Goal: Feedback & Contribution: Leave review/rating

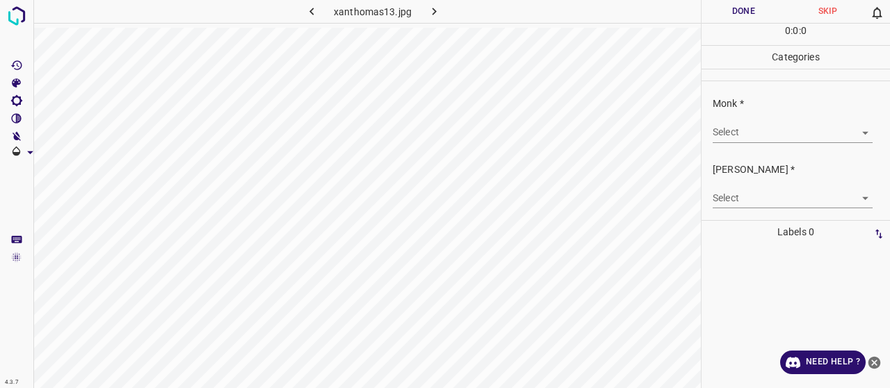
click at [785, 136] on body "4.3.7 xanthomas13.jpg Done Skip 0 0 : 0 : 0 Categories Monk * Select ​ [PERSON_…" at bounding box center [445, 194] width 890 height 388
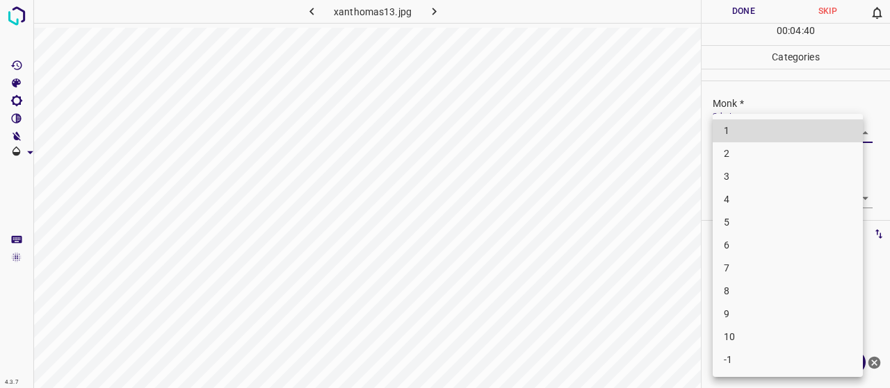
click at [780, 227] on li "5" at bounding box center [787, 222] width 150 height 23
type input "5"
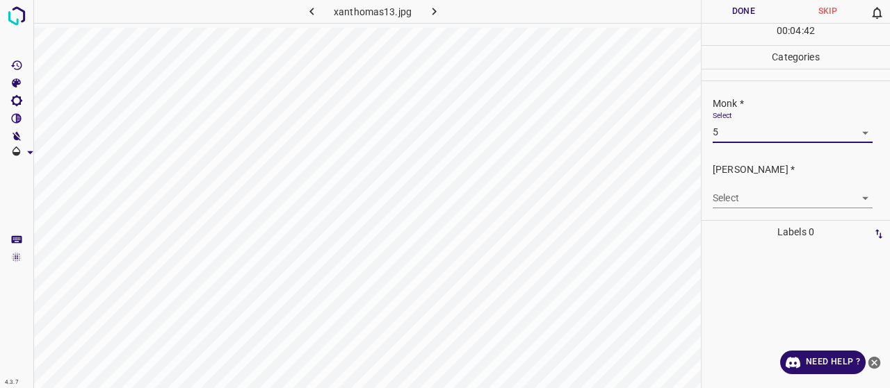
click at [772, 195] on body "4.3.7 xanthomas13.jpg Done Skip 0 00 : 04 : 42 Categories Monk * Select 5 5 [PE…" at bounding box center [445, 194] width 890 height 388
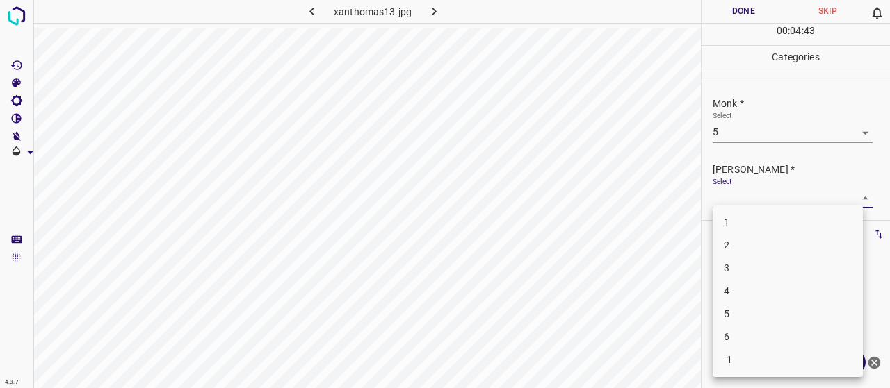
click at [772, 266] on li "3" at bounding box center [787, 268] width 150 height 23
type input "3"
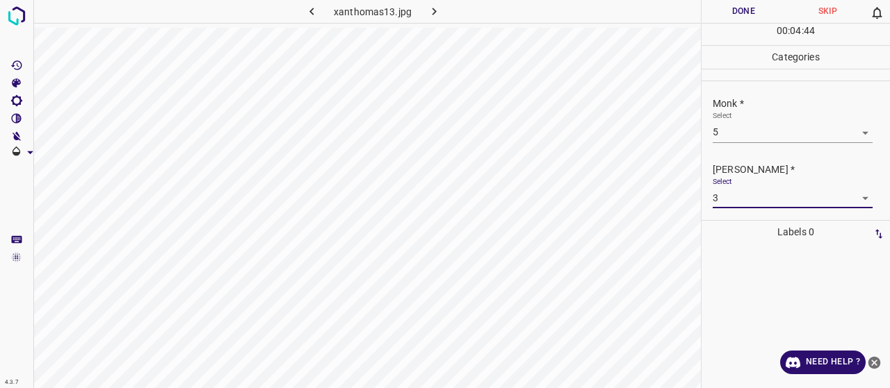
click at [742, 3] on button "Done" at bounding box center [743, 11] width 84 height 23
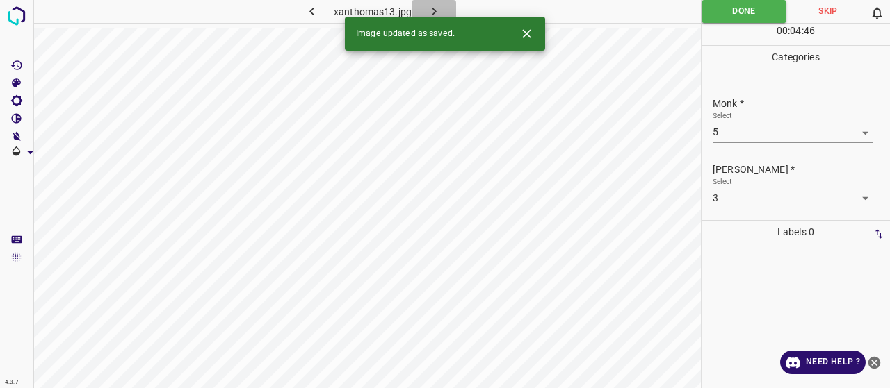
click at [442, 13] on button "button" at bounding box center [433, 11] width 44 height 23
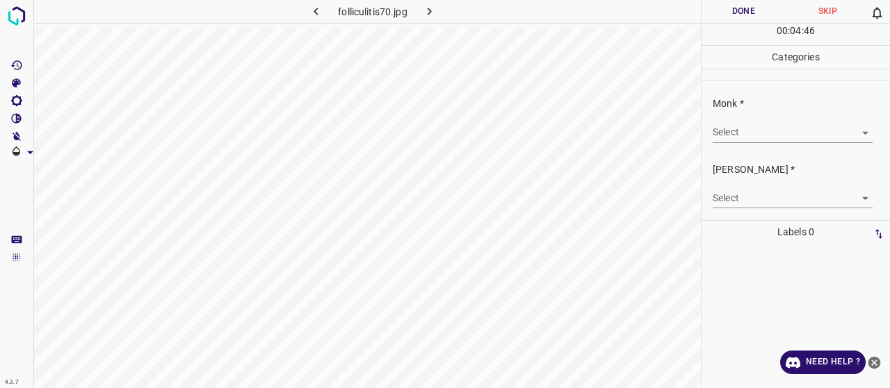
click at [784, 150] on div "Monk * Select ​" at bounding box center [795, 119] width 188 height 65
click at [784, 136] on body "4.3.7 folliculitis70.jpg Done Skip 0 00 : 00 : 01 Categories Monk * Select ​ [P…" at bounding box center [445, 194] width 890 height 388
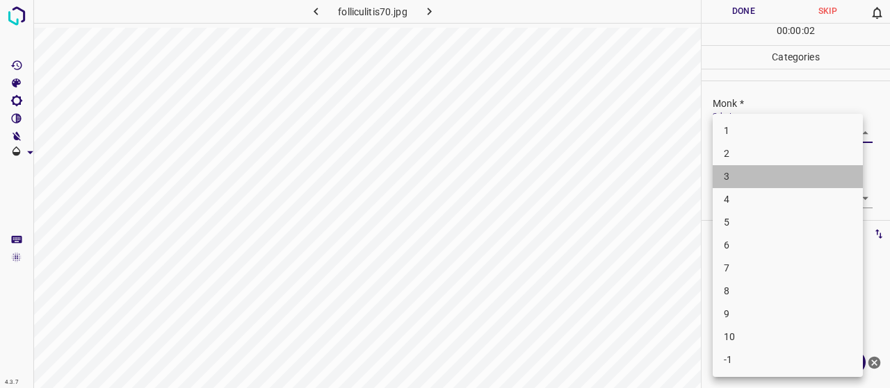
click at [753, 177] on li "3" at bounding box center [787, 176] width 150 height 23
type input "3"
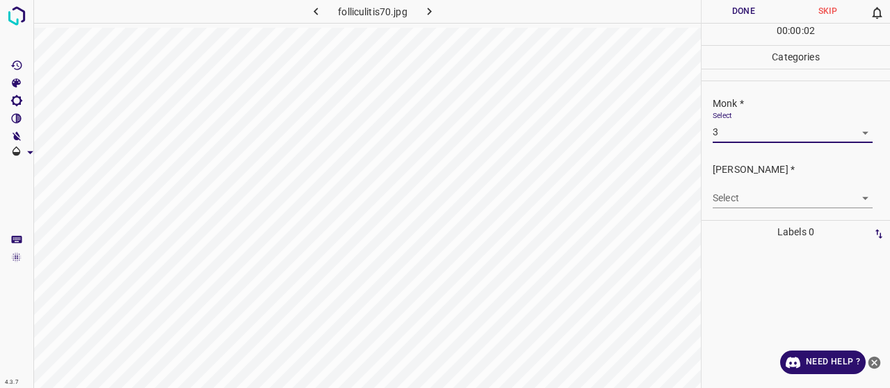
click at [762, 188] on div "Select ​" at bounding box center [792, 192] width 160 height 31
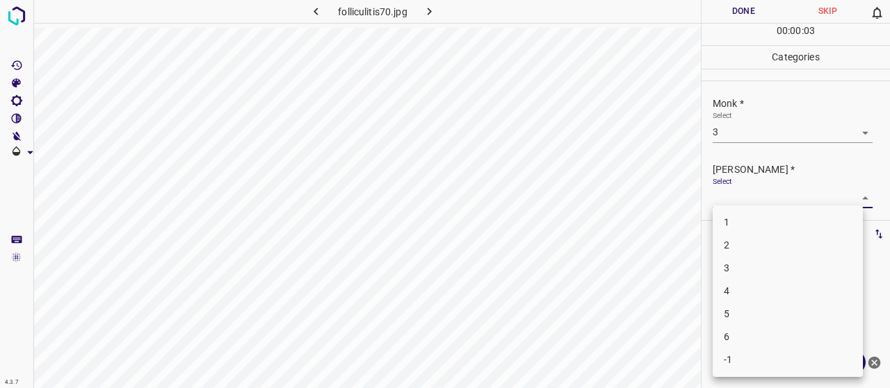
click at [763, 198] on body "4.3.7 folliculitis70.jpg Done Skip 0 00 : 00 : 03 Categories Monk * Select 3 3 …" at bounding box center [445, 194] width 890 height 388
click at [752, 252] on li "2" at bounding box center [787, 245] width 150 height 23
type input "2"
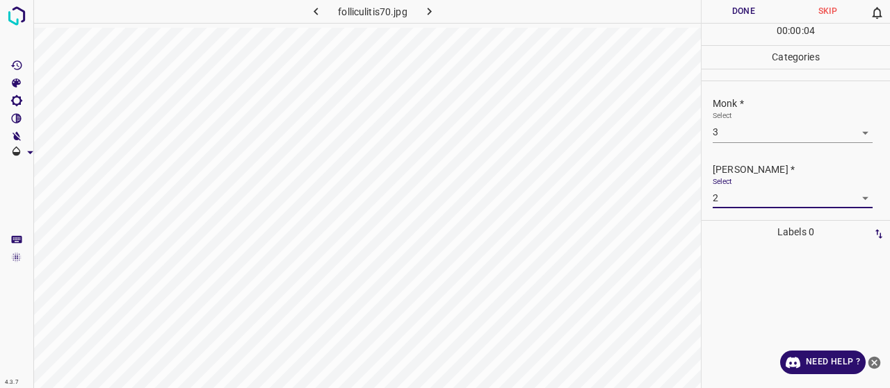
click at [737, 5] on button "Done" at bounding box center [743, 11] width 84 height 23
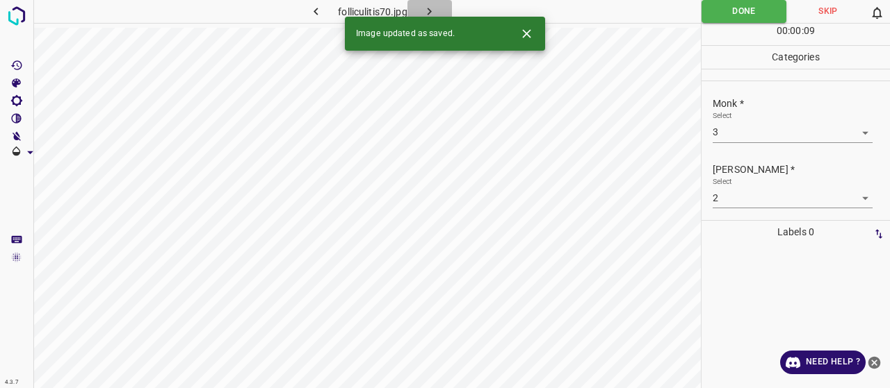
click at [429, 8] on icon "button" at bounding box center [429, 11] width 15 height 15
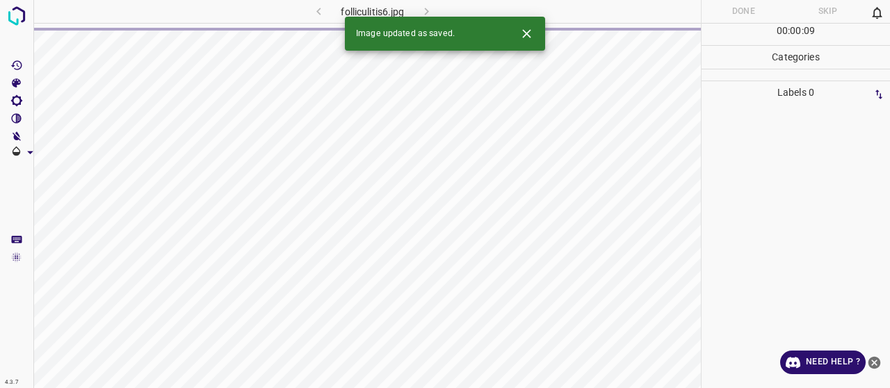
click at [873, 366] on icon "close-help" at bounding box center [874, 363] width 13 height 13
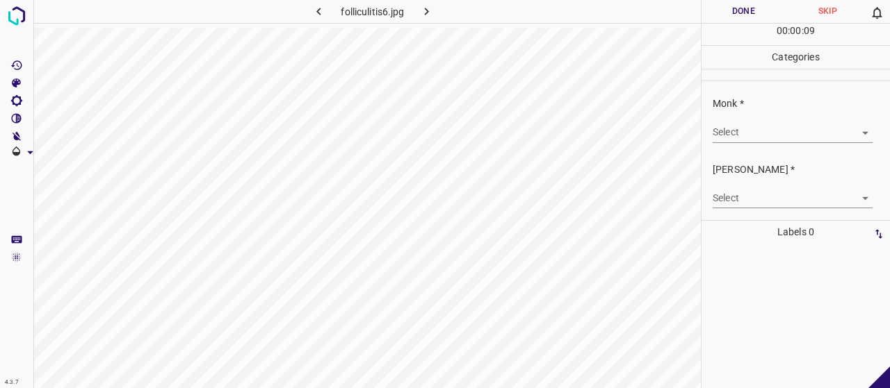
click at [810, 123] on body "4.3.7 folliculitis6.jpg Done Skip 0 00 : 00 : 09 Categories Monk * Select ​ [PE…" at bounding box center [445, 194] width 890 height 388
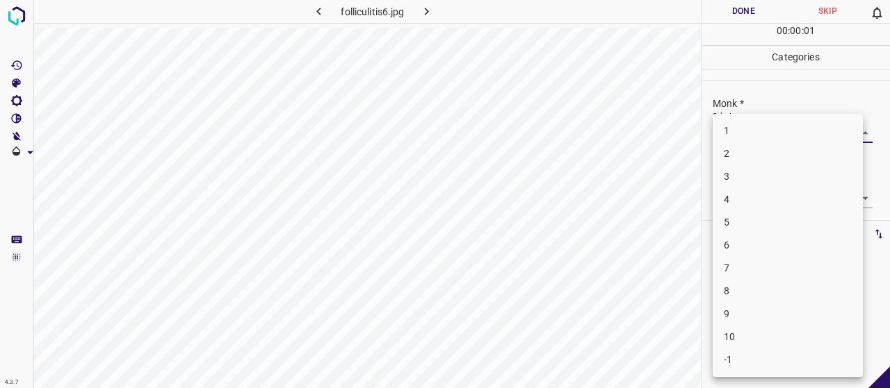
click at [792, 208] on li "4" at bounding box center [787, 199] width 150 height 23
type input "4"
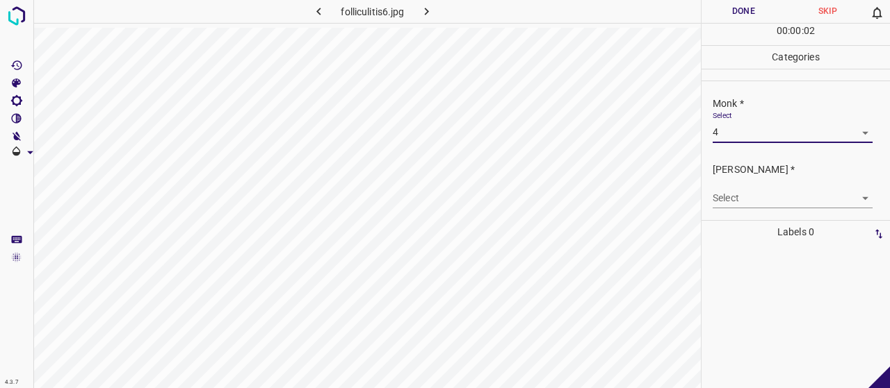
click at [788, 197] on body "4.3.7 folliculitis6.jpg Done Skip 0 00 : 00 : 02 Categories Monk * Select 4 4 […" at bounding box center [445, 194] width 890 height 388
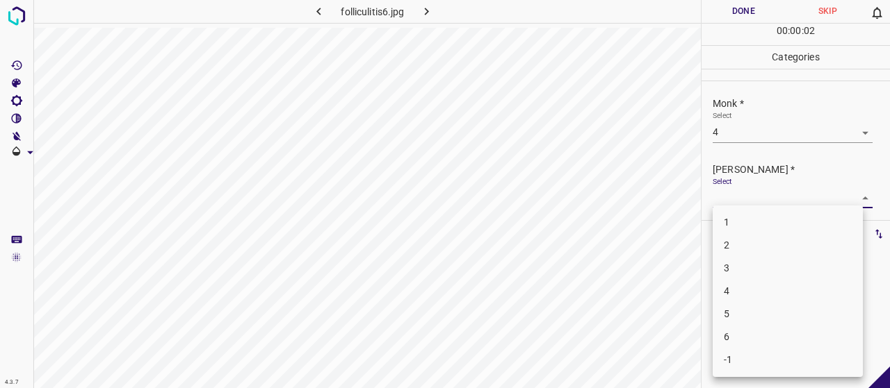
click at [778, 252] on li "2" at bounding box center [787, 245] width 150 height 23
type input "2"
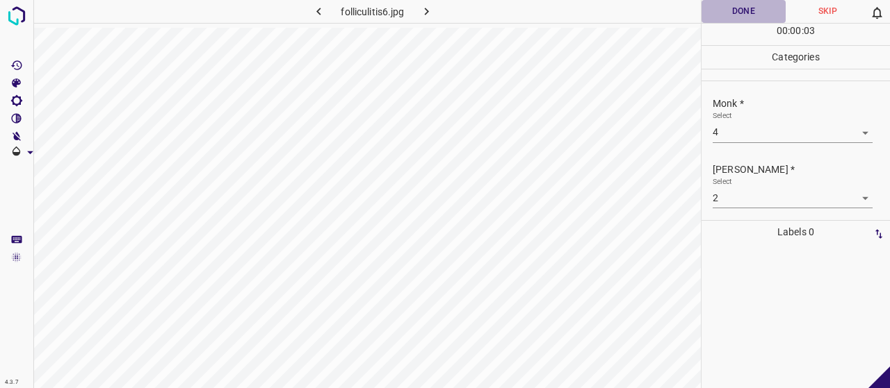
click at [730, 19] on button "Done" at bounding box center [743, 11] width 84 height 23
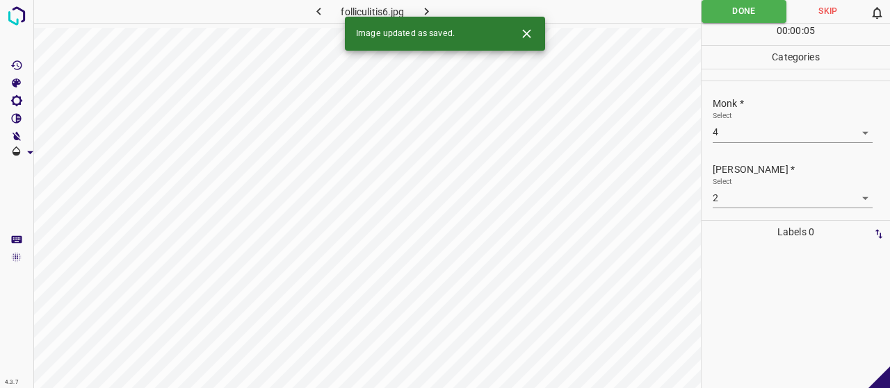
click at [436, 10] on button "button" at bounding box center [426, 11] width 44 height 23
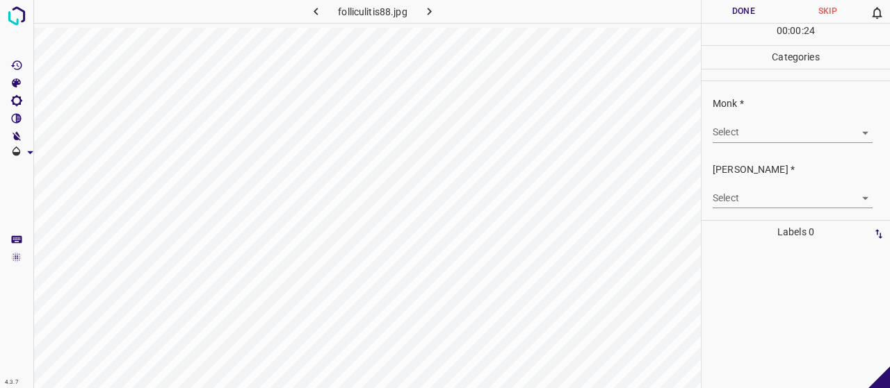
click at [779, 130] on body "4.3.7 folliculitis88.jpg Done Skip 0 00 : 00 : 24 Categories Monk * Select ​ [P…" at bounding box center [445, 194] width 890 height 388
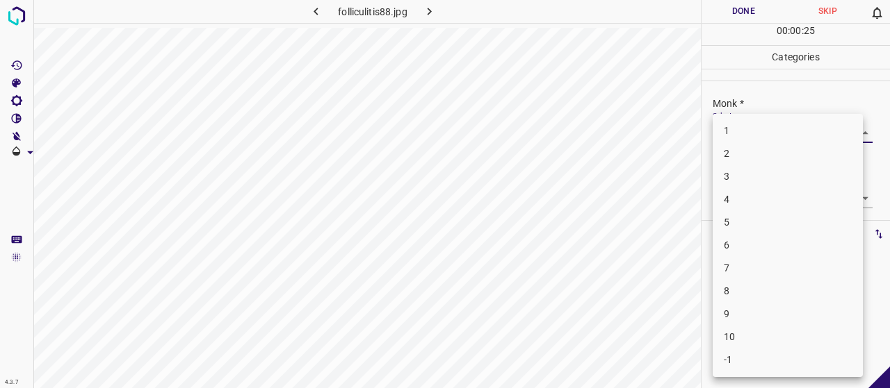
click at [757, 196] on li "4" at bounding box center [787, 199] width 150 height 23
type input "4"
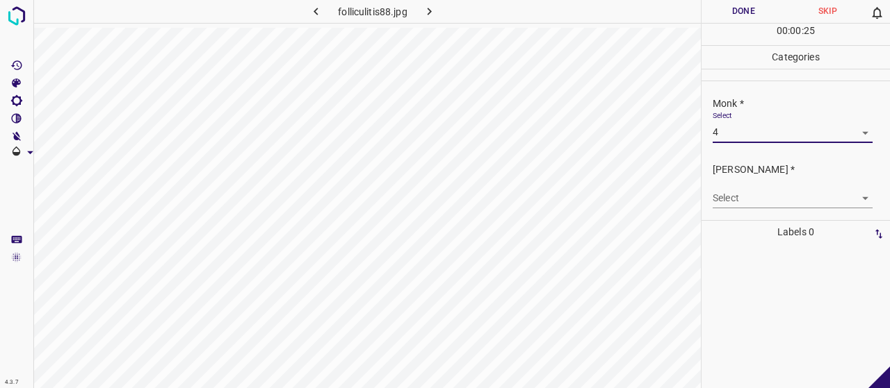
click at [738, 197] on body "4.3.7 folliculitis88.jpg Done Skip 0 00 : 00 : 25 Categories Monk * Select 4 4 …" at bounding box center [445, 194] width 890 height 388
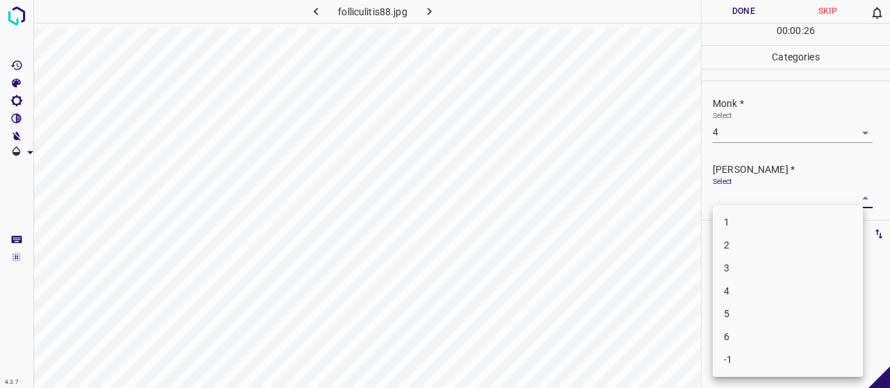
click at [738, 256] on li "2" at bounding box center [787, 245] width 150 height 23
type input "2"
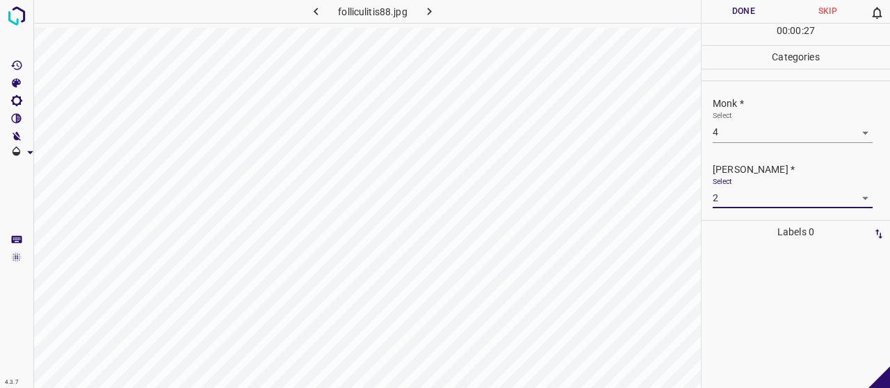
click at [709, 5] on button "Done" at bounding box center [743, 11] width 84 height 23
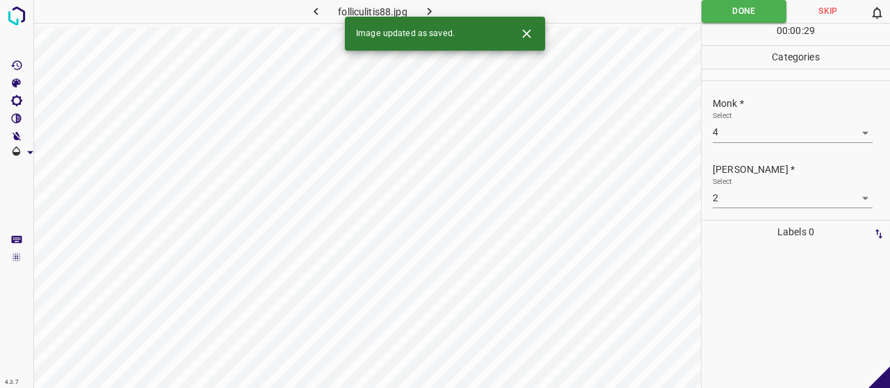
click at [429, 10] on icon "button" at bounding box center [429, 11] width 15 height 15
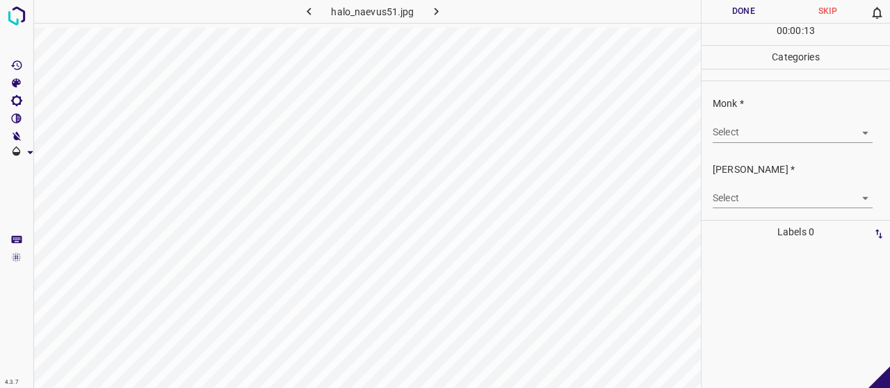
click at [804, 136] on body "4.3.7 halo_naevus51.jpg Done Skip 0 00 : 00 : 13 Categories Monk * Select ​ [PE…" at bounding box center [445, 194] width 890 height 388
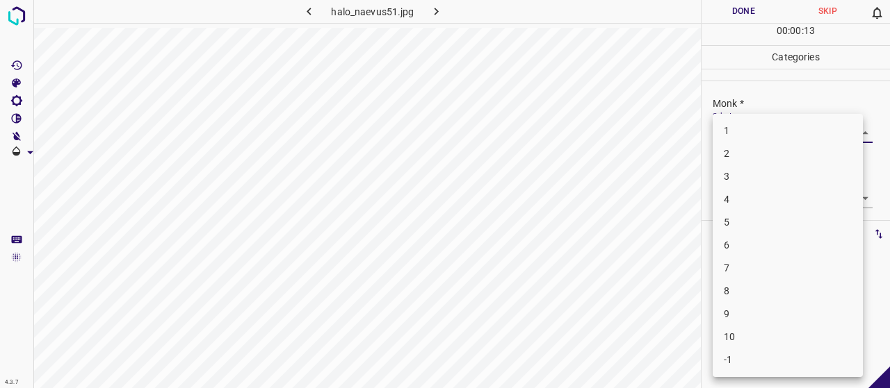
click at [798, 174] on li "3" at bounding box center [787, 176] width 150 height 23
type input "3"
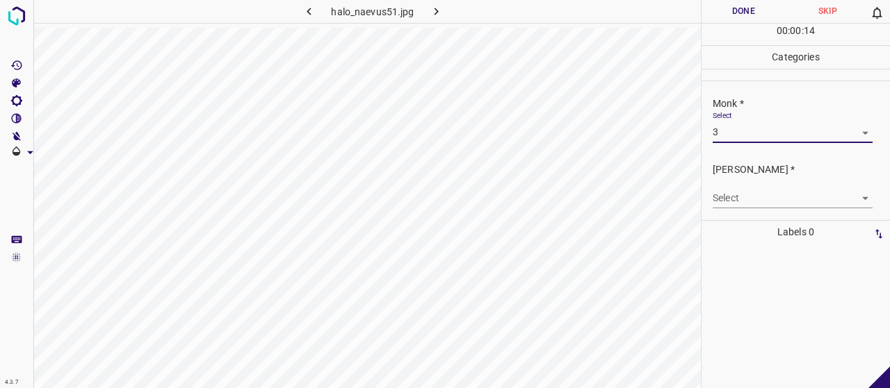
click at [799, 198] on body "4.3.7 halo_naevus51.jpg Done Skip 0 00 : 00 : 14 Categories Monk * Select 3 3 […" at bounding box center [445, 194] width 890 height 388
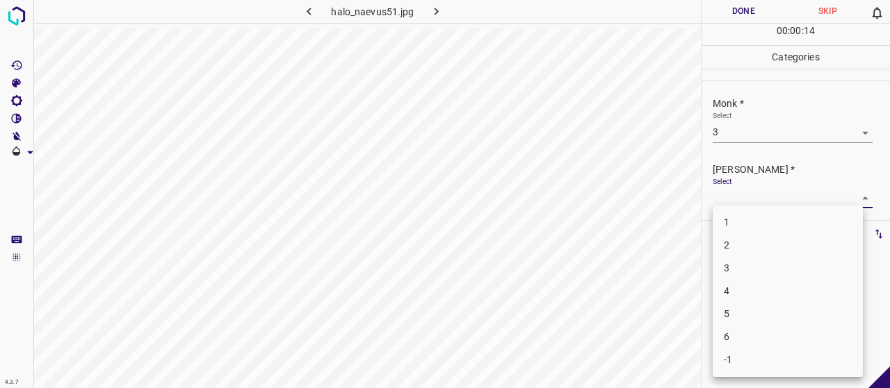
click at [802, 250] on li "2" at bounding box center [787, 245] width 150 height 23
type input "2"
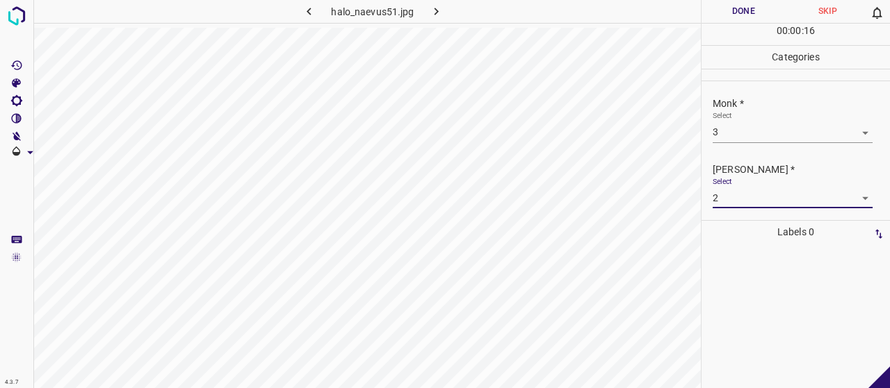
click at [726, 22] on button "Done" at bounding box center [743, 11] width 84 height 23
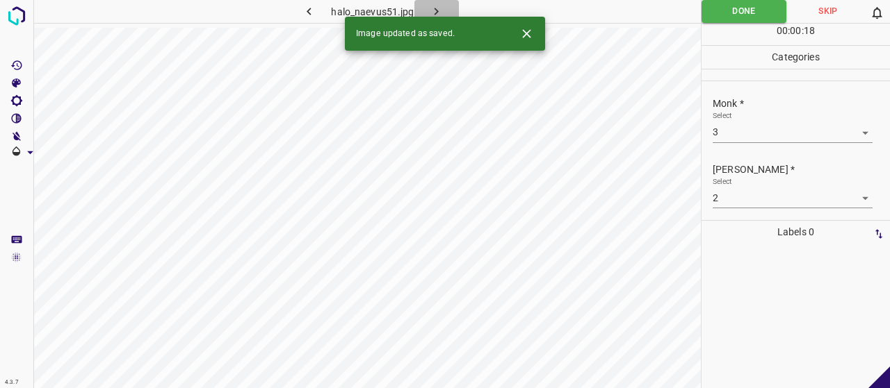
click at [436, 13] on icon "button" at bounding box center [436, 12] width 4 height 8
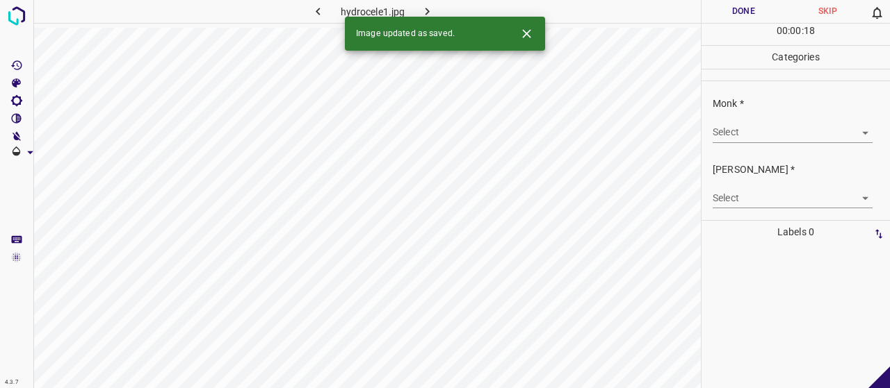
click at [747, 140] on body "4.3.7 hydrocele1.jpg Done Skip 0 00 : 00 : 18 Categories Monk * Select ​ [PERSO…" at bounding box center [445, 194] width 890 height 388
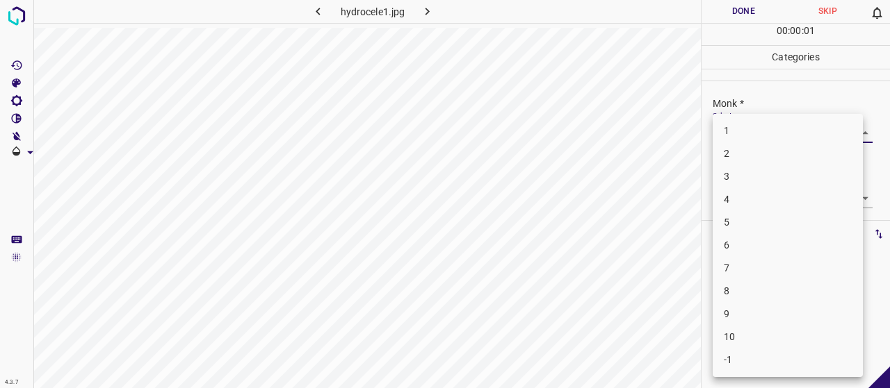
click at [744, 174] on li "3" at bounding box center [787, 176] width 150 height 23
type input "3"
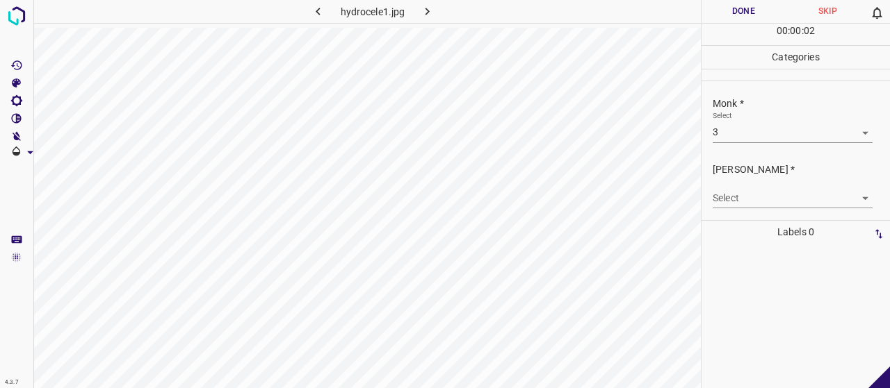
click at [746, 208] on div "[PERSON_NAME] * Select ​" at bounding box center [795, 185] width 188 height 65
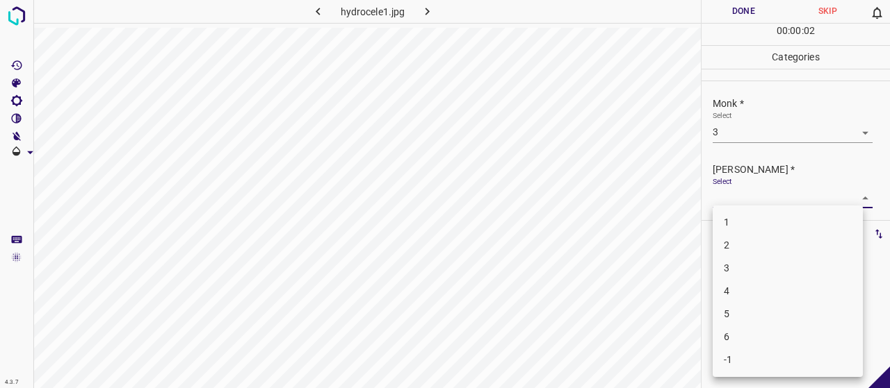
click at [748, 198] on body "4.3.7 hydrocele1.jpg Done Skip 0 00 : 00 : 02 Categories Monk * Select 3 3 [PER…" at bounding box center [445, 194] width 890 height 388
click at [751, 252] on li "2" at bounding box center [787, 245] width 150 height 23
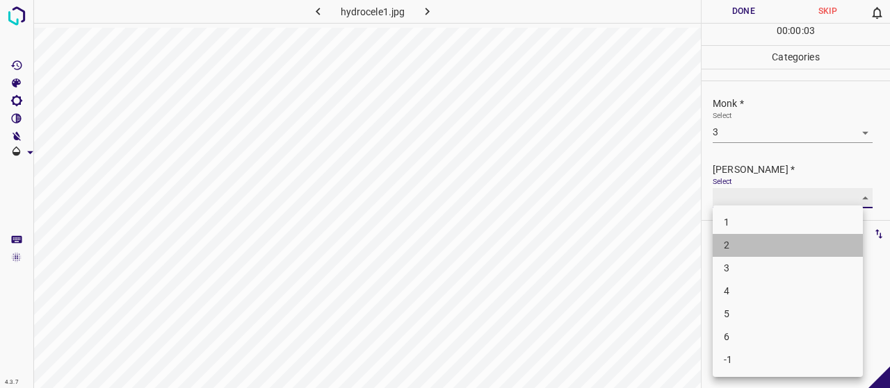
type input "2"
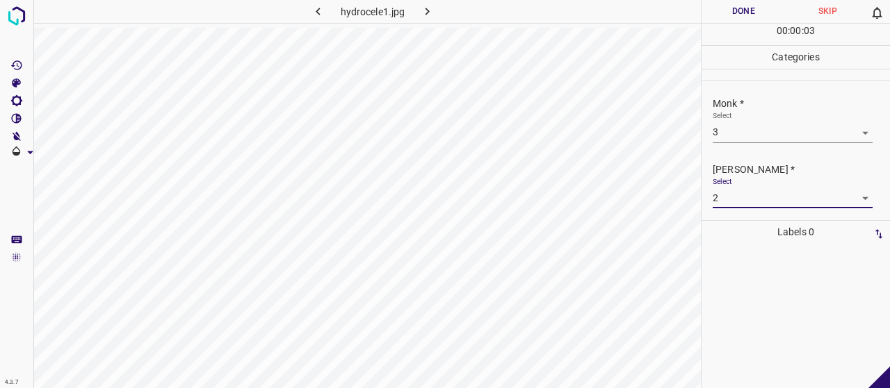
click at [757, 15] on button "Done" at bounding box center [743, 11] width 84 height 23
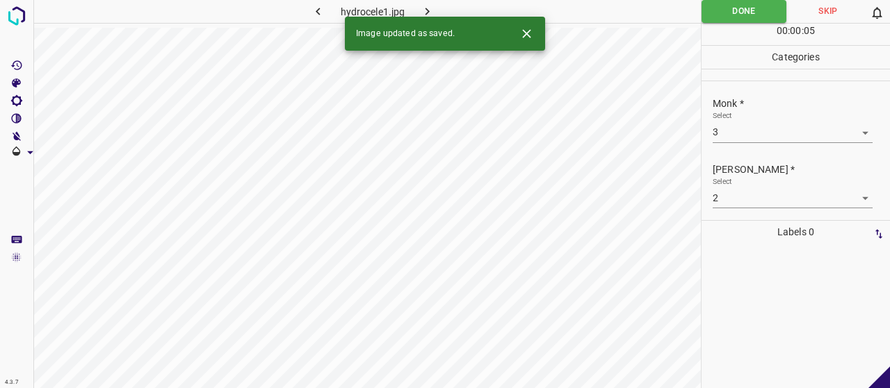
click at [433, 6] on icon "button" at bounding box center [427, 11] width 15 height 15
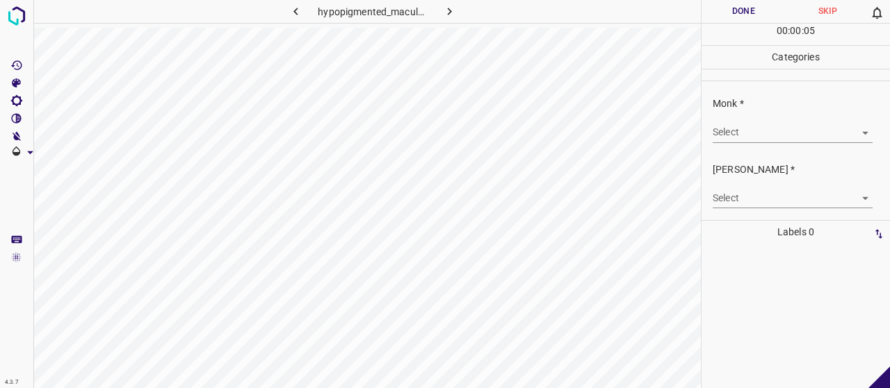
click at [844, 135] on body "4.3.7 hypopigmented_macule6.jpg Done Skip 0 00 : 00 : 05 Categories Monk * Sele…" at bounding box center [445, 194] width 890 height 388
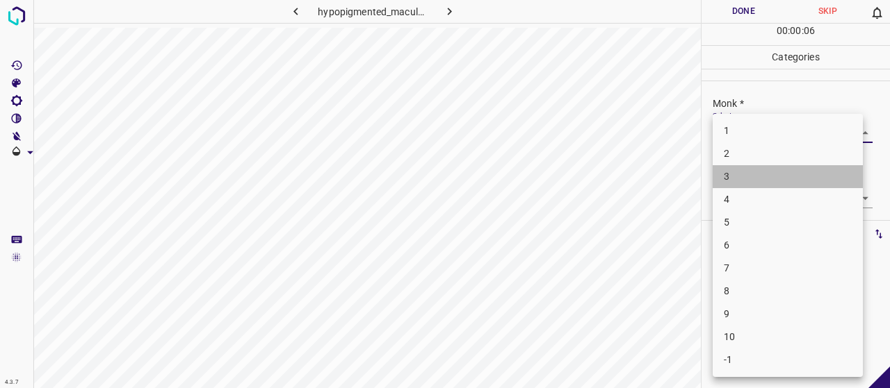
click at [803, 174] on li "3" at bounding box center [787, 176] width 150 height 23
type input "3"
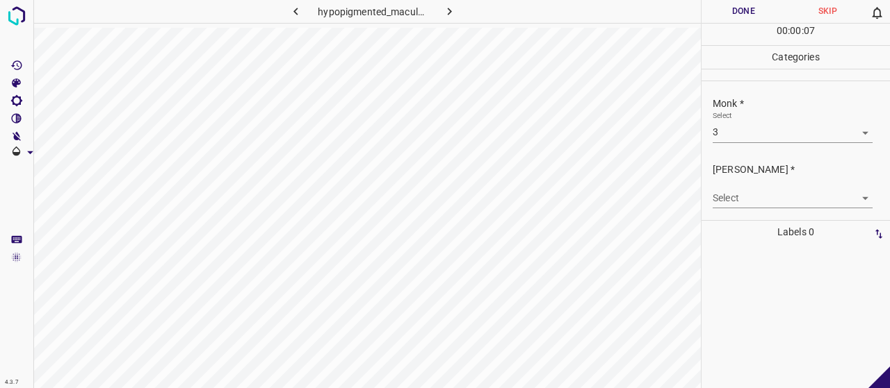
click at [777, 188] on body "4.3.7 hypopigmented_macule6.jpg Done Skip 0 00 : 00 : 07 Categories Monk * Sele…" at bounding box center [445, 194] width 890 height 388
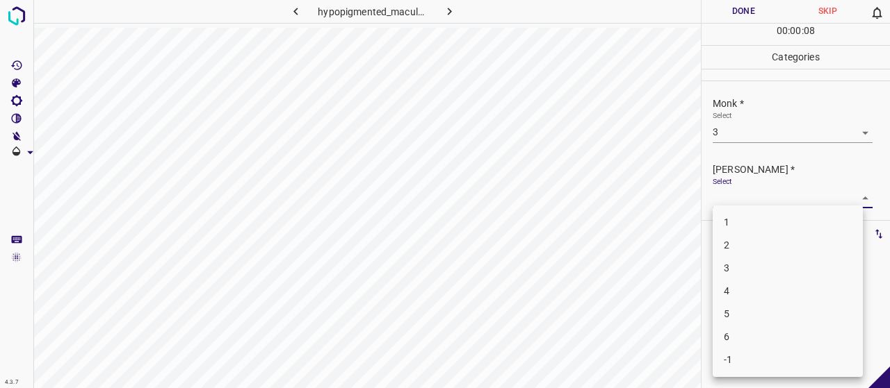
click at [774, 249] on li "2" at bounding box center [787, 245] width 150 height 23
type input "2"
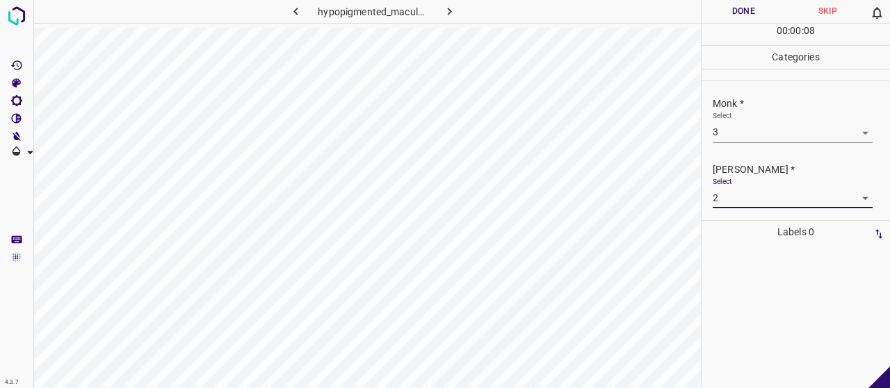
click at [712, 24] on div "00 : 00 : 08" at bounding box center [795, 35] width 188 height 22
click at [710, 11] on button "Done" at bounding box center [743, 11] width 84 height 23
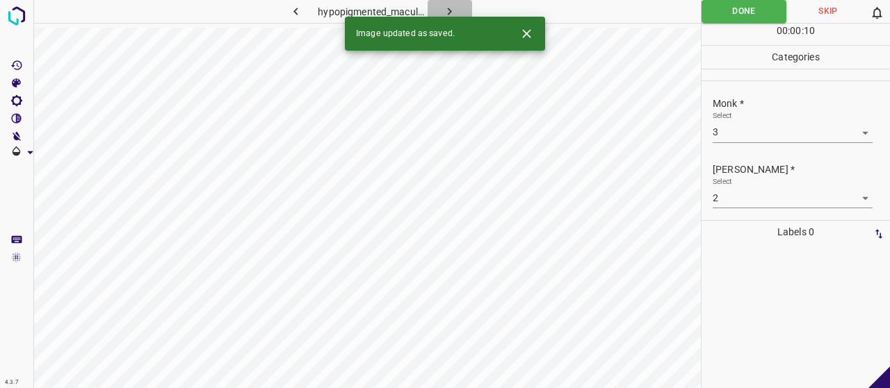
click at [452, 8] on icon "button" at bounding box center [449, 11] width 15 height 15
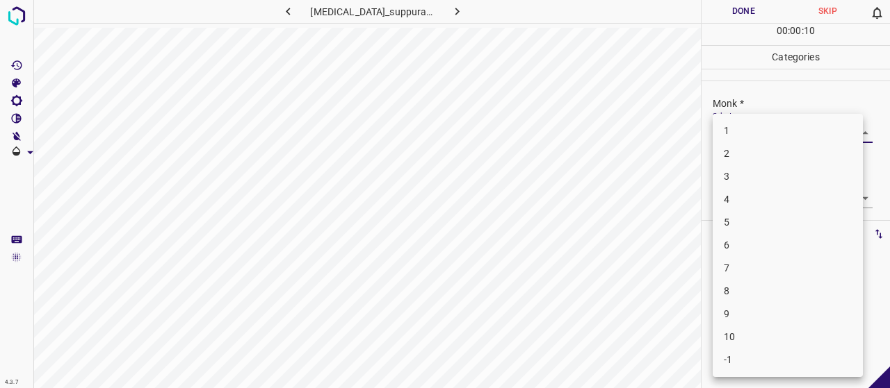
click at [736, 127] on body "4.3.7 [MEDICAL_DATA]_suppurativa24.jpg Done Skip 0 00 : 00 : 10 Categories Monk…" at bounding box center [445, 194] width 890 height 388
click at [747, 212] on li "5" at bounding box center [787, 222] width 150 height 23
type input "5"
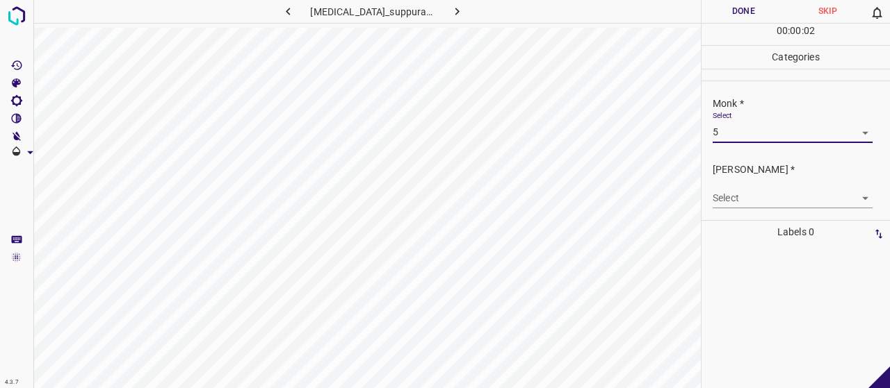
click at [746, 195] on body "4.3.7 [MEDICAL_DATA]_suppurativa24.jpg Done Skip 0 00 : 00 : 02 Categories Monk…" at bounding box center [445, 194] width 890 height 388
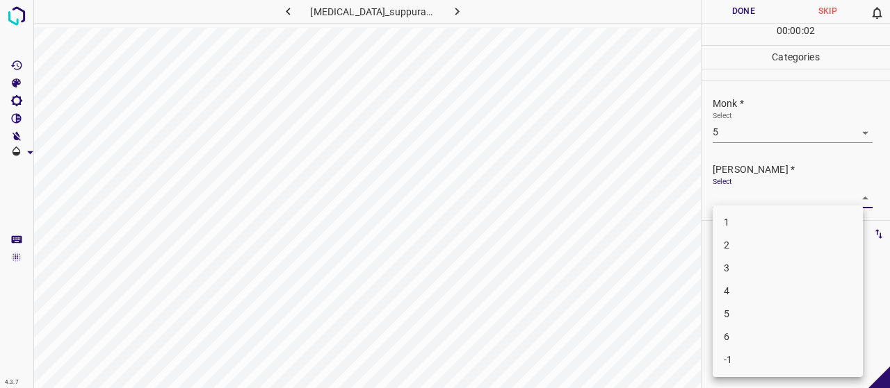
click at [755, 255] on li "2" at bounding box center [787, 245] width 150 height 23
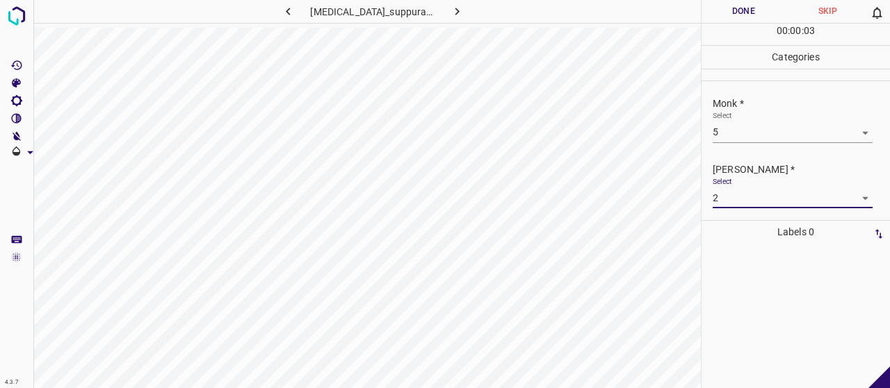
click at [742, 202] on body "4.3.7 [MEDICAL_DATA]_suppurativa24.jpg Done Skip 0 00 : 00 : 03 Categories Monk…" at bounding box center [445, 194] width 890 height 388
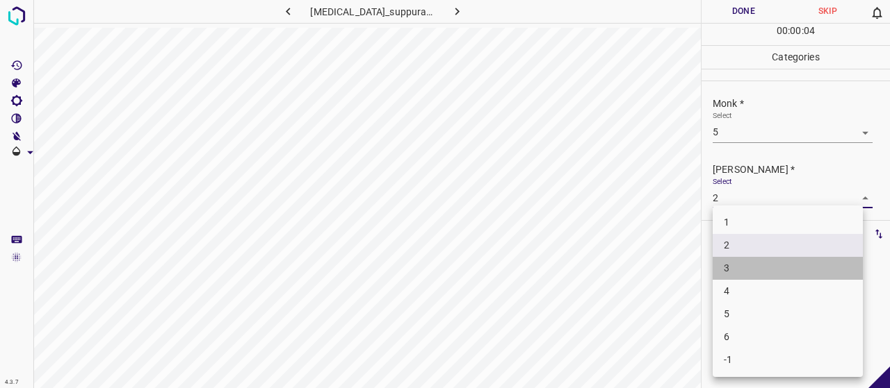
click at [748, 257] on li "3" at bounding box center [787, 268] width 150 height 23
type input "3"
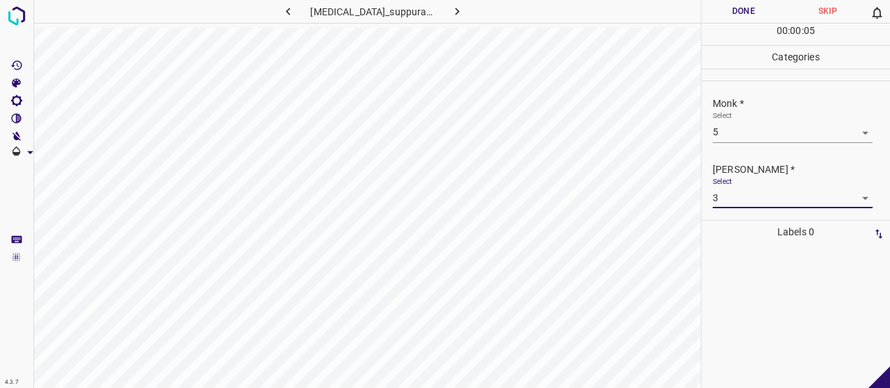
click at [720, 19] on button "Done" at bounding box center [743, 11] width 84 height 23
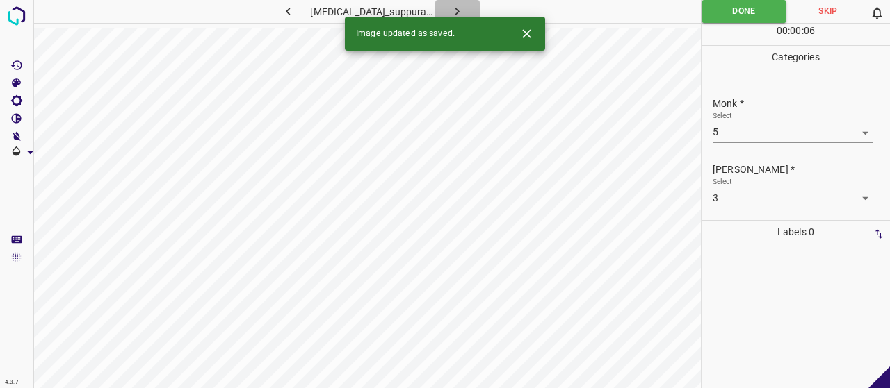
click at [455, 9] on icon "button" at bounding box center [457, 12] width 4 height 8
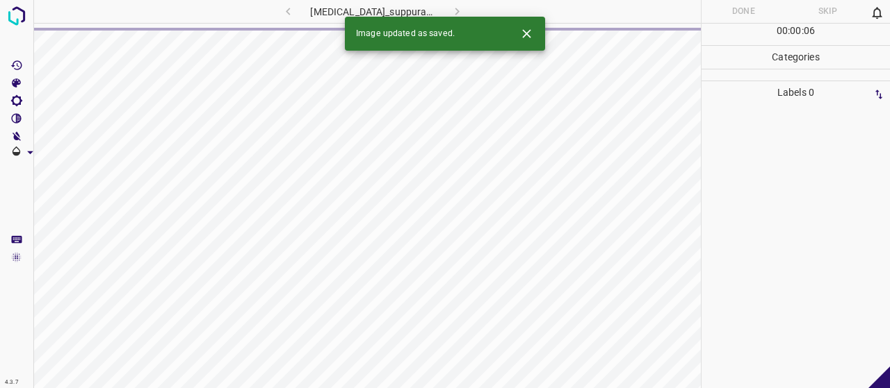
click at [531, 33] on icon "Close" at bounding box center [526, 33] width 15 height 15
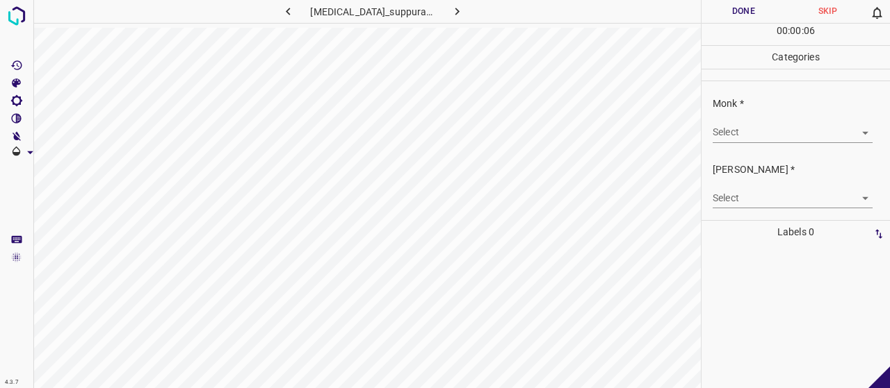
click at [794, 130] on body "4.3.7 [MEDICAL_DATA]_suppurativa67.jpg Done Skip 0 00 : 00 : 06 Categories Monk…" at bounding box center [445, 194] width 890 height 388
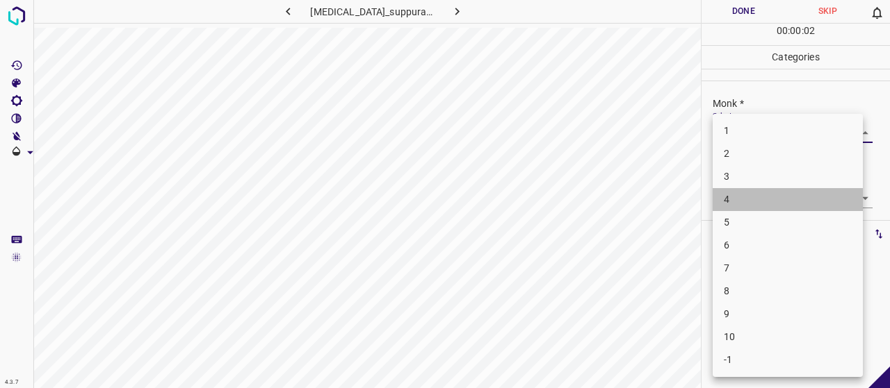
click at [753, 197] on li "4" at bounding box center [787, 199] width 150 height 23
type input "4"
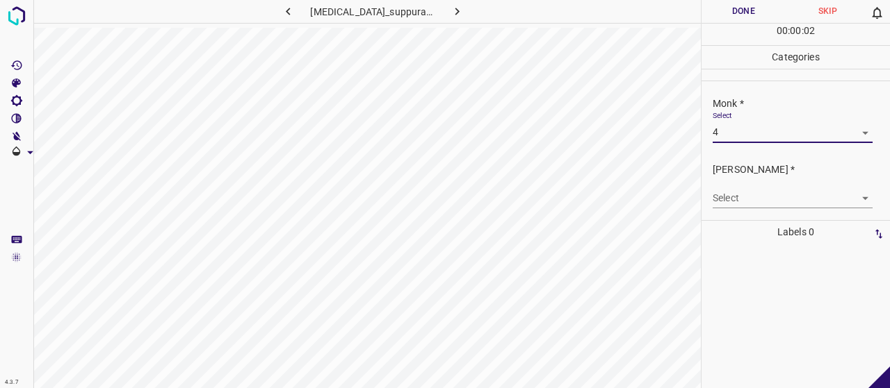
click at [752, 204] on body "4.3.7 [MEDICAL_DATA]_suppurativa67.jpg Done Skip 0 00 : 00 : 02 Categories Monk…" at bounding box center [445, 194] width 890 height 388
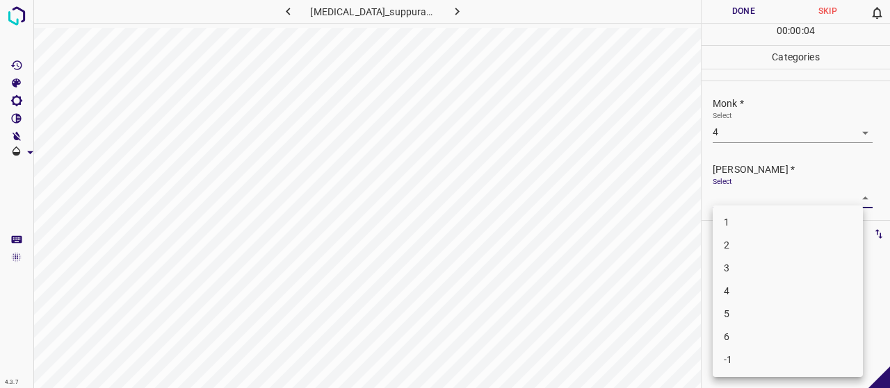
click at [751, 245] on li "2" at bounding box center [787, 245] width 150 height 23
type input "2"
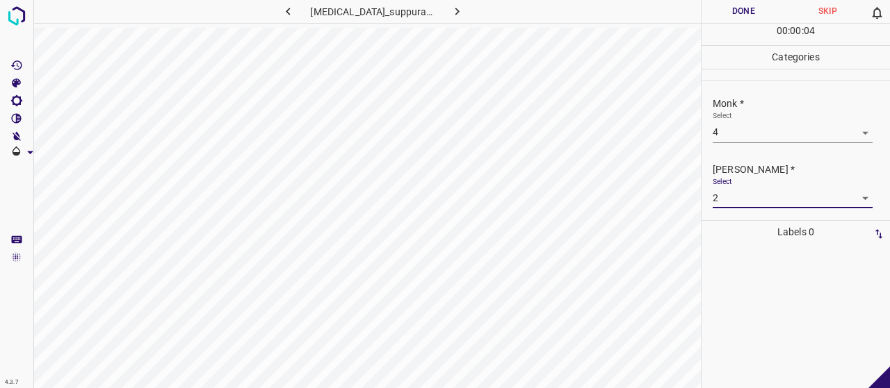
click at [728, 23] on button "Done" at bounding box center [743, 11] width 84 height 23
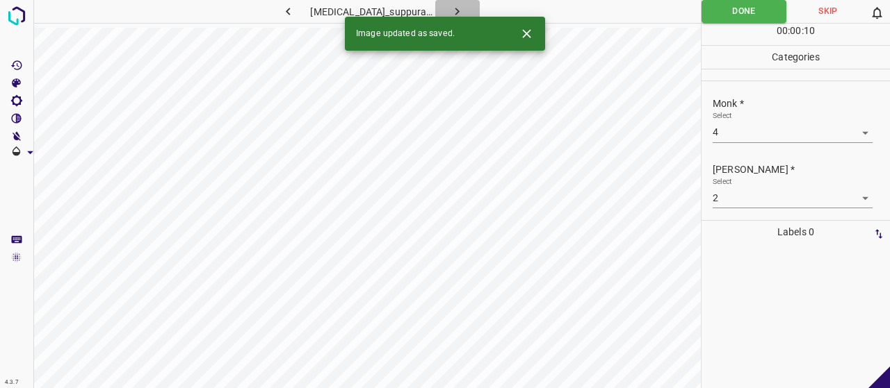
click at [454, 10] on icon "button" at bounding box center [457, 11] width 15 height 15
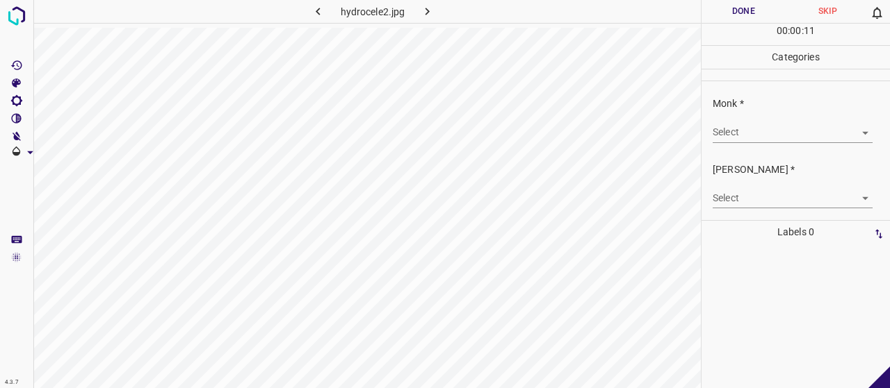
click at [798, 122] on body "4.3.7 hydrocele2.jpg Done Skip 0 00 : 00 : 11 Categories Monk * Select ​ [PERSO…" at bounding box center [445, 194] width 890 height 388
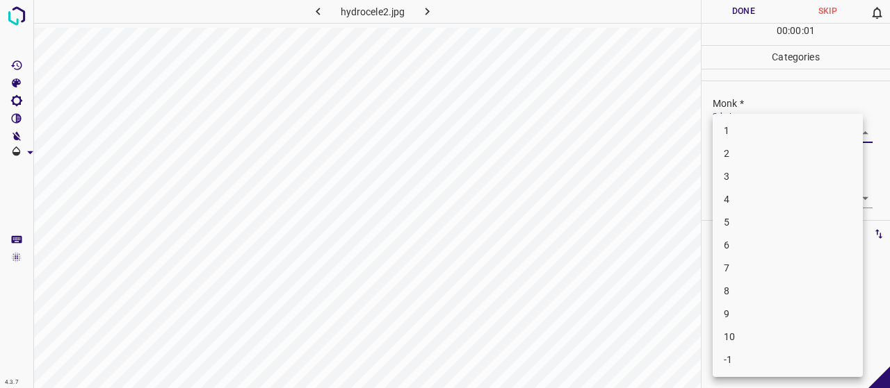
click at [788, 195] on li "4" at bounding box center [787, 199] width 150 height 23
type input "4"
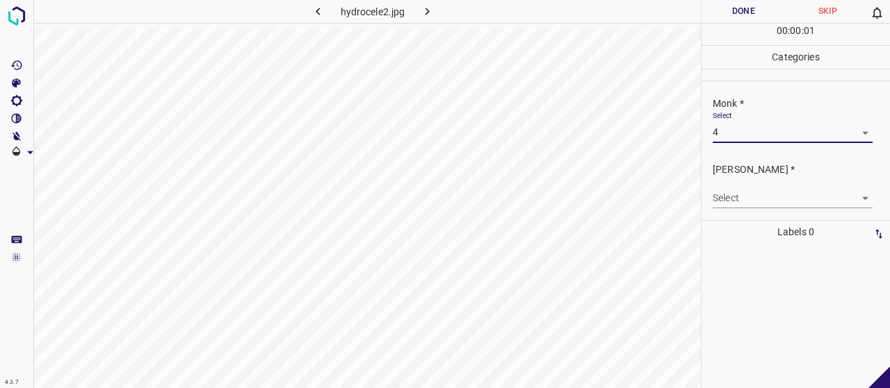
click at [790, 200] on body "4.3.7 hydrocele2.jpg Done Skip 0 00 : 00 : 01 Categories Monk * Select 4 4 [PER…" at bounding box center [445, 194] width 890 height 388
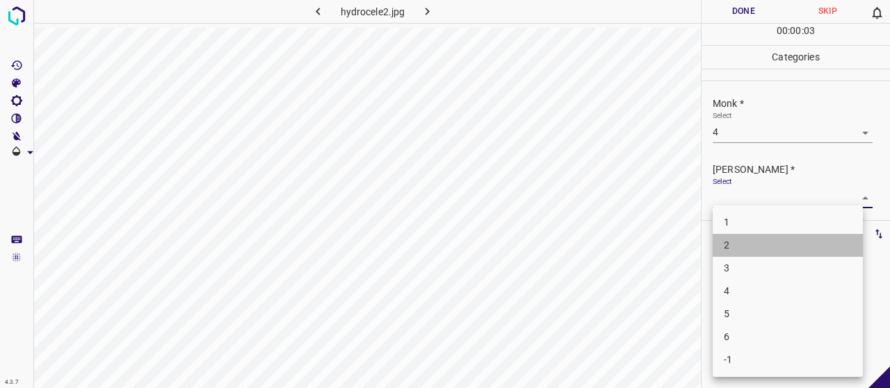
click at [796, 254] on li "2" at bounding box center [787, 245] width 150 height 23
type input "2"
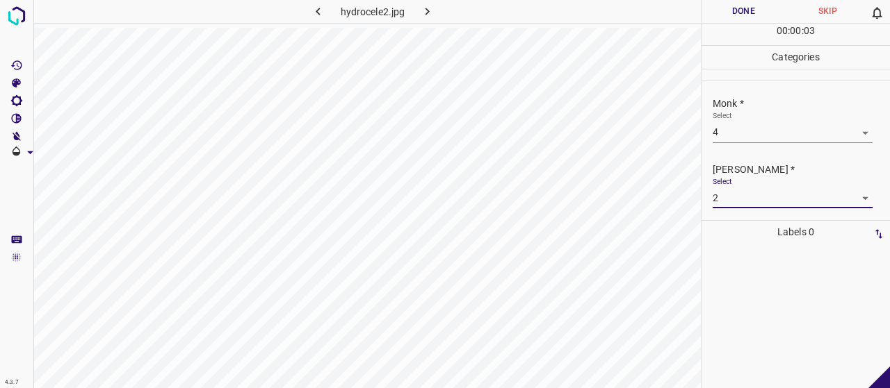
click at [766, 12] on button "Done" at bounding box center [743, 11] width 84 height 23
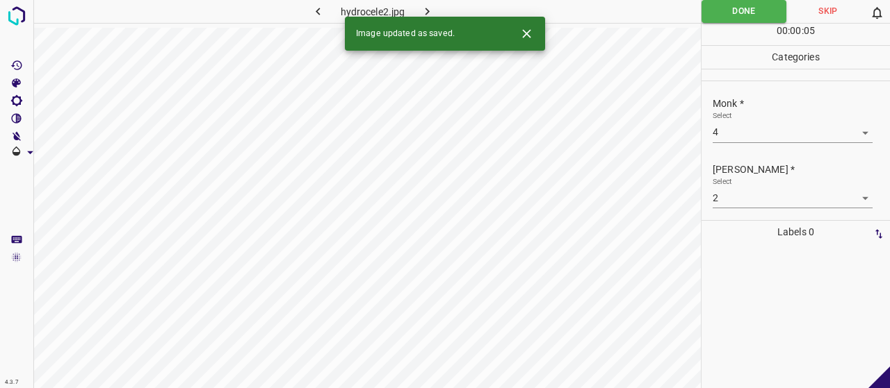
click at [422, 14] on icon "button" at bounding box center [427, 11] width 15 height 15
click at [738, 113] on div "Select ​" at bounding box center [792, 126] width 160 height 31
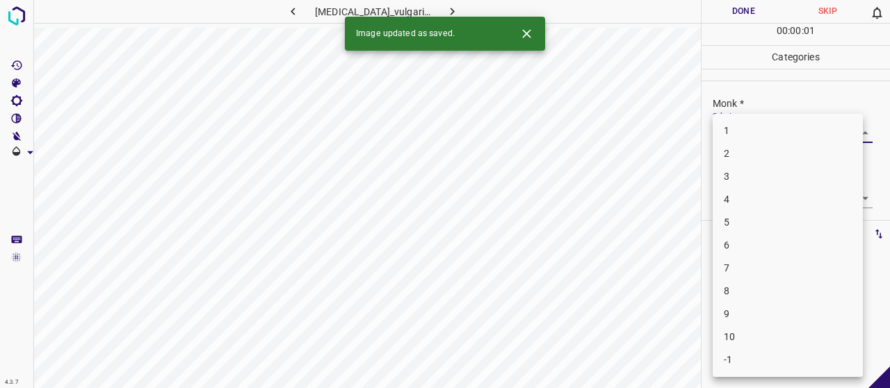
click at [738, 125] on body "4.3.7 [MEDICAL_DATA]_vulgaris18.jpg Done Skip 0 00 : 00 : 01 Categories Monk * …" at bounding box center [445, 194] width 890 height 388
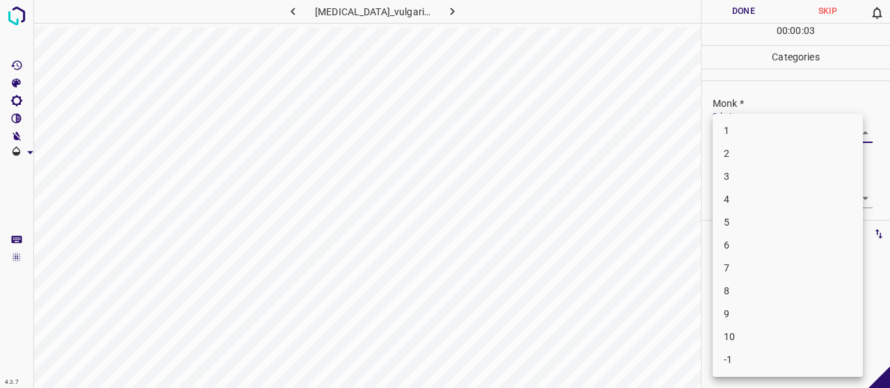
click at [759, 212] on li "5" at bounding box center [787, 222] width 150 height 23
type input "5"
click at [758, 199] on body "4.3.7 [MEDICAL_DATA]_vulgaris18.jpg Done Skip 0 00 : 00 : 04 Categories Monk * …" at bounding box center [445, 194] width 890 height 388
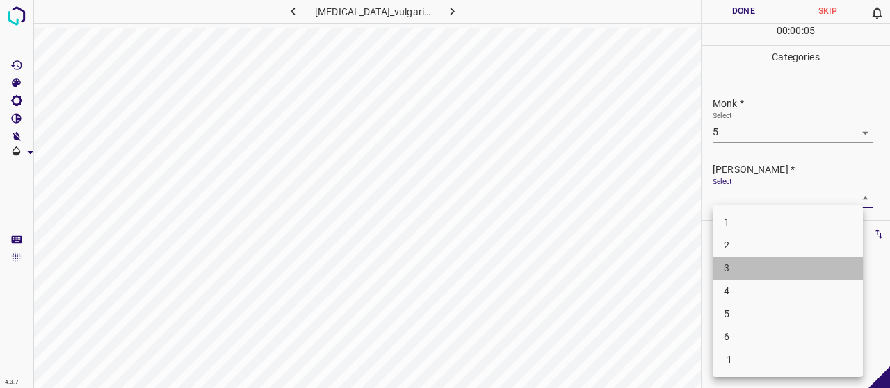
click at [764, 275] on li "3" at bounding box center [787, 268] width 150 height 23
type input "3"
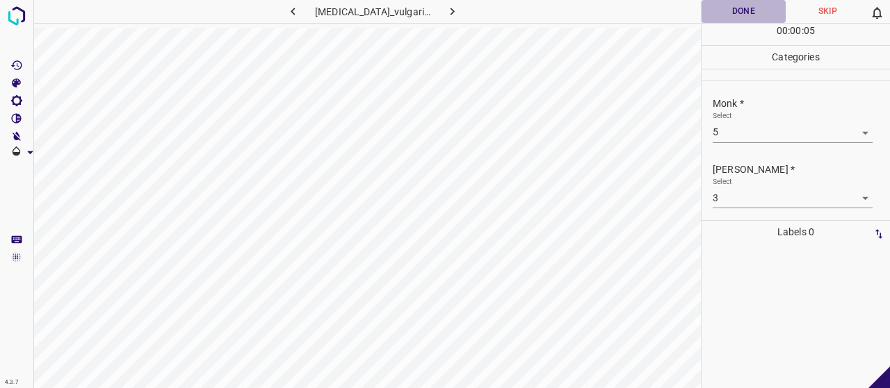
click at [746, 16] on button "Done" at bounding box center [743, 11] width 84 height 23
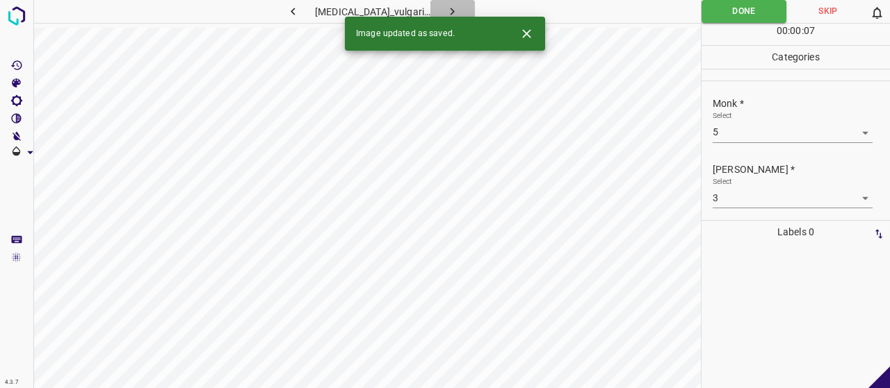
click at [445, 8] on icon "button" at bounding box center [452, 11] width 15 height 15
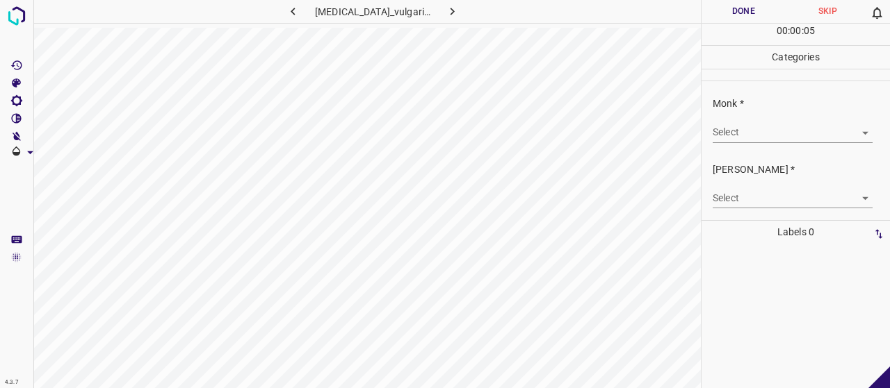
click at [747, 140] on body "4.3.7 [MEDICAL_DATA]_vulgaris27.jpg Done Skip 0 00 : 00 : 05 Categories Monk * …" at bounding box center [445, 194] width 890 height 388
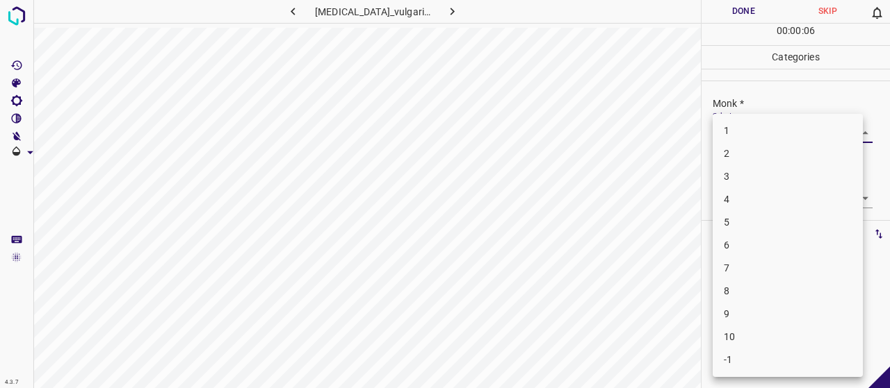
click at [757, 235] on li "6" at bounding box center [787, 245] width 150 height 23
click at [766, 133] on body "4.3.7 [MEDICAL_DATA]_vulgaris27.jpg Done Skip 0 00 : 00 : 07 Categories Monk * …" at bounding box center [445, 194] width 890 height 388
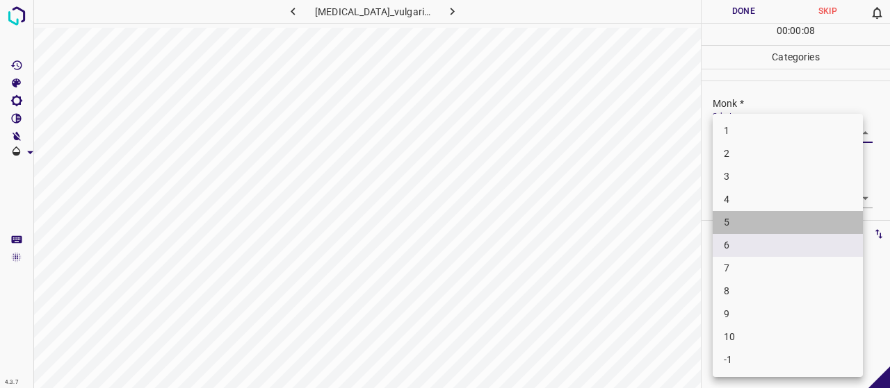
click at [772, 229] on li "5" at bounding box center [787, 222] width 150 height 23
type input "5"
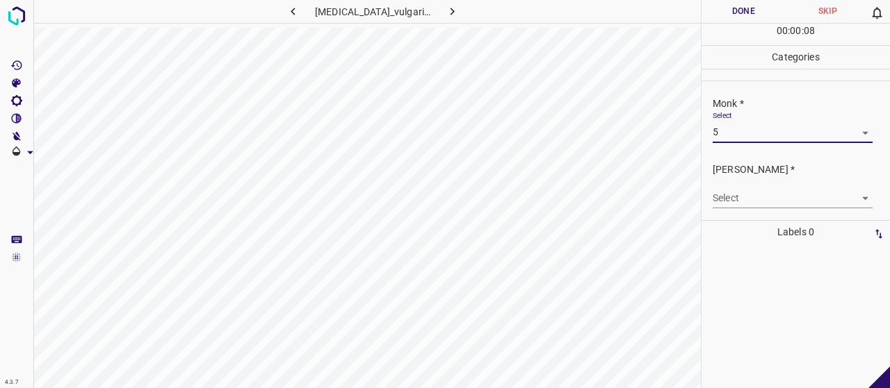
click at [767, 205] on body "4.3.7 [MEDICAL_DATA]_vulgaris27.jpg Done Skip 0 00 : 00 : 08 Categories Monk * …" at bounding box center [445, 194] width 890 height 388
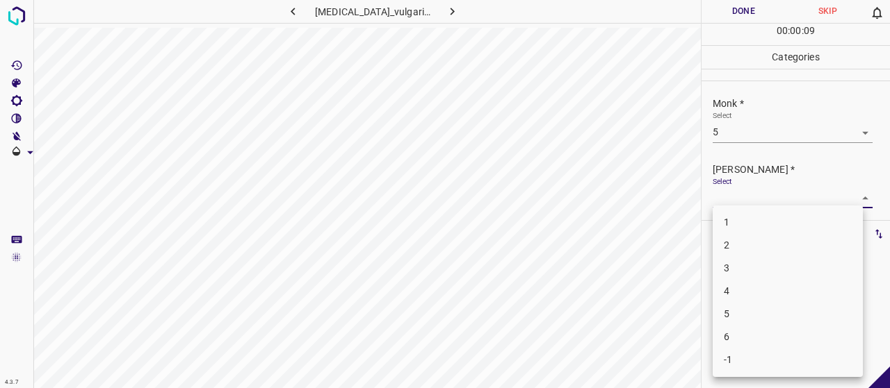
click at [774, 270] on li "3" at bounding box center [787, 268] width 150 height 23
type input "3"
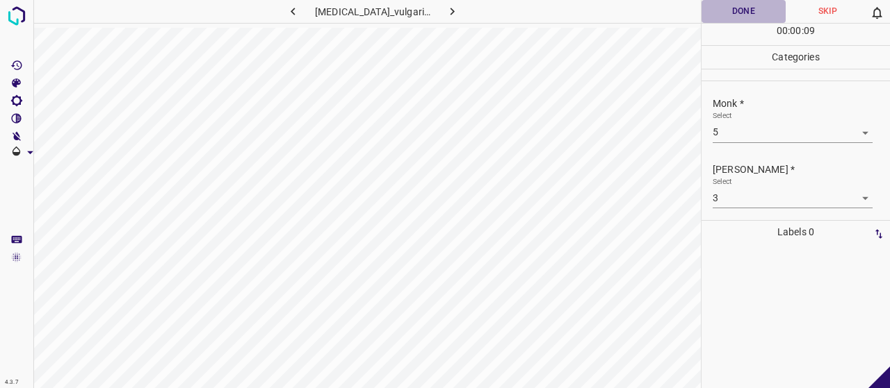
click at [721, 16] on button "Done" at bounding box center [743, 11] width 84 height 23
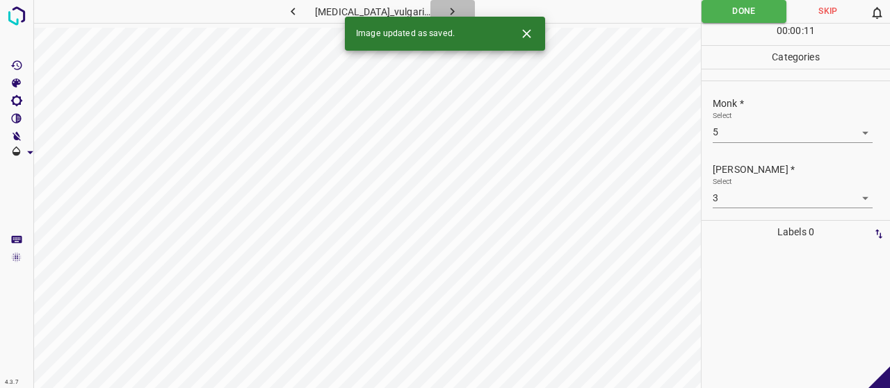
click at [450, 13] on icon "button" at bounding box center [452, 11] width 15 height 15
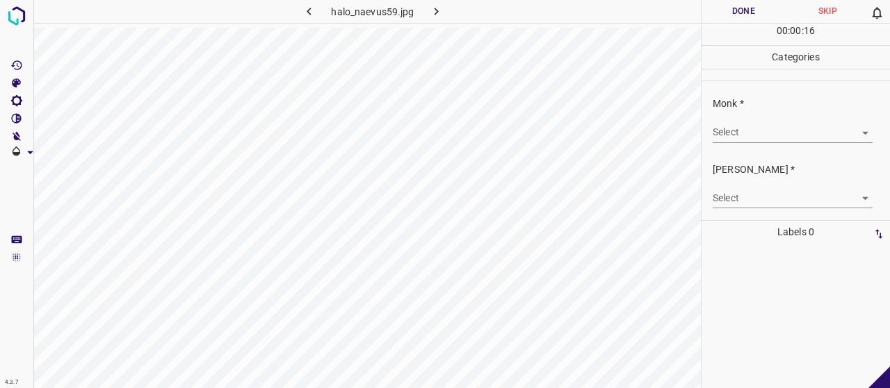
click at [773, 112] on div "Select ​" at bounding box center [792, 126] width 160 height 31
click at [775, 117] on div "Select ​" at bounding box center [792, 126] width 160 height 31
click at [768, 134] on body "4.3.7 halo_naevus59.jpg Done Skip 0 00 : 00 : 17 Categories Monk * Select ​ [PE…" at bounding box center [445, 194] width 890 height 388
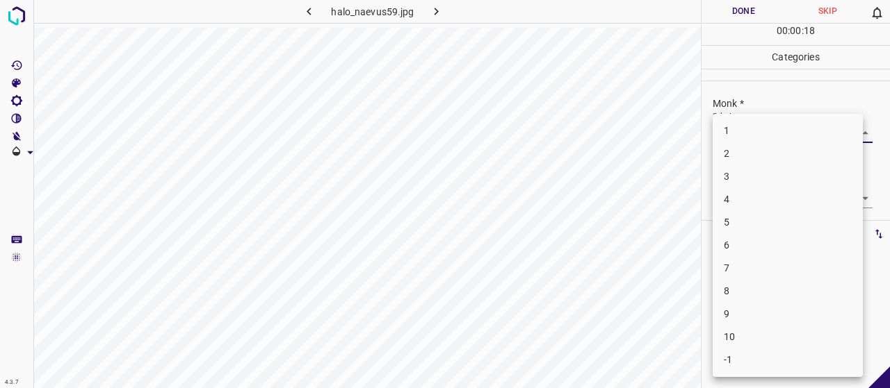
click at [759, 198] on li "4" at bounding box center [787, 199] width 150 height 23
type input "4"
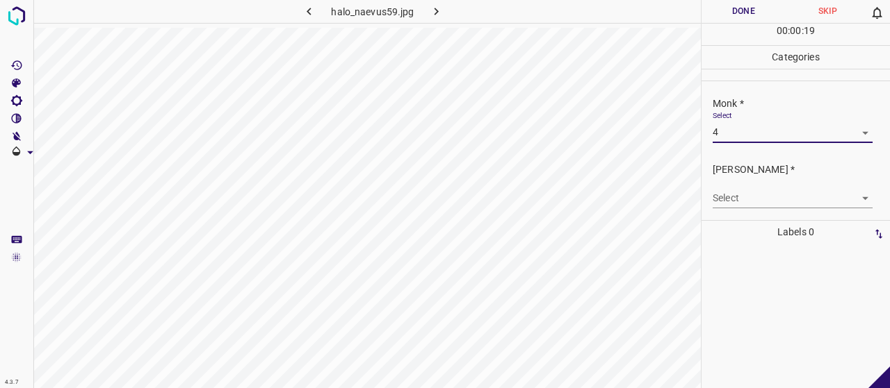
click at [757, 192] on body "4.3.7 halo_naevus59.jpg Done Skip 0 00 : 00 : 19 Categories Monk * Select 4 4 […" at bounding box center [445, 194] width 890 height 388
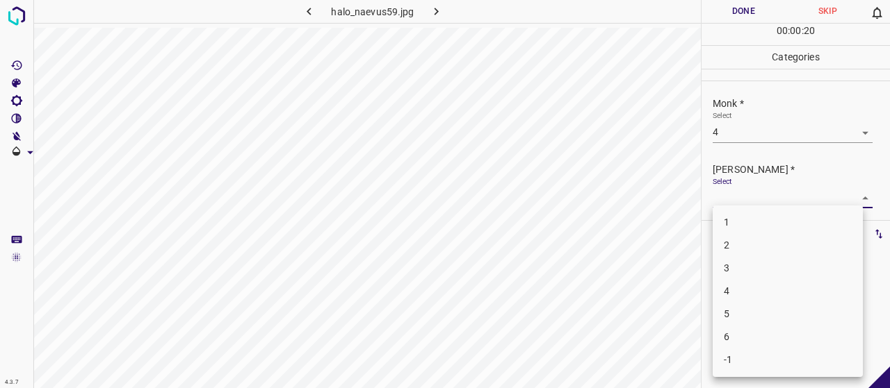
click at [753, 248] on li "2" at bounding box center [787, 245] width 150 height 23
type input "2"
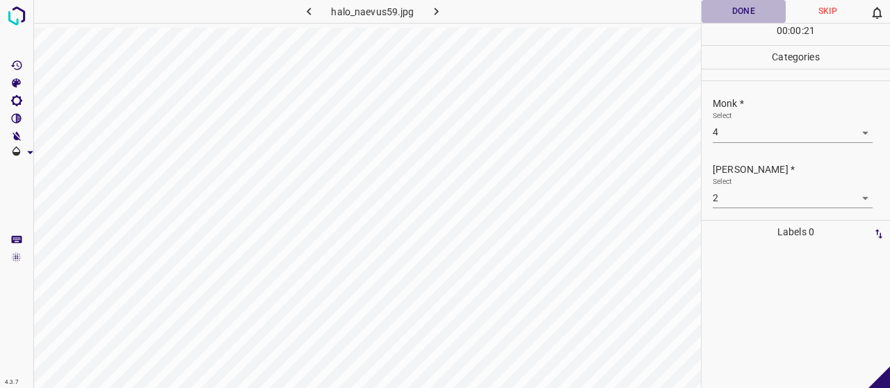
click at [732, 1] on button "Done" at bounding box center [743, 11] width 84 height 23
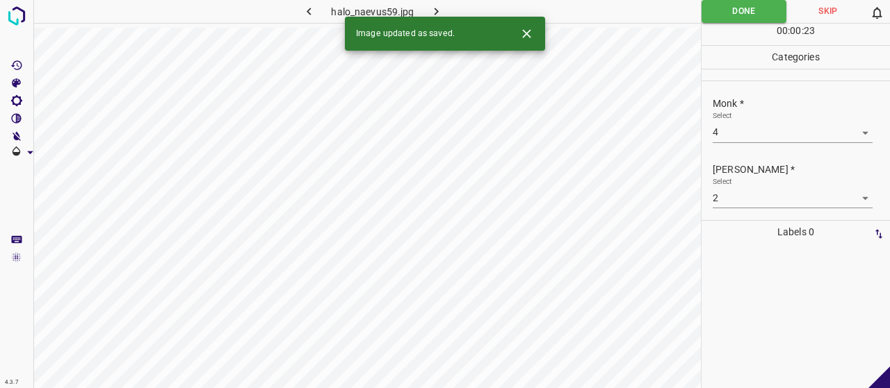
click at [431, 4] on icon "button" at bounding box center [436, 11] width 15 height 15
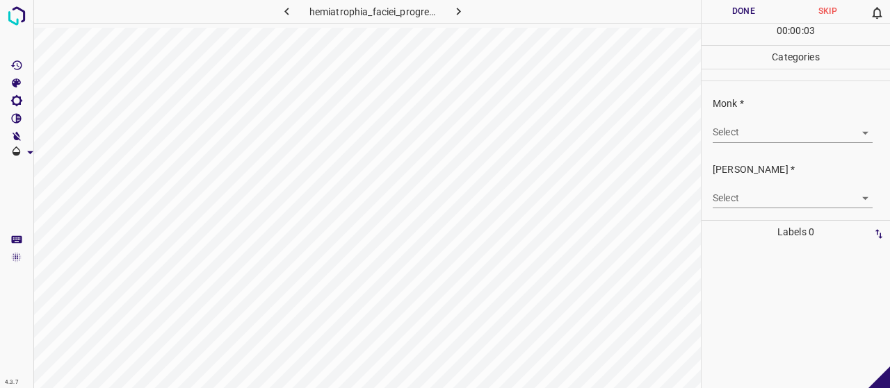
click at [782, 130] on body "4.3.7 hemiatrophia_faciei_progressiva5.jpg Done Skip 0 00 : 00 : 03 Categories …" at bounding box center [445, 194] width 890 height 388
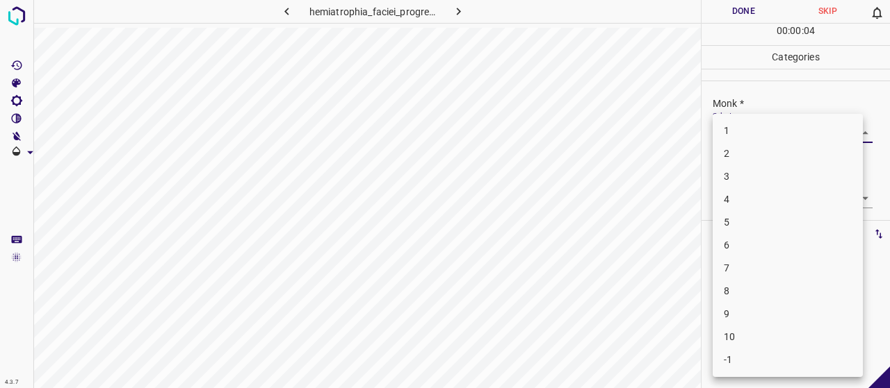
click at [755, 174] on li "3" at bounding box center [787, 176] width 150 height 23
type input "3"
click at [753, 197] on body "4.3.7 hemiatrophia_faciei_progressiva5.jpg Done Skip 0 00 : 00 : 05 Categories …" at bounding box center [445, 194] width 890 height 388
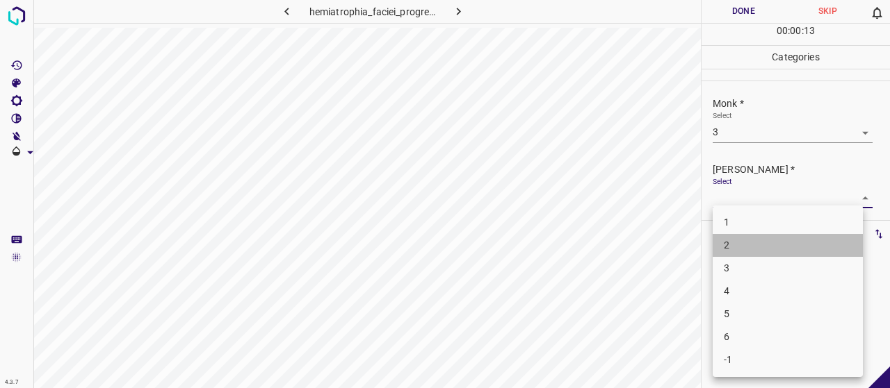
click at [766, 243] on li "2" at bounding box center [787, 245] width 150 height 23
type input "2"
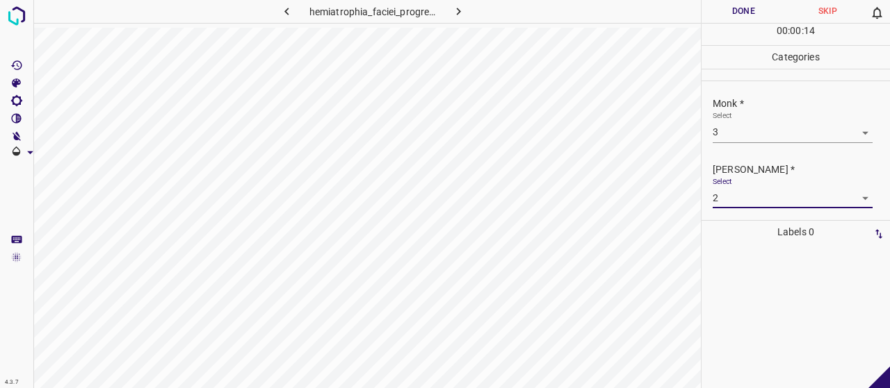
click at [748, 19] on button "Done" at bounding box center [743, 11] width 84 height 23
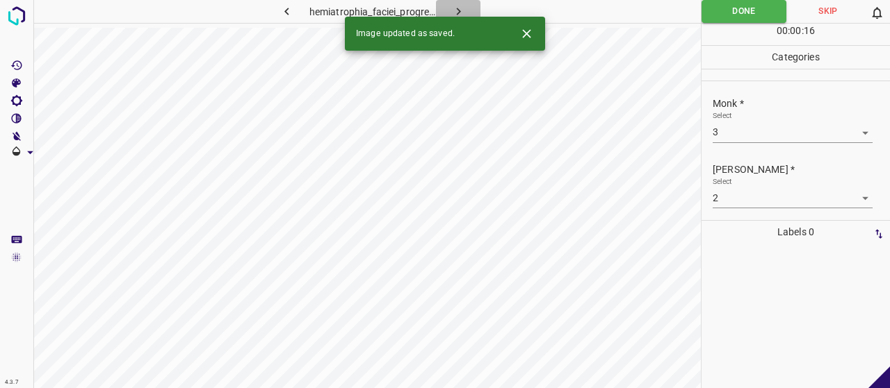
click at [467, 13] on button "button" at bounding box center [458, 11] width 44 height 23
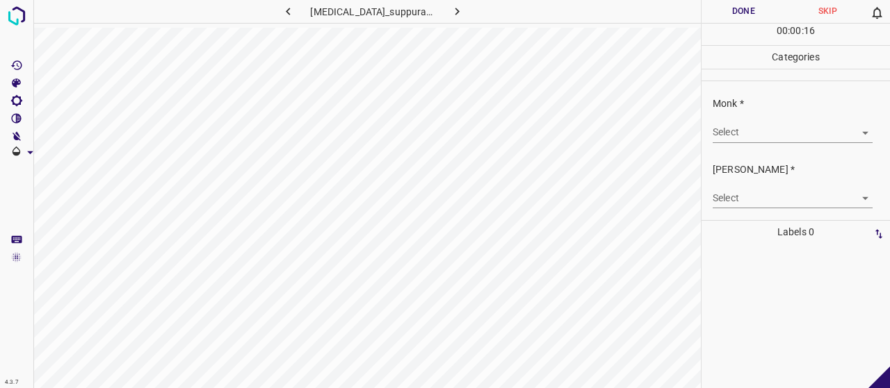
click at [757, 122] on body "4.3.7 [MEDICAL_DATA]_suppurativa38.jpg Done Skip 0 00 : 00 : 16 Categories Monk…" at bounding box center [445, 194] width 890 height 388
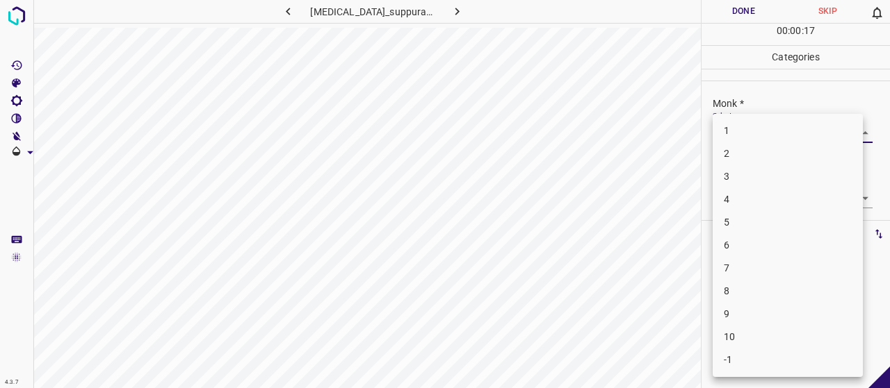
click at [755, 178] on li "3" at bounding box center [787, 176] width 150 height 23
type input "3"
click at [749, 199] on body "4.3.7 [MEDICAL_DATA]_suppurativa38.jpg Done Skip 0 00 : 00 : 17 Categories Monk…" at bounding box center [445, 194] width 890 height 388
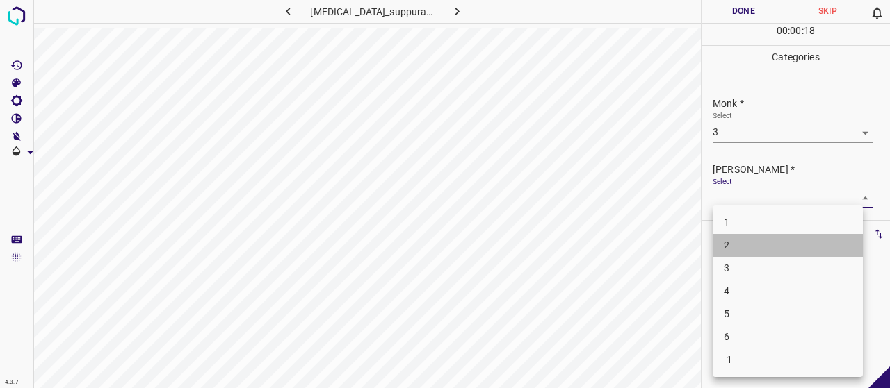
click at [749, 254] on li "2" at bounding box center [787, 245] width 150 height 23
type input "2"
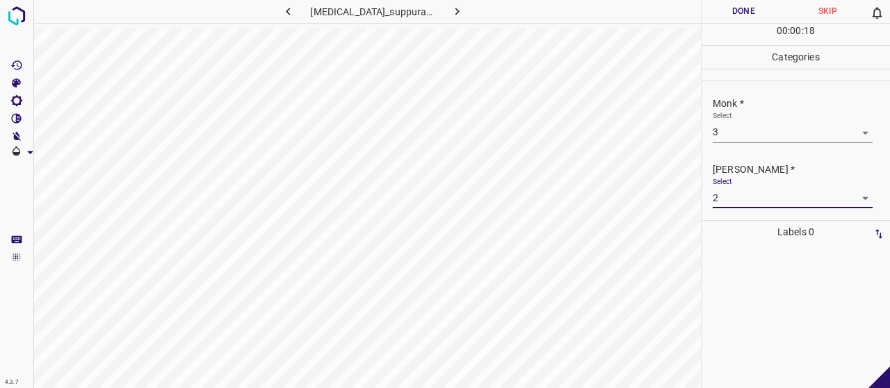
click at [753, 8] on button "Done" at bounding box center [743, 11] width 84 height 23
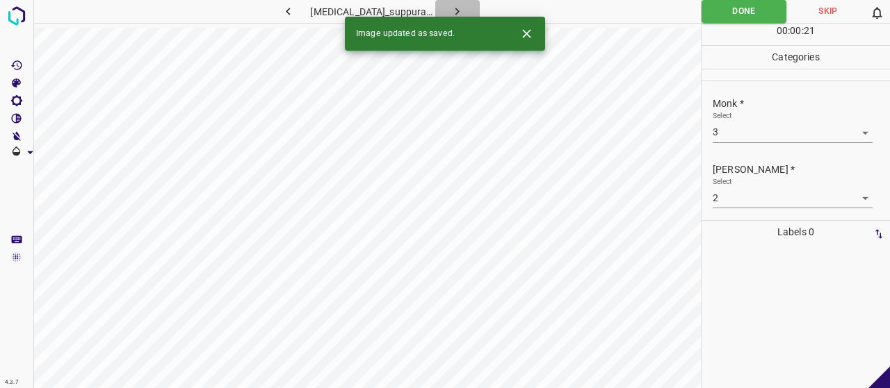
click at [453, 4] on icon "button" at bounding box center [457, 11] width 15 height 15
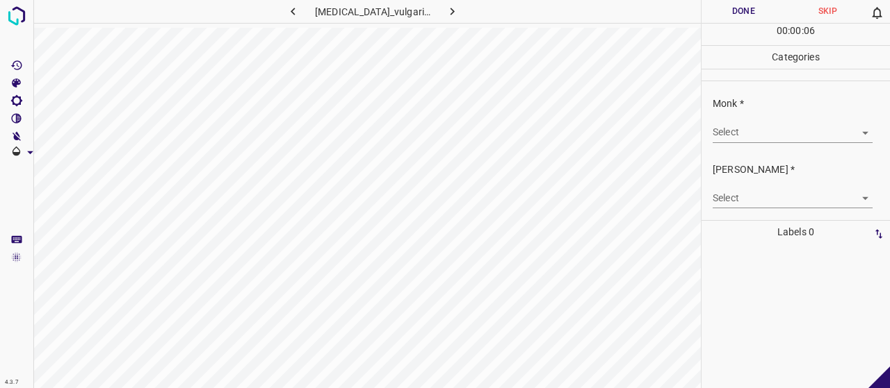
click at [811, 133] on body "4.3.7 [MEDICAL_DATA]_vulgaris22.jpg Done Skip 0 00 : 00 : 06 Categories Monk * …" at bounding box center [445, 194] width 890 height 388
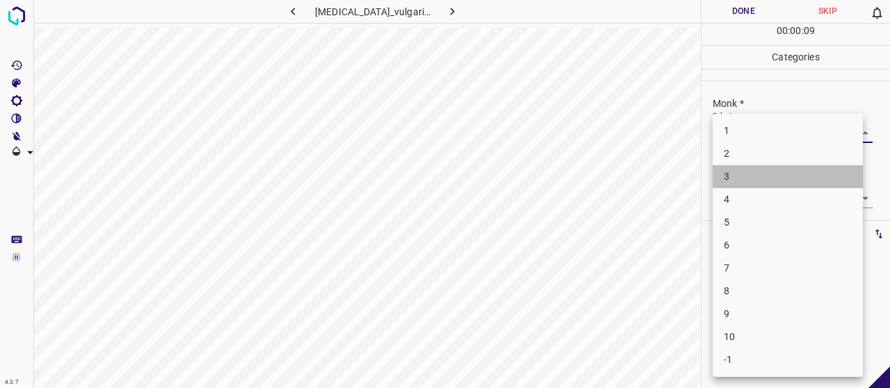
click at [770, 179] on li "3" at bounding box center [787, 176] width 150 height 23
type input "3"
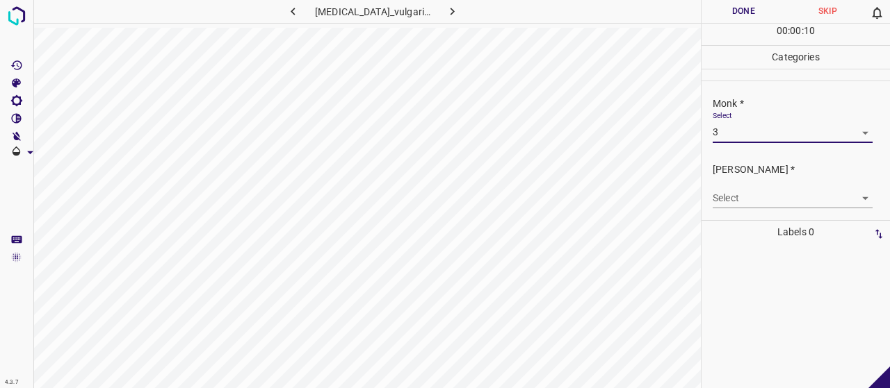
click at [767, 186] on div "Select ​" at bounding box center [792, 192] width 160 height 31
click at [764, 197] on body "4.3.7 [MEDICAL_DATA]_vulgaris22.jpg Done Skip 0 00 : 00 : 10 Categories Monk * …" at bounding box center [445, 194] width 890 height 388
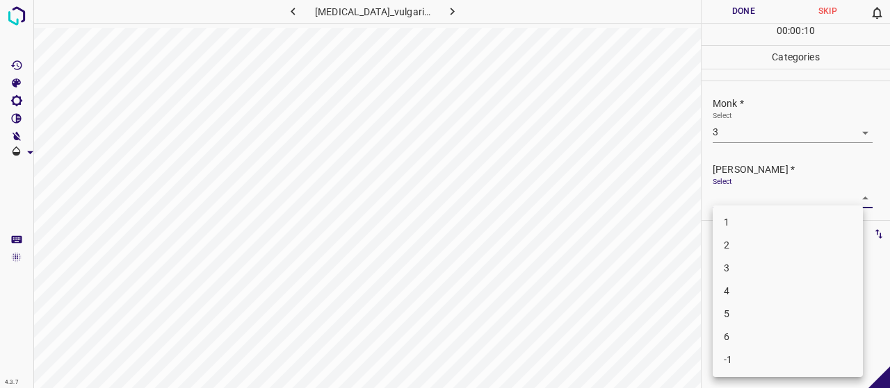
click at [762, 237] on li "2" at bounding box center [787, 245] width 150 height 23
type input "2"
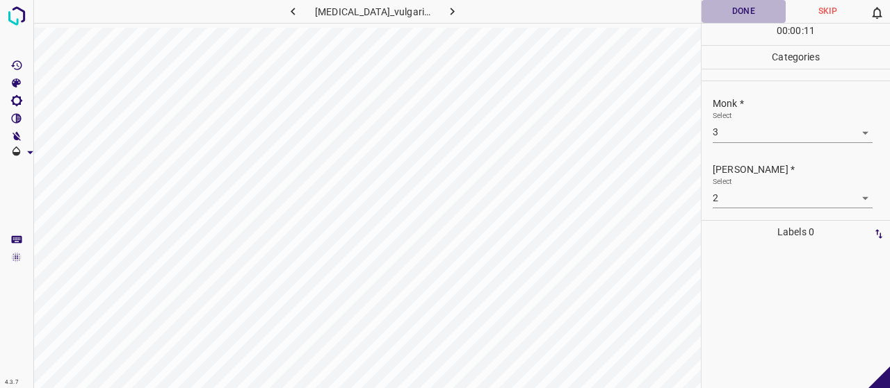
click at [712, 17] on button "Done" at bounding box center [743, 11] width 84 height 23
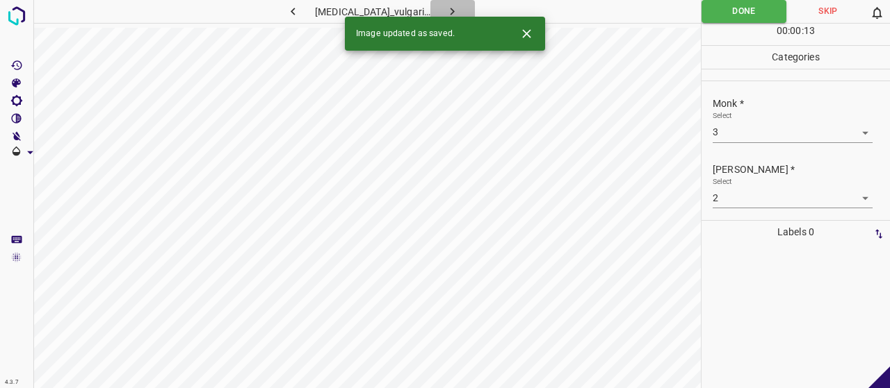
click at [445, 10] on icon "button" at bounding box center [452, 11] width 15 height 15
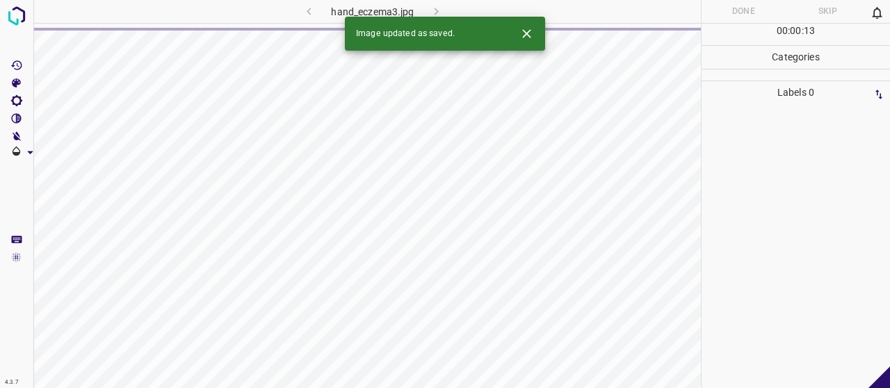
click at [527, 44] on button "Close" at bounding box center [527, 34] width 26 height 26
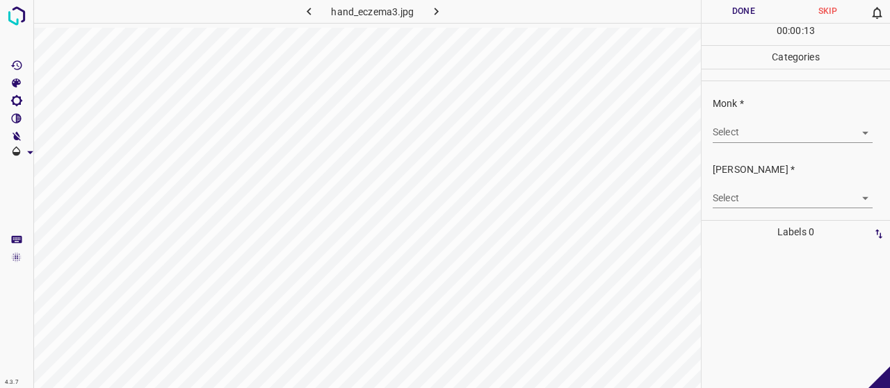
click at [774, 135] on body "4.3.7 hand_eczema3.jpg Done Skip 0 00 : 00 : 13 Categories Monk * Select ​ [PER…" at bounding box center [445, 194] width 890 height 388
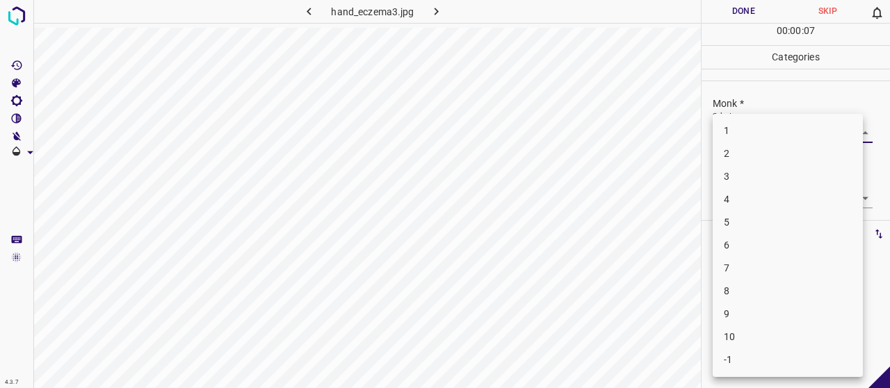
click at [506, 140] on div at bounding box center [445, 194] width 890 height 388
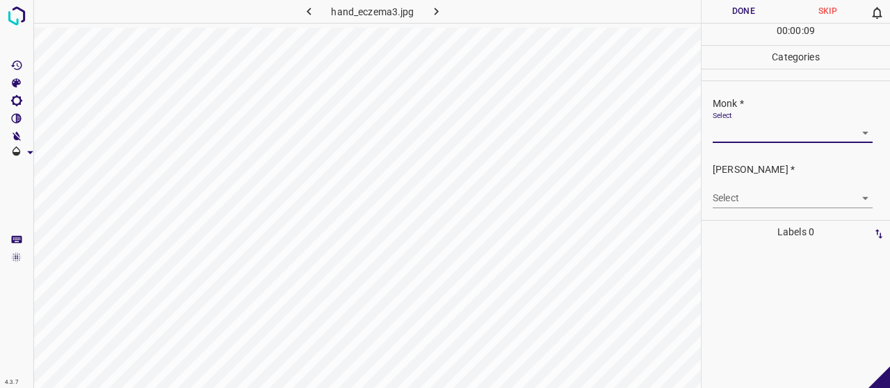
click at [717, 133] on body "4.3.7 hand_eczema3.jpg Done Skip 0 00 : 00 : 09 Categories Monk * Select ​ [PER…" at bounding box center [445, 194] width 890 height 388
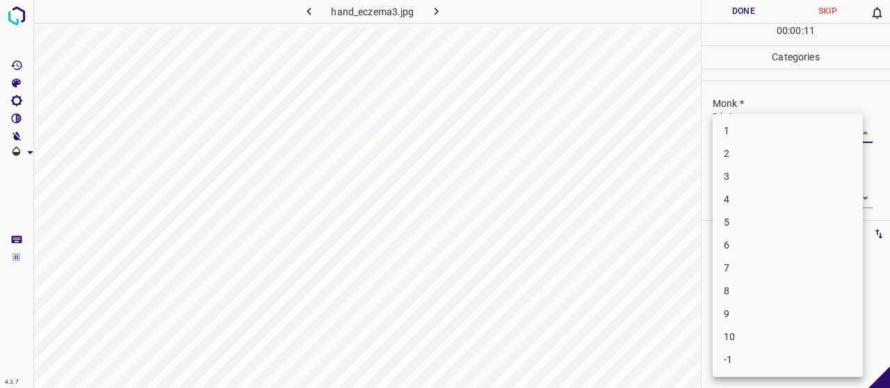
click at [788, 264] on li "7" at bounding box center [787, 268] width 150 height 23
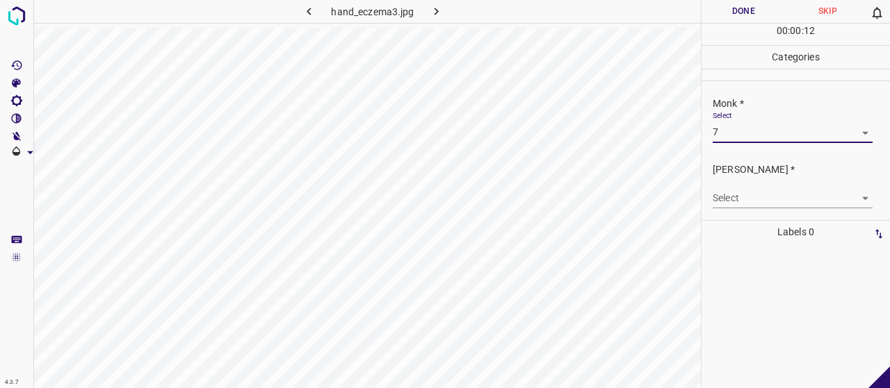
click at [767, 117] on div "Select 7 7" at bounding box center [792, 126] width 160 height 31
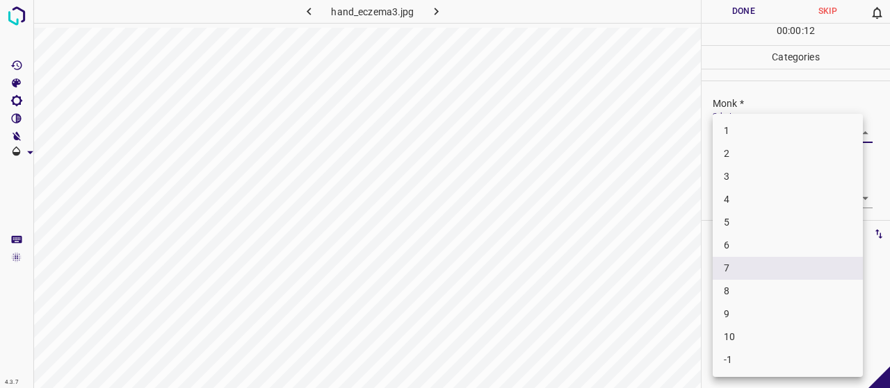
drag, startPoint x: 760, startPoint y: 139, endPoint x: 764, endPoint y: 192, distance: 53.7
click at [759, 140] on body "4.3.7 hand_eczema3.jpg Done Skip 0 00 : 00 : 12 Categories Monk * Select 7 7 [P…" at bounding box center [445, 194] width 890 height 388
click at [771, 249] on li "6" at bounding box center [787, 245] width 150 height 23
type input "6"
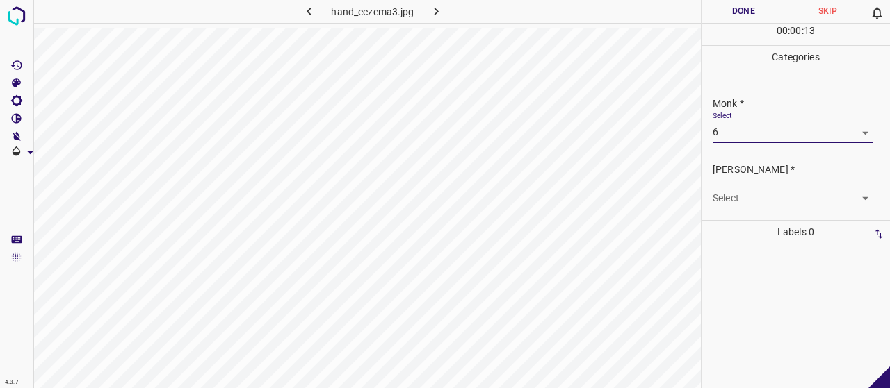
click at [771, 197] on body "4.3.7 hand_eczema3.jpg Done Skip 0 00 : 00 : 13 Categories Monk * Select 6 6 [P…" at bounding box center [445, 194] width 890 height 388
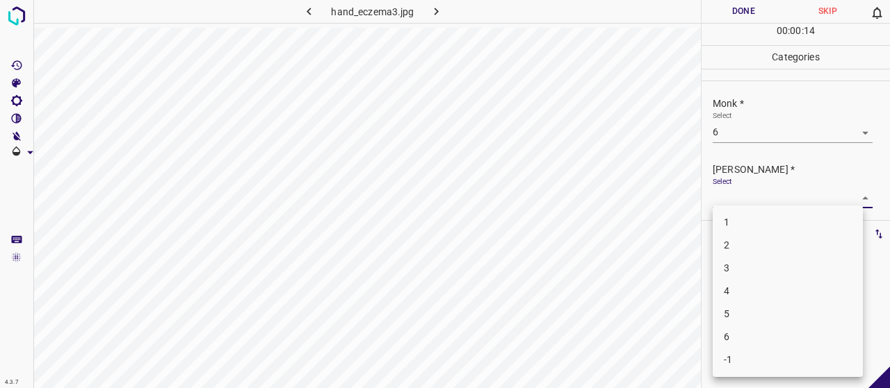
click at [791, 293] on li "4" at bounding box center [787, 291] width 150 height 23
type input "4"
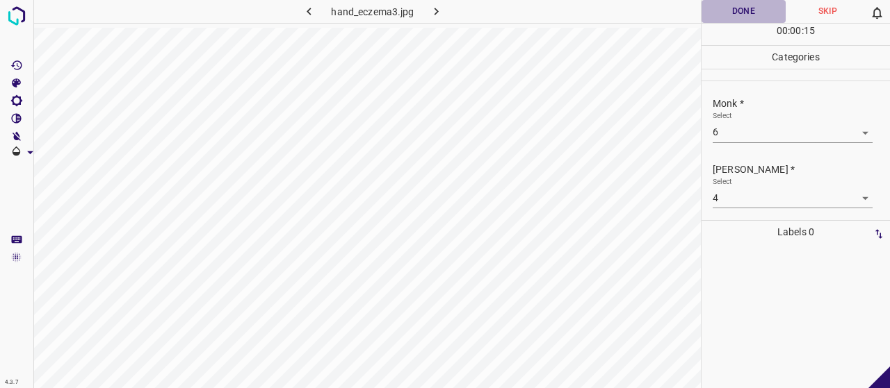
click at [758, 17] on button "Done" at bounding box center [743, 11] width 84 height 23
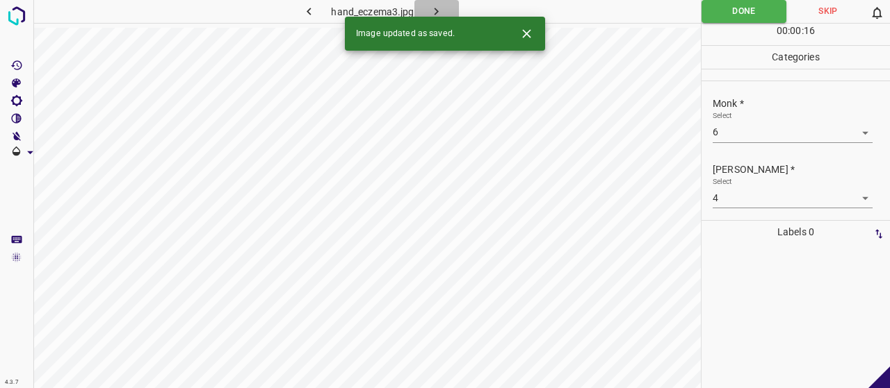
click at [438, 5] on icon "button" at bounding box center [436, 11] width 15 height 15
click at [777, 138] on body "4.3.7 [MEDICAL_DATA]_gestationis49.jpg Done Skip 0 00 : 00 : 05 Categories Monk…" at bounding box center [445, 194] width 890 height 388
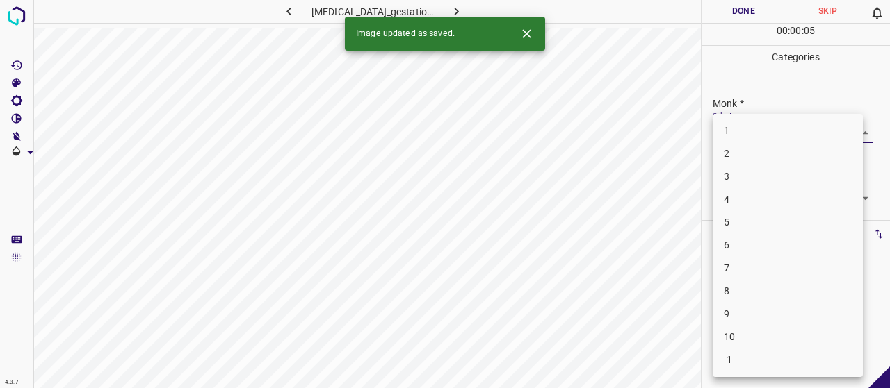
click at [753, 159] on li "2" at bounding box center [787, 153] width 150 height 23
type input "2"
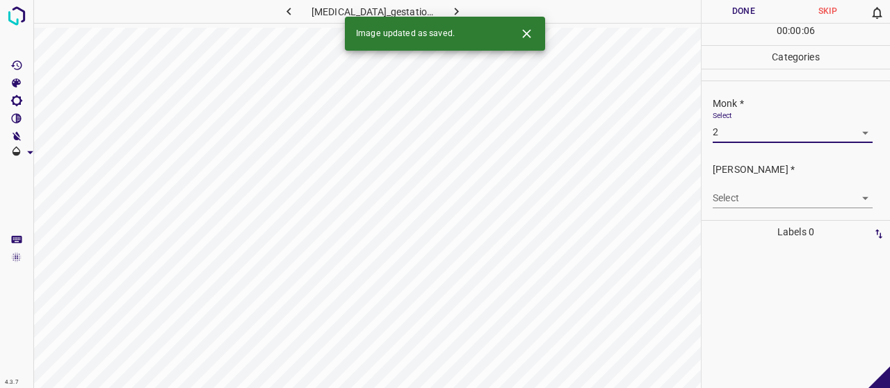
click at [753, 205] on body "4.3.7 [MEDICAL_DATA]_gestationis49.jpg Done Skip 0 00 : 00 : 06 Categories Monk…" at bounding box center [445, 194] width 890 height 388
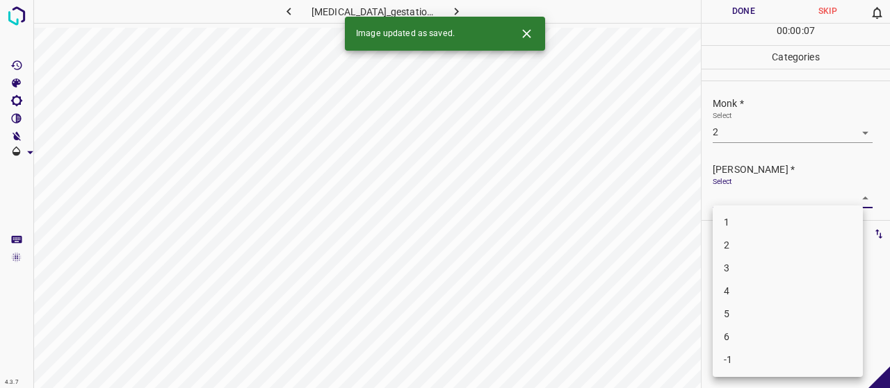
click at [751, 223] on li "1" at bounding box center [787, 222] width 150 height 23
type input "1"
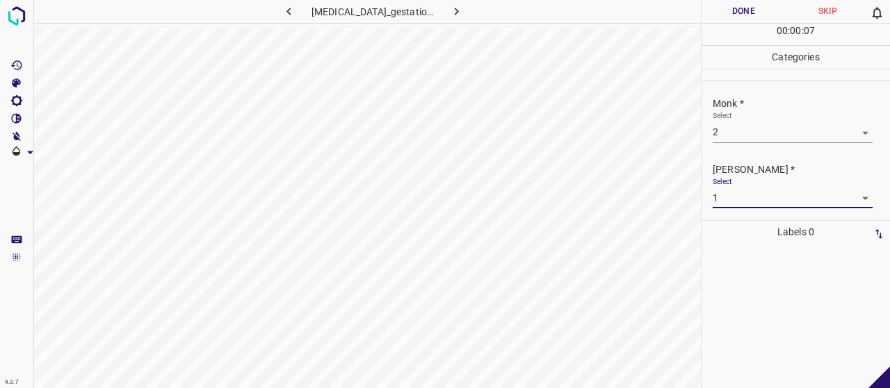
click at [721, 26] on div "00 : 00 : 07" at bounding box center [795, 35] width 188 height 22
click at [721, 8] on button "Done" at bounding box center [743, 11] width 84 height 23
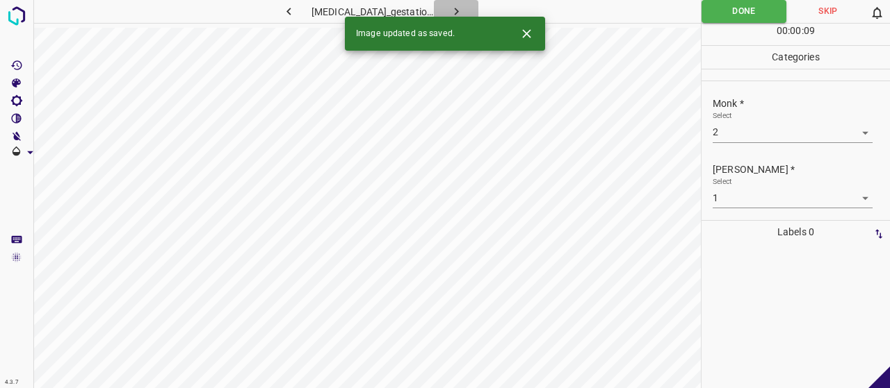
click at [450, 13] on icon "button" at bounding box center [456, 11] width 15 height 15
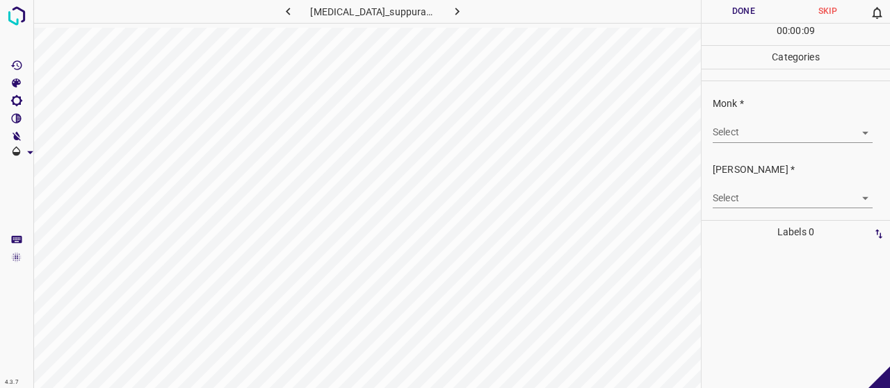
click at [728, 134] on body "4.3.7 [MEDICAL_DATA]_suppurativa48.jpg Done Skip 0 00 : 00 : 09 Categories Monk…" at bounding box center [445, 194] width 890 height 388
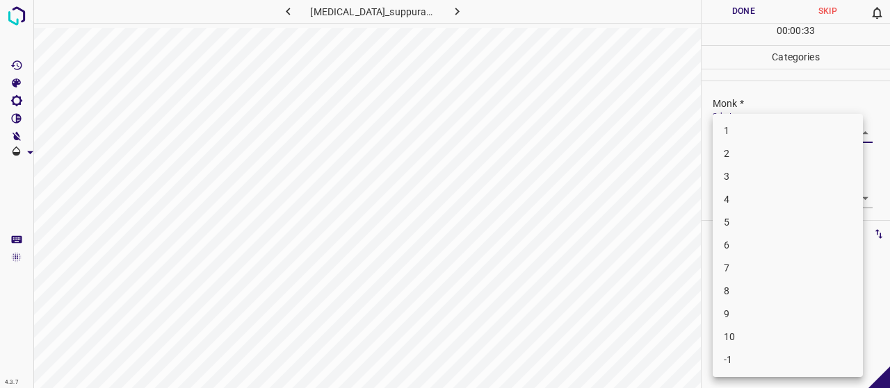
click at [729, 229] on li "5" at bounding box center [787, 222] width 150 height 23
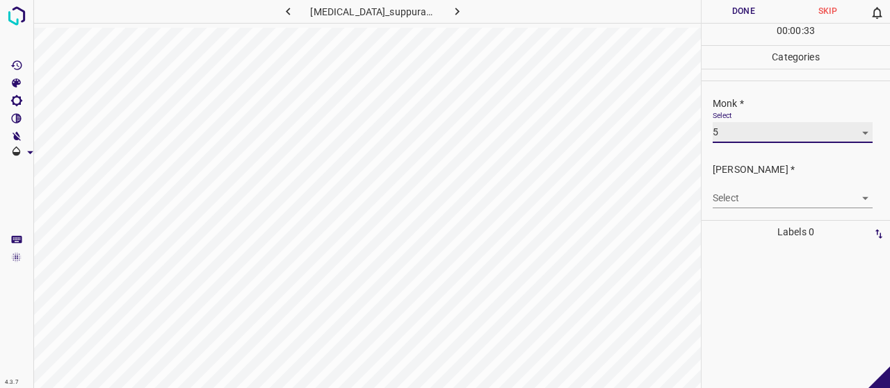
type input "5"
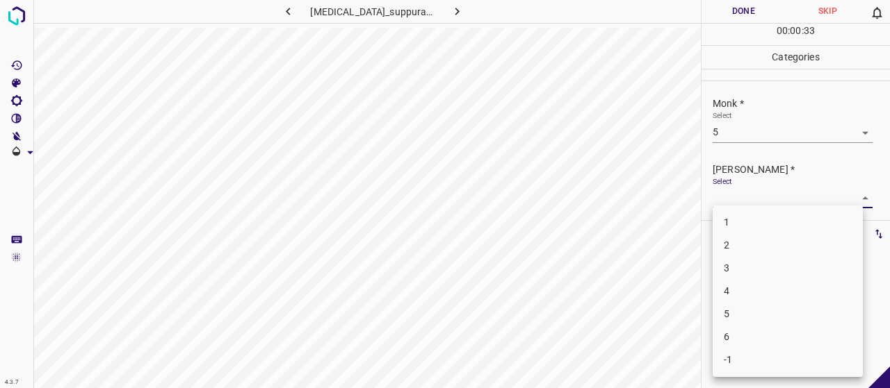
click at [734, 200] on body "4.3.7 [MEDICAL_DATA]_suppurativa48.jpg Done Skip 0 00 : 00 : 33 Categories Monk…" at bounding box center [445, 194] width 890 height 388
click at [751, 271] on li "3" at bounding box center [787, 268] width 150 height 23
type input "3"
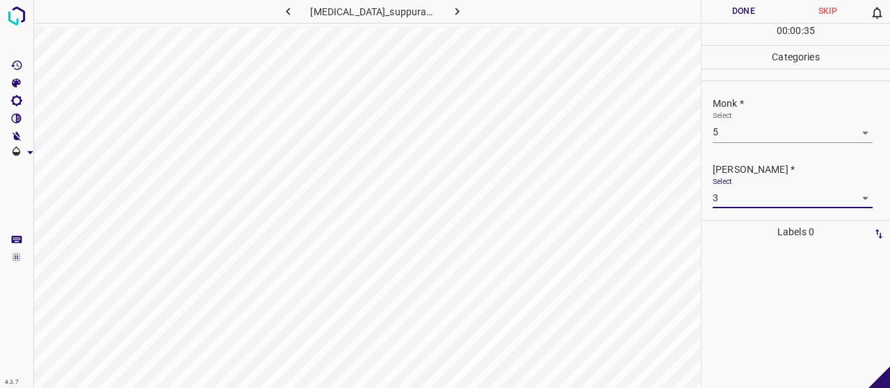
click at [719, 6] on button "Done" at bounding box center [743, 11] width 84 height 23
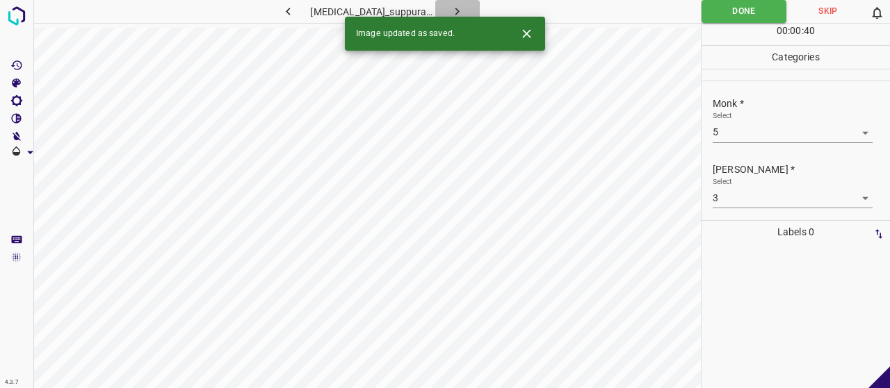
drag, startPoint x: 462, startPoint y: 10, endPoint x: 457, endPoint y: 31, distance: 22.1
click at [462, 10] on button "button" at bounding box center [457, 11] width 44 height 23
click at [775, 130] on body "4.3.7 hand_eczema7.jpg Done Skip 0 00 : 00 : 02 Categories Monk * Select ​ [PER…" at bounding box center [445, 194] width 890 height 388
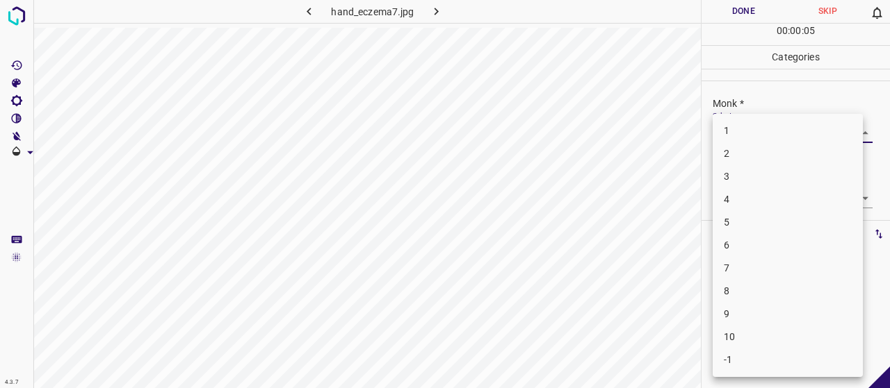
click at [737, 225] on li "5" at bounding box center [787, 222] width 150 height 23
type input "5"
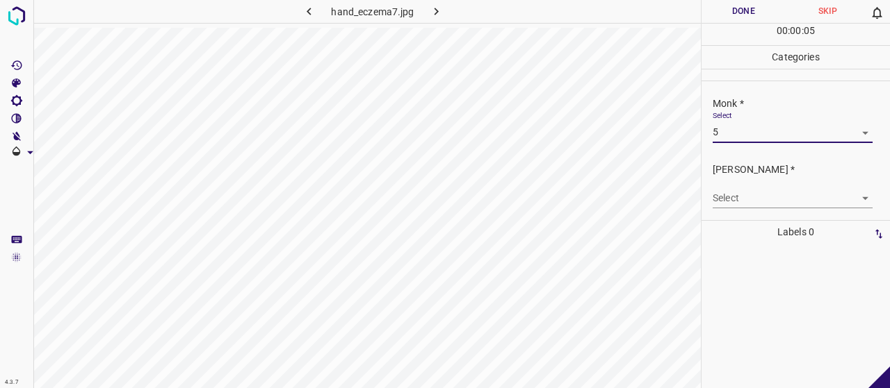
click at [744, 190] on body "4.3.7 hand_eczema7.jpg Done Skip 0 00 : 00 : 05 Categories Monk * Select 5 5 [P…" at bounding box center [445, 194] width 890 height 388
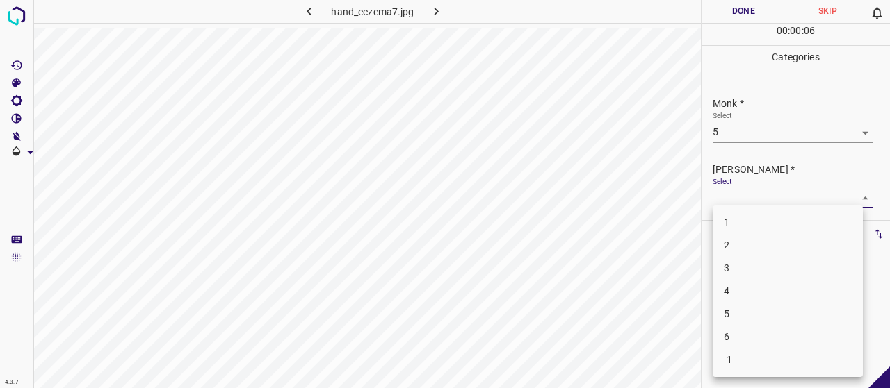
click at [762, 272] on li "3" at bounding box center [787, 268] width 150 height 23
type input "3"
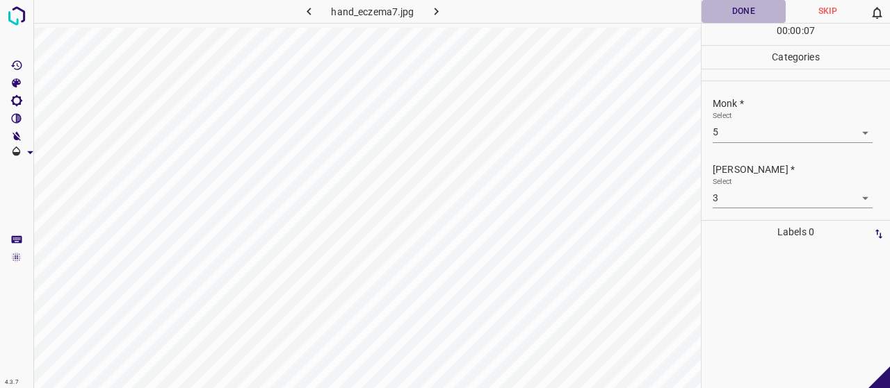
click at [710, 9] on button "Done" at bounding box center [743, 11] width 84 height 23
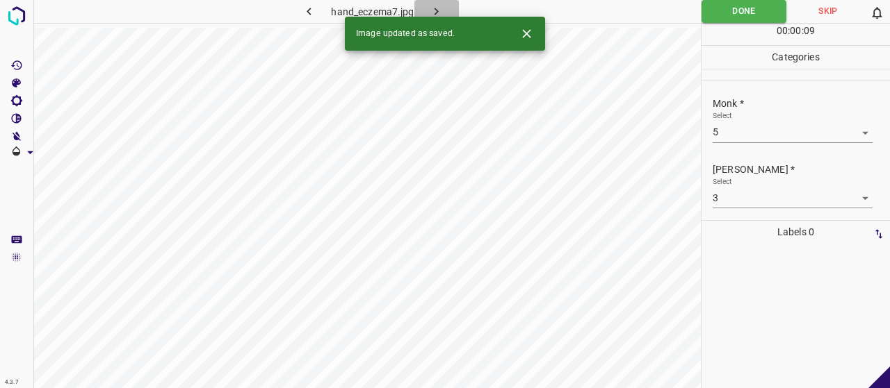
click at [440, 8] on icon "button" at bounding box center [436, 11] width 15 height 15
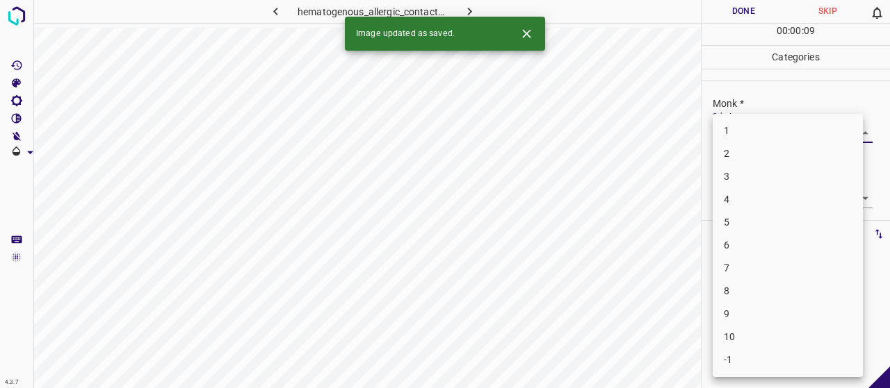
click at [774, 134] on body "4.3.7 hematogenous_allergic_contact_dermatitis3.jpg Done Skip 0 00 : 00 : 09 Ca…" at bounding box center [445, 194] width 890 height 388
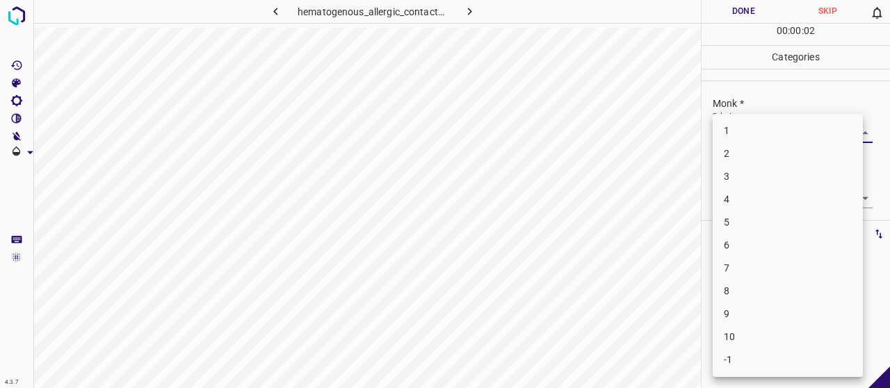
click at [749, 174] on li "3" at bounding box center [787, 176] width 150 height 23
type input "3"
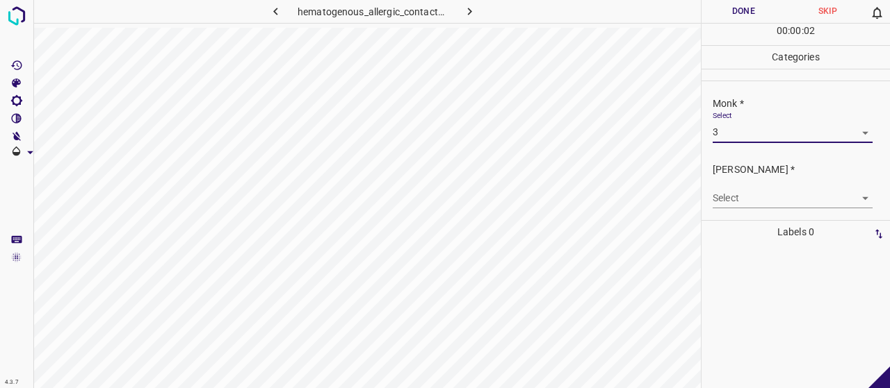
click at [748, 191] on body "4.3.7 hematogenous_allergic_contact_dermatitis3.jpg Done Skip 0 00 : 00 : 02 Ca…" at bounding box center [445, 194] width 890 height 388
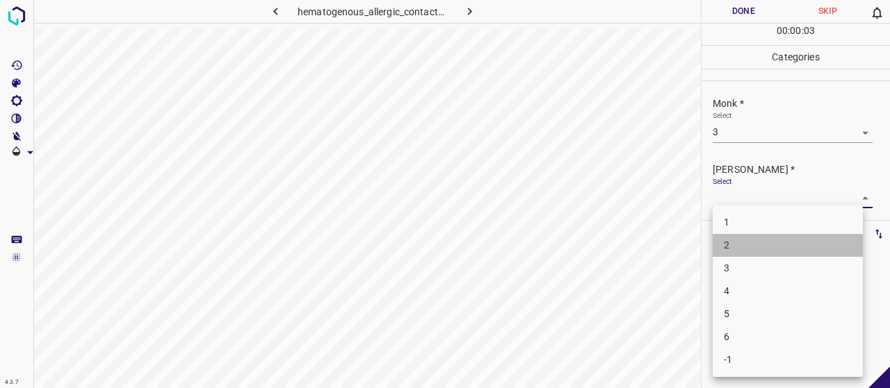
click at [756, 248] on li "2" at bounding box center [787, 245] width 150 height 23
type input "2"
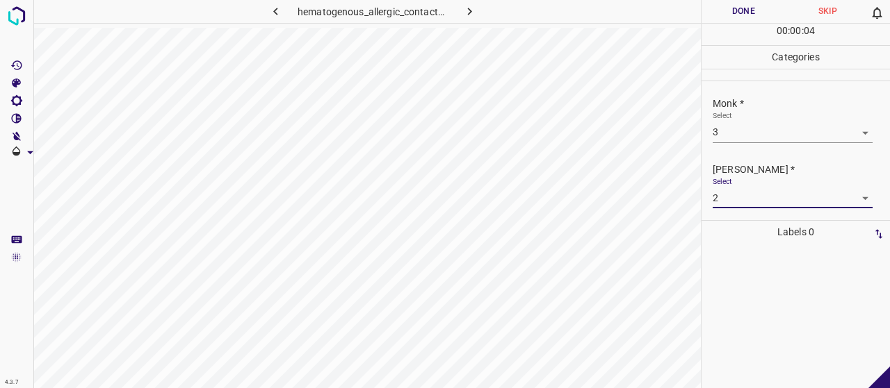
click at [720, 19] on button "Done" at bounding box center [743, 11] width 84 height 23
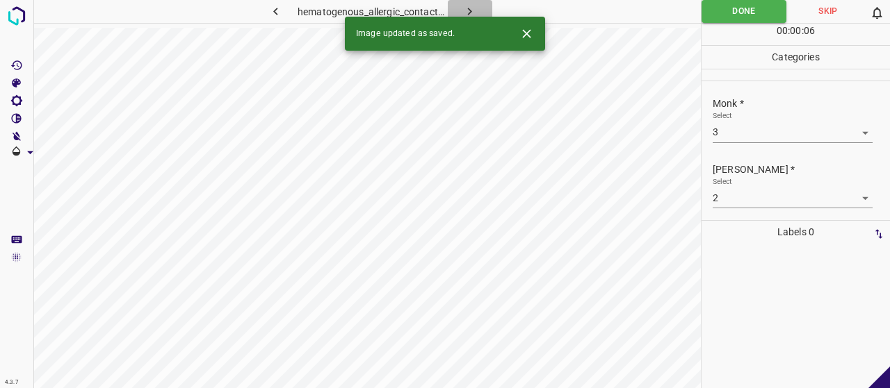
click at [468, 5] on icon "button" at bounding box center [469, 11] width 15 height 15
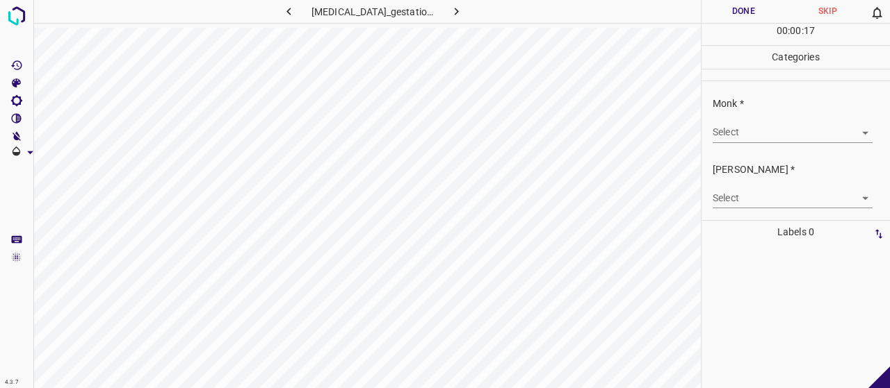
click at [734, 118] on div "Select ​" at bounding box center [792, 126] width 160 height 31
click at [737, 124] on body "4.3.7 [MEDICAL_DATA]_gestationis21.jpg Done Skip 0 00 : 00 : 17 Categories Monk…" at bounding box center [445, 194] width 890 height 388
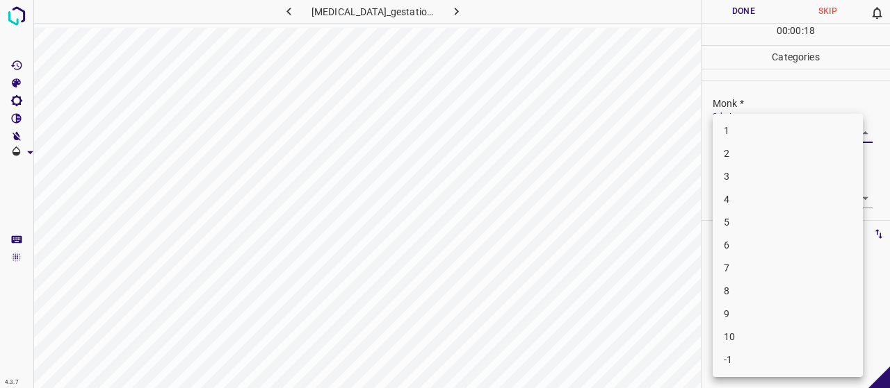
click at [747, 196] on li "4" at bounding box center [787, 199] width 150 height 23
type input "4"
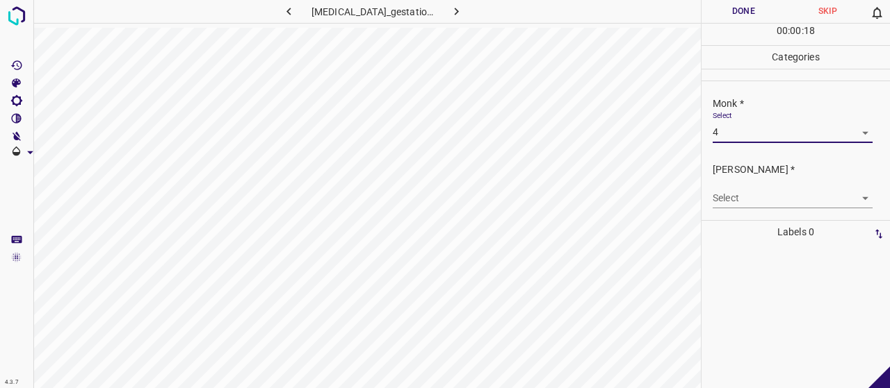
click at [748, 198] on body "4.3.7 [MEDICAL_DATA]_gestationis21.jpg Done Skip 0 00 : 00 : 18 Categories Monk…" at bounding box center [445, 194] width 890 height 388
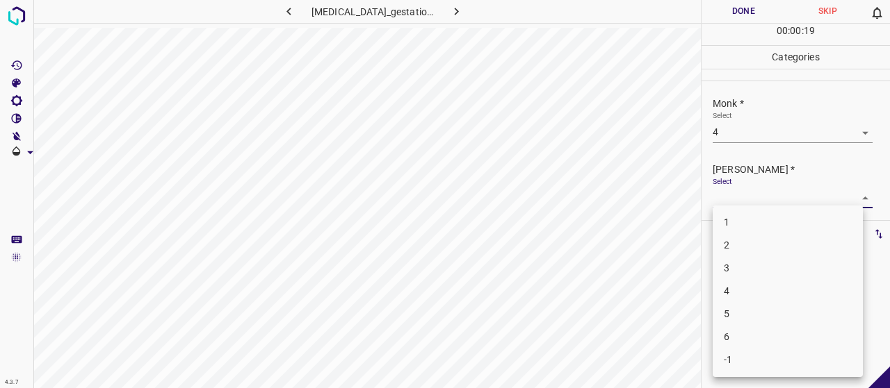
click at [748, 244] on li "2" at bounding box center [787, 245] width 150 height 23
type input "2"
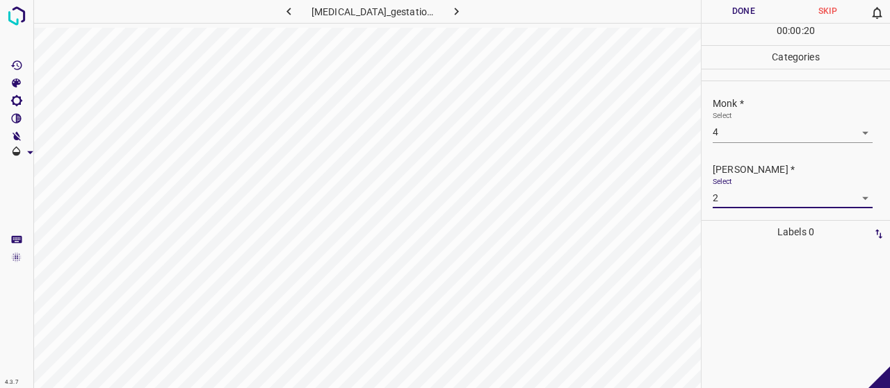
click at [735, 10] on button "Done" at bounding box center [743, 11] width 84 height 23
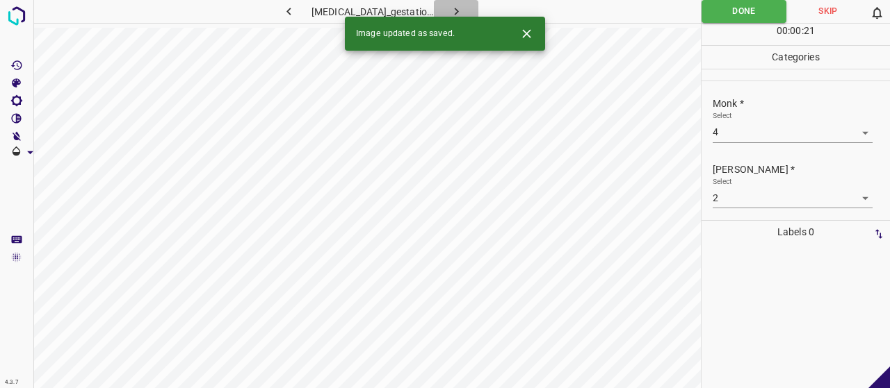
click at [456, 14] on icon "button" at bounding box center [456, 11] width 15 height 15
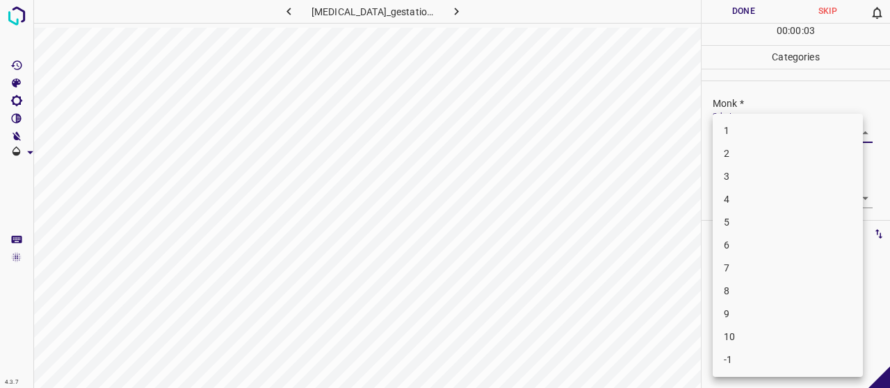
click at [776, 133] on body "4.3.7 [MEDICAL_DATA]_gestationis47.jpg Done Skip 0 00 : 00 : 03 Categories Monk…" at bounding box center [445, 194] width 890 height 388
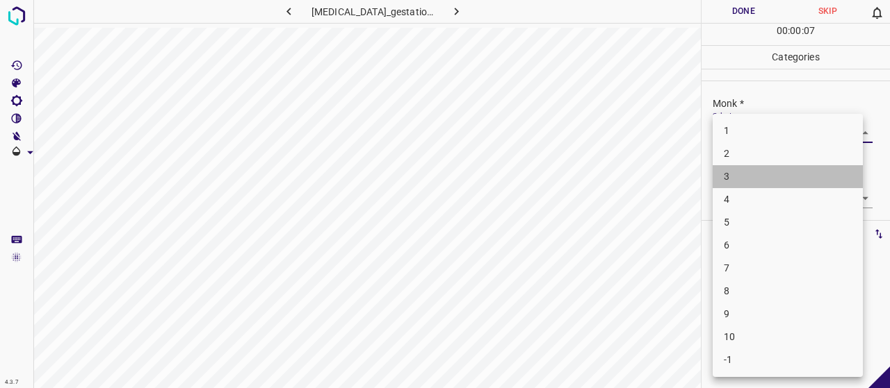
click at [740, 181] on li "3" at bounding box center [787, 176] width 150 height 23
type input "3"
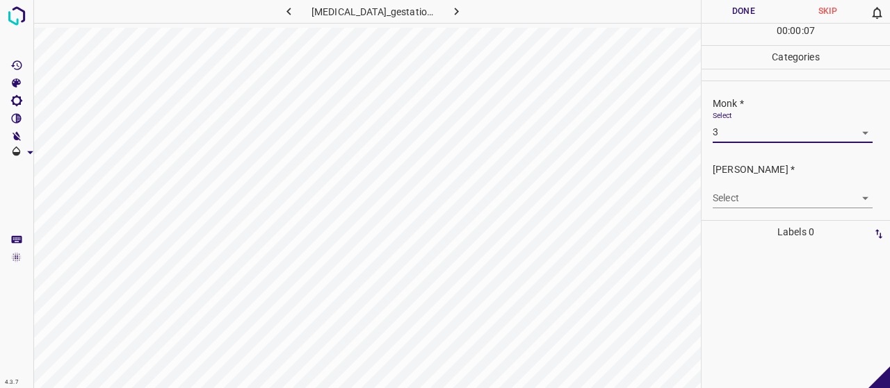
click at [751, 202] on body "4.3.7 [MEDICAL_DATA]_gestationis47.jpg Done Skip 0 00 : 00 : 07 Categories Monk…" at bounding box center [445, 194] width 890 height 388
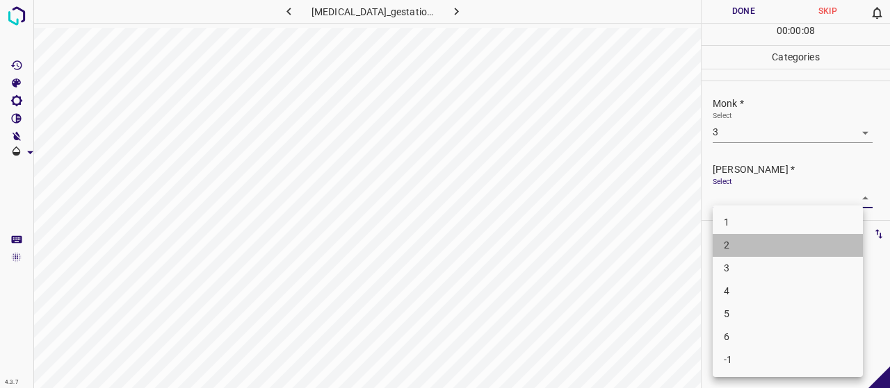
click at [755, 252] on li "2" at bounding box center [787, 245] width 150 height 23
type input "2"
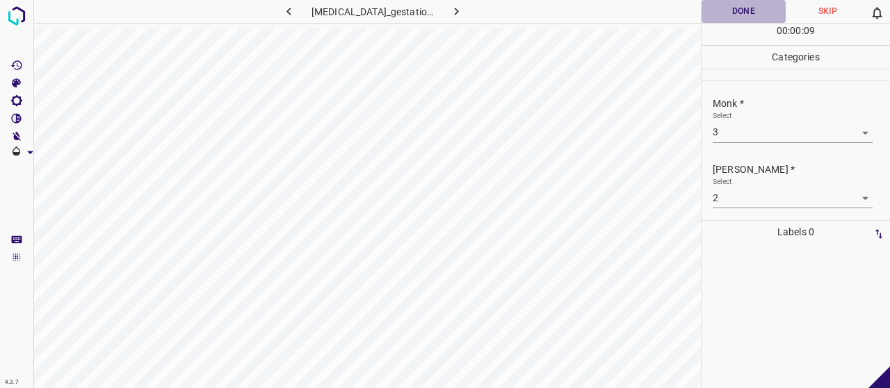
click at [751, 12] on button "Done" at bounding box center [743, 11] width 84 height 23
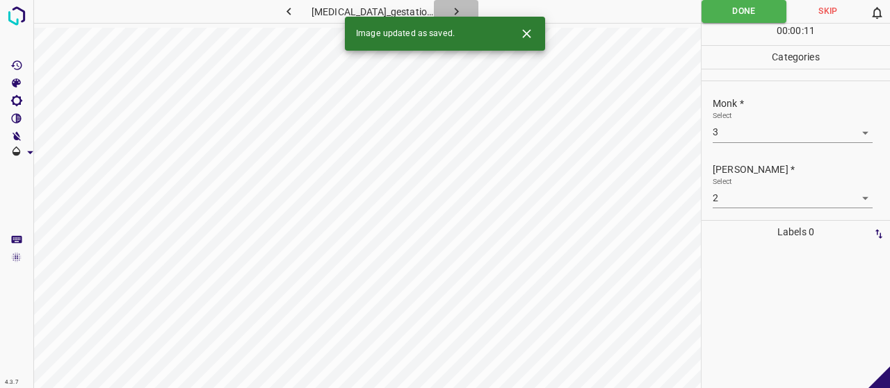
click at [463, 12] on button "button" at bounding box center [456, 11] width 44 height 23
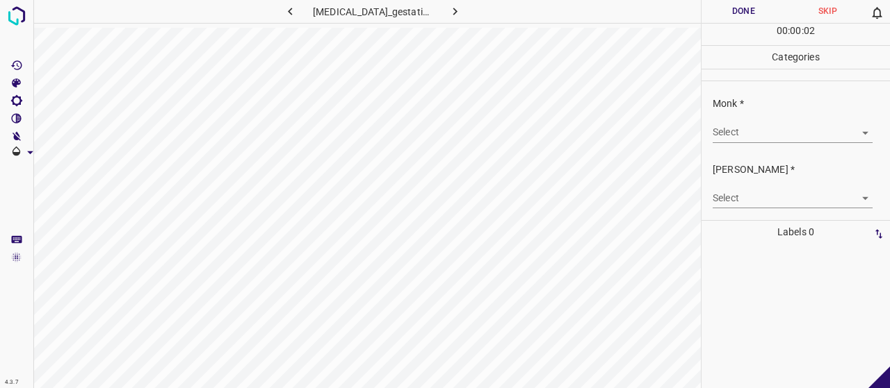
click at [760, 136] on body "4.3.7 [MEDICAL_DATA]_gestationis5.jpg Done Skip 0 00 : 00 : 02 Categories Monk …" at bounding box center [445, 194] width 890 height 388
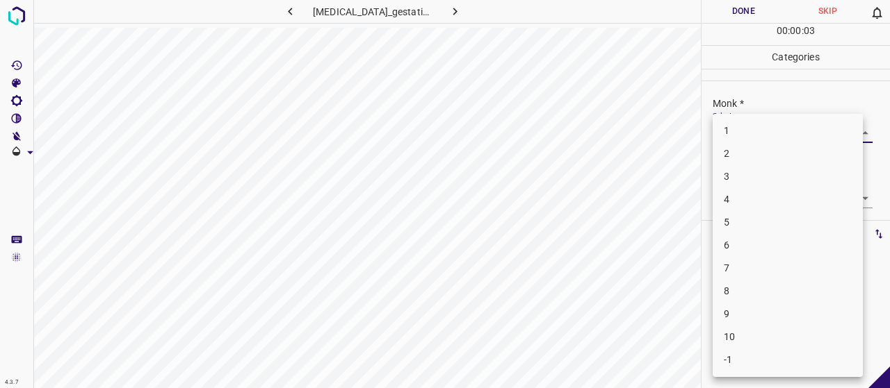
click at [755, 159] on li "2" at bounding box center [787, 153] width 150 height 23
type input "2"
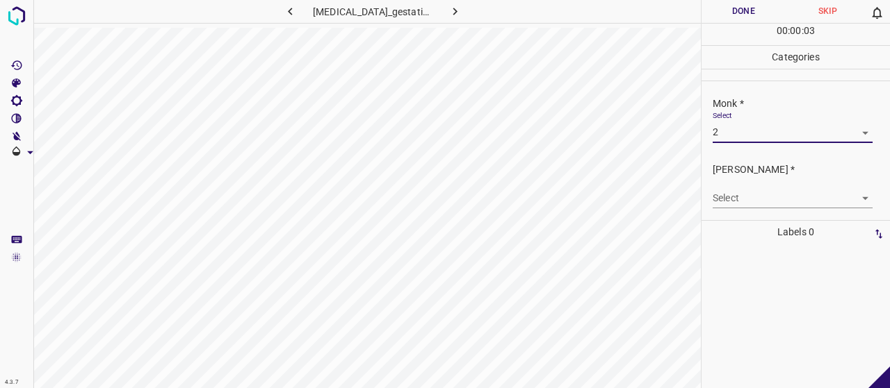
click at [751, 197] on body "4.3.7 [MEDICAL_DATA]_gestationis5.jpg Done Skip 0 00 : 00 : 03 Categories Monk …" at bounding box center [445, 194] width 890 height 388
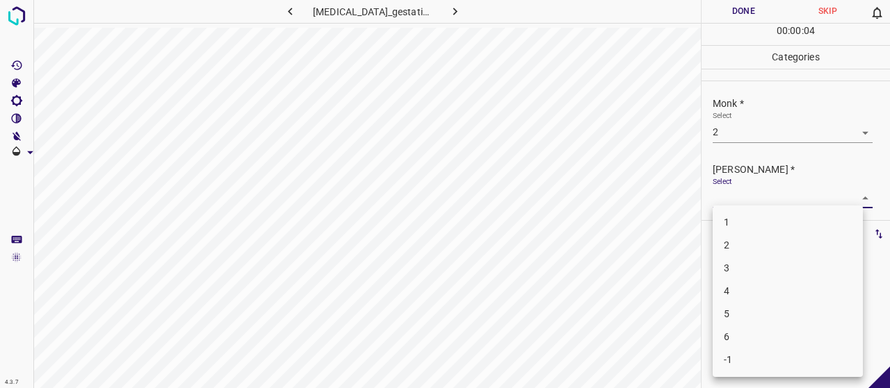
drag, startPoint x: 745, startPoint y: 219, endPoint x: 737, endPoint y: 198, distance: 22.5
click at [745, 219] on li "1" at bounding box center [787, 222] width 150 height 23
type input "1"
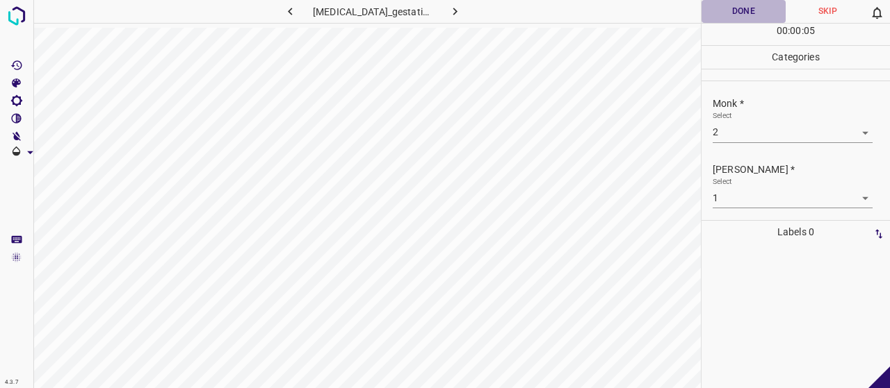
click at [761, 15] on button "Done" at bounding box center [743, 11] width 84 height 23
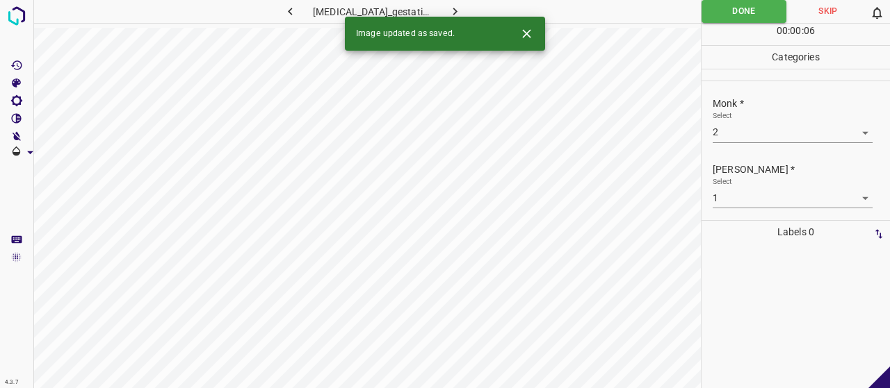
click at [452, 13] on icon "button" at bounding box center [455, 11] width 15 height 15
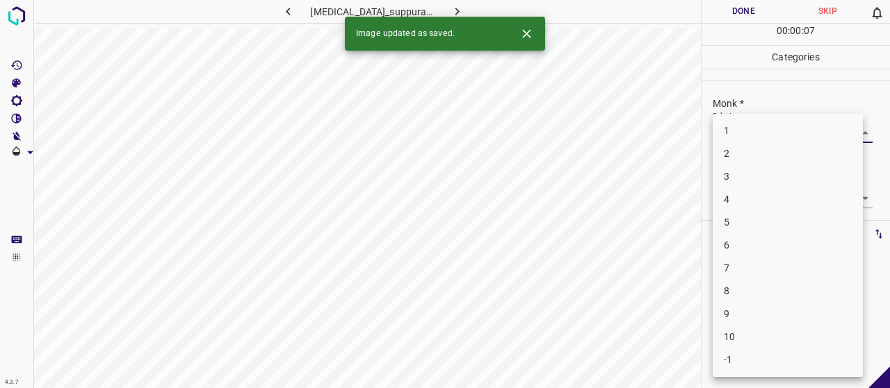
click at [789, 131] on body "4.3.7 [MEDICAL_DATA]_suppurativa50.jpg Done Skip 0 00 : 00 : 07 Categories Monk…" at bounding box center [445, 194] width 890 height 388
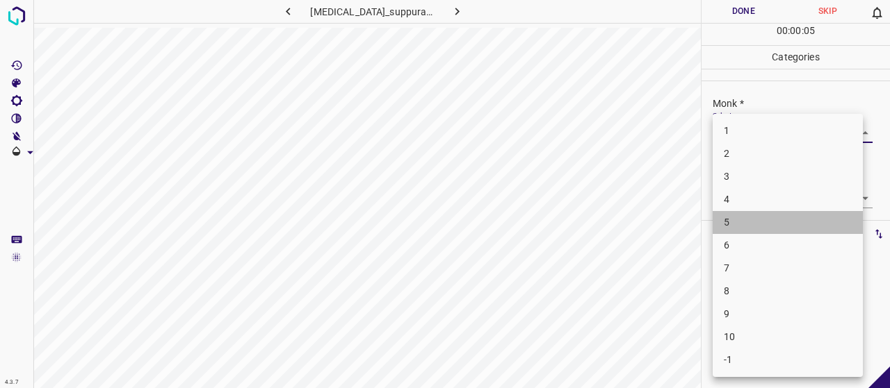
click at [759, 231] on li "5" at bounding box center [787, 222] width 150 height 23
type input "5"
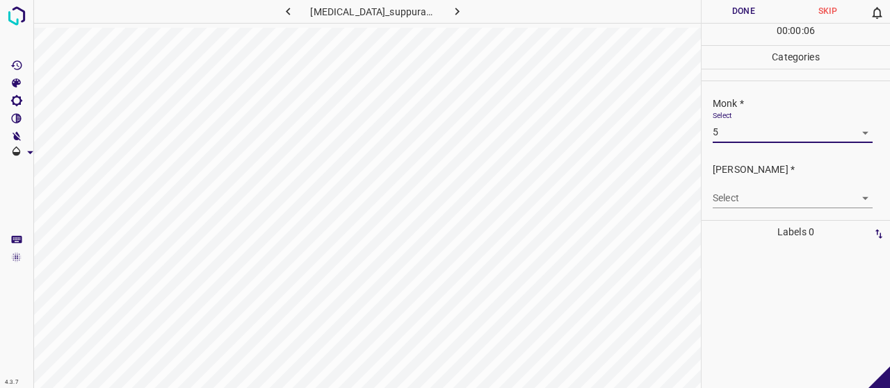
click at [757, 198] on body "4.3.7 [MEDICAL_DATA]_suppurativa50.jpg Done Skip 0 00 : 00 : 06 Categories Monk…" at bounding box center [445, 194] width 890 height 388
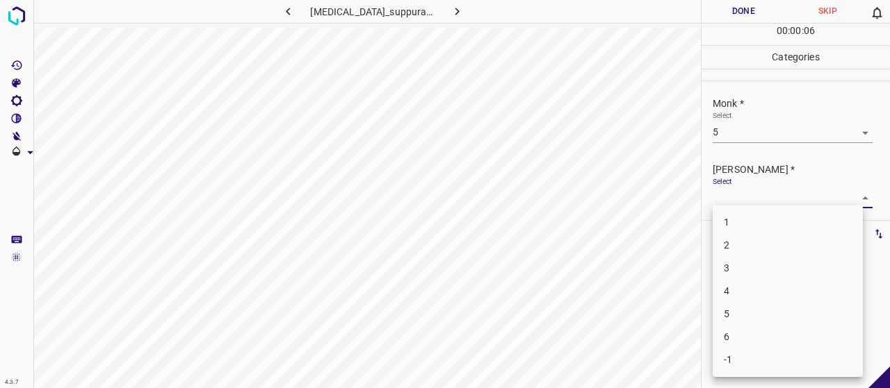
click at [750, 263] on li "3" at bounding box center [787, 268] width 150 height 23
type input "3"
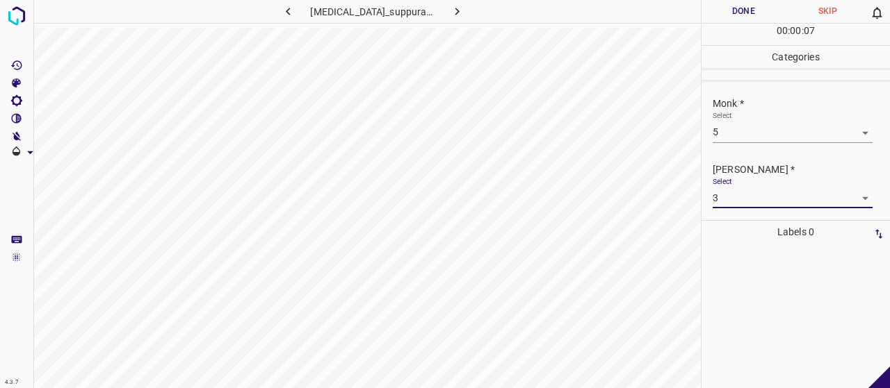
click at [731, 17] on button "Done" at bounding box center [743, 11] width 84 height 23
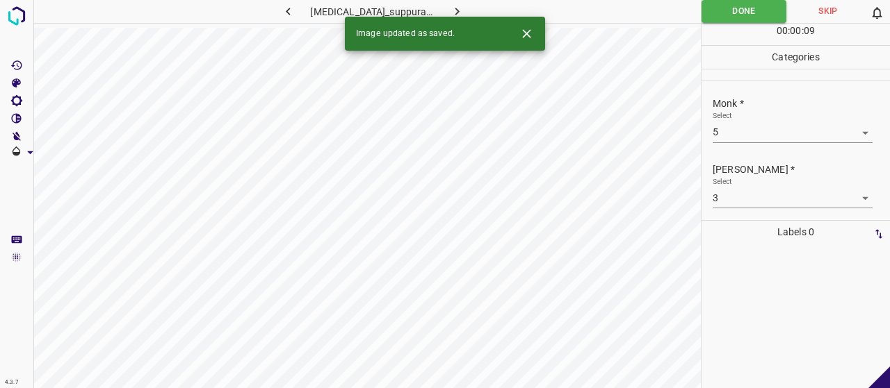
click at [454, 8] on icon "button" at bounding box center [457, 11] width 15 height 15
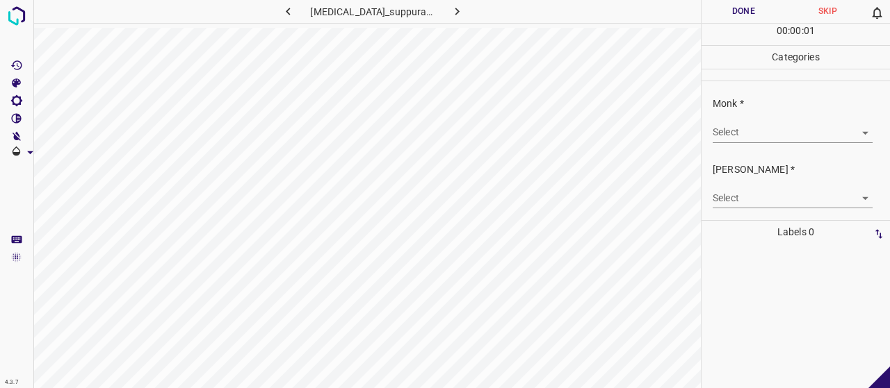
click at [725, 127] on body "4.3.7 [MEDICAL_DATA]_suppurativa59.jpg Done Skip 0 00 : 00 : 01 Categories Monk…" at bounding box center [445, 194] width 890 height 388
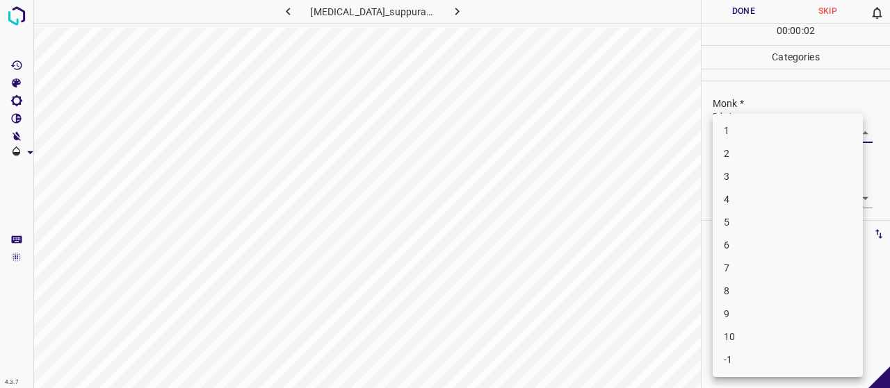
click at [737, 194] on li "4" at bounding box center [787, 199] width 150 height 23
type input "4"
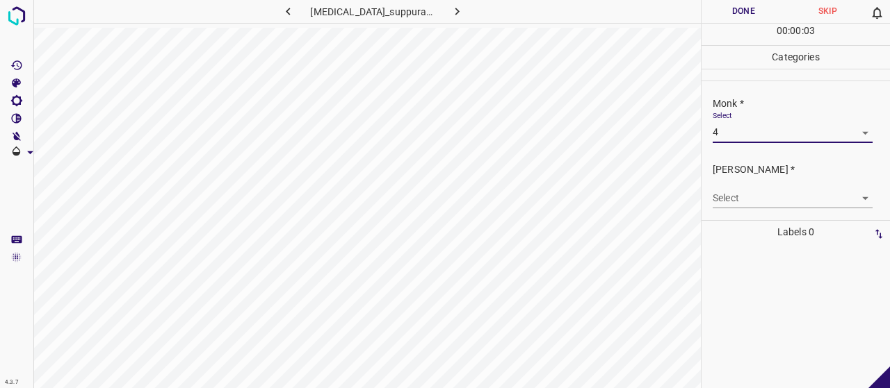
click at [739, 205] on body "4.3.7 [MEDICAL_DATA]_suppurativa59.jpg Done Skip 0 00 : 00 : 03 Categories Monk…" at bounding box center [445, 194] width 890 height 388
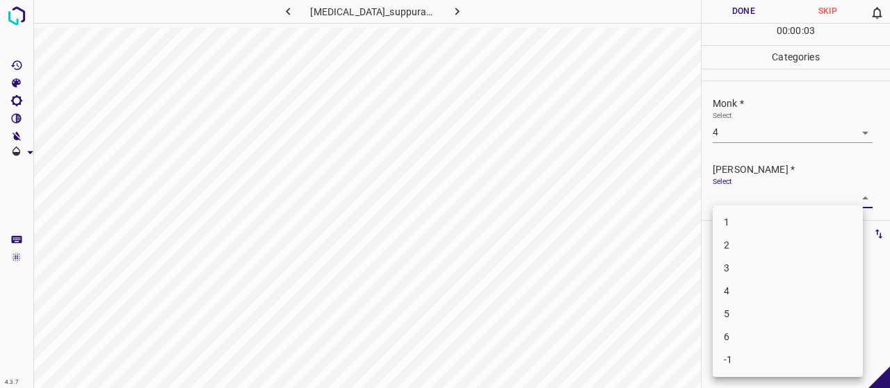
click at [739, 241] on li "2" at bounding box center [787, 245] width 150 height 23
type input "2"
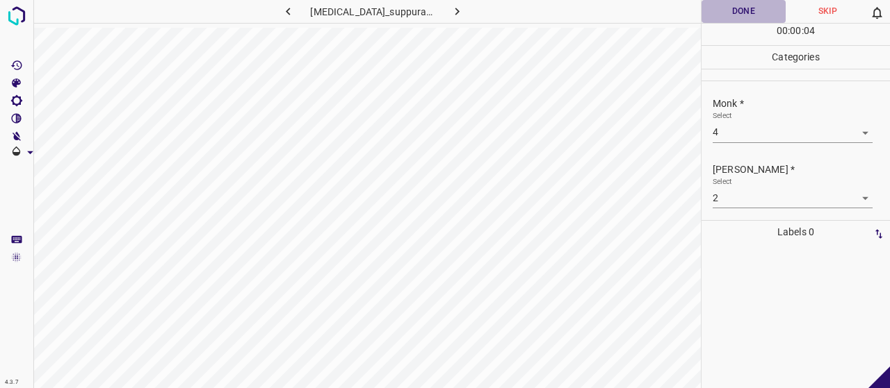
click at [757, 9] on button "Done" at bounding box center [743, 11] width 84 height 23
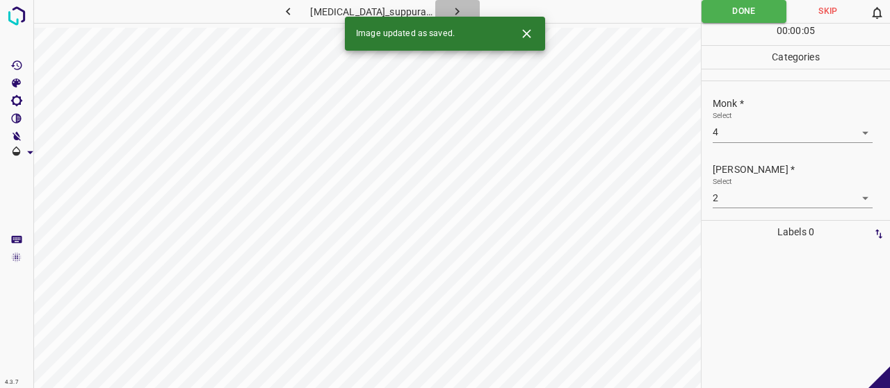
click at [461, 8] on button "button" at bounding box center [457, 11] width 44 height 23
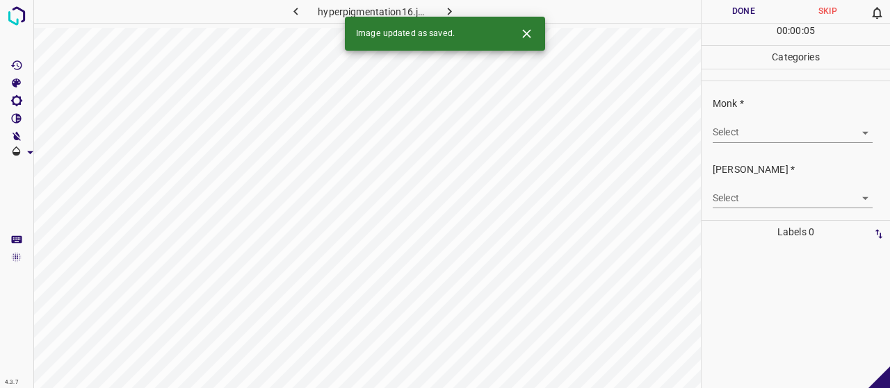
click at [767, 111] on div "Select ​" at bounding box center [792, 126] width 160 height 31
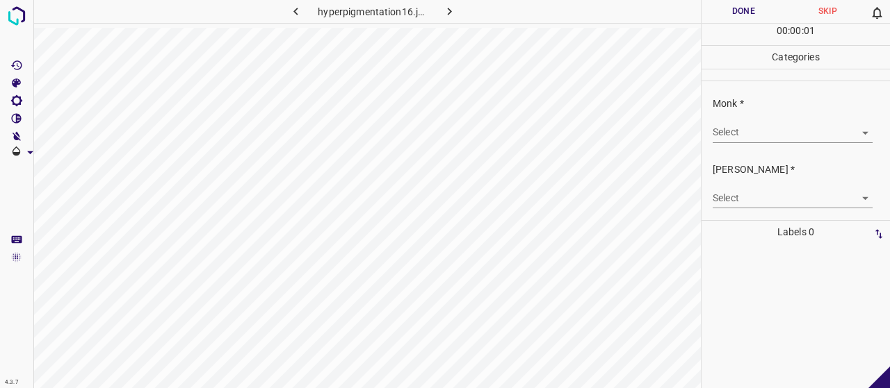
click at [738, 126] on body "4.3.7 hyperpigmentation16.jpg Done Skip 0 00 : 00 : 01 Categories Monk * Select…" at bounding box center [445, 194] width 890 height 388
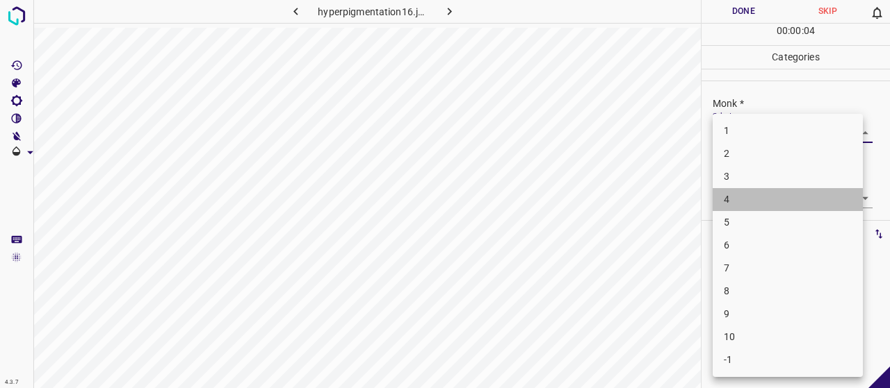
click at [762, 198] on li "4" at bounding box center [787, 199] width 150 height 23
type input "4"
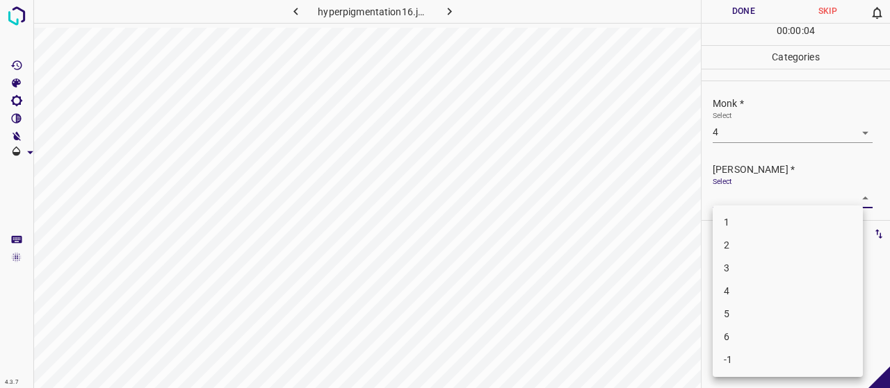
click at [763, 199] on body "4.3.7 hyperpigmentation16.jpg Done Skip 0 00 : 00 : 04 Categories Monk * Select…" at bounding box center [445, 194] width 890 height 388
click at [749, 236] on li "2" at bounding box center [787, 245] width 150 height 23
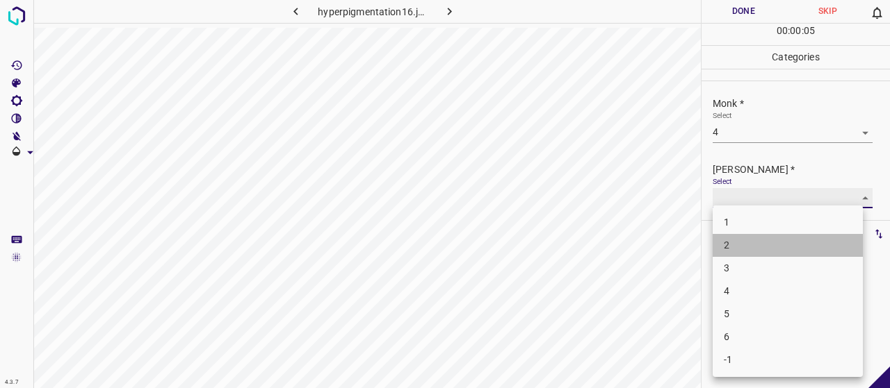
type input "2"
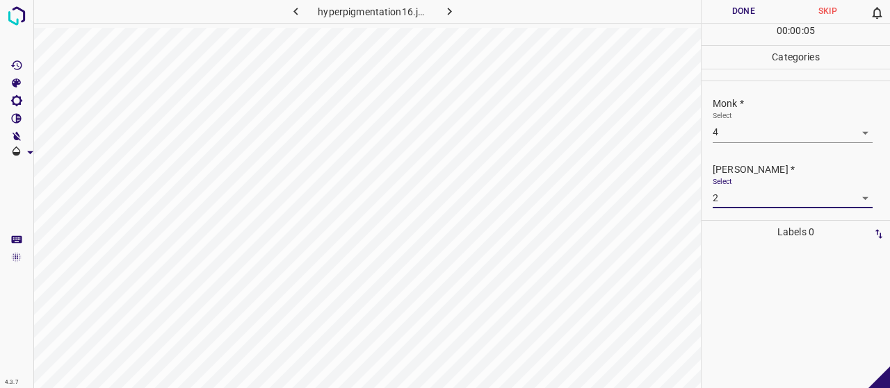
click at [745, 8] on button "Done" at bounding box center [743, 11] width 84 height 23
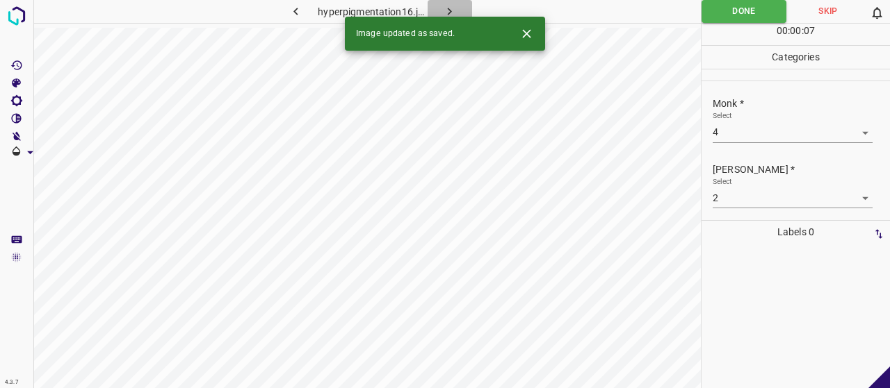
click at [453, 10] on icon "button" at bounding box center [449, 11] width 15 height 15
click at [753, 129] on body "4.3.7 [MEDICAL_DATA]_suppurativa56.jpg Done Skip 0 00 : 00 : 07 Categories Monk…" at bounding box center [445, 194] width 890 height 388
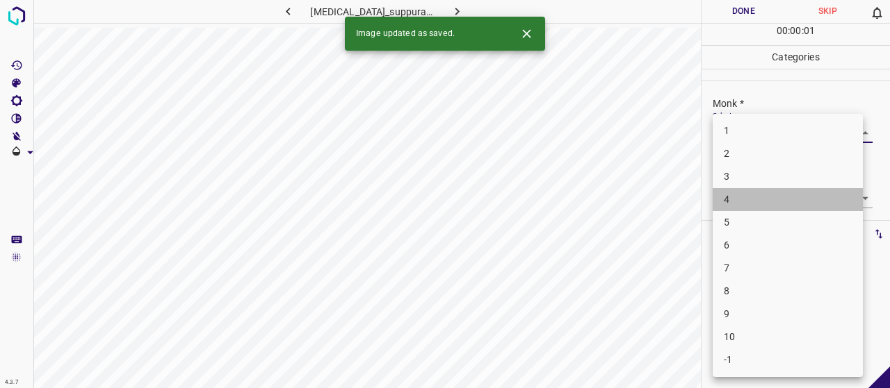
click at [759, 190] on li "4" at bounding box center [787, 199] width 150 height 23
type input "4"
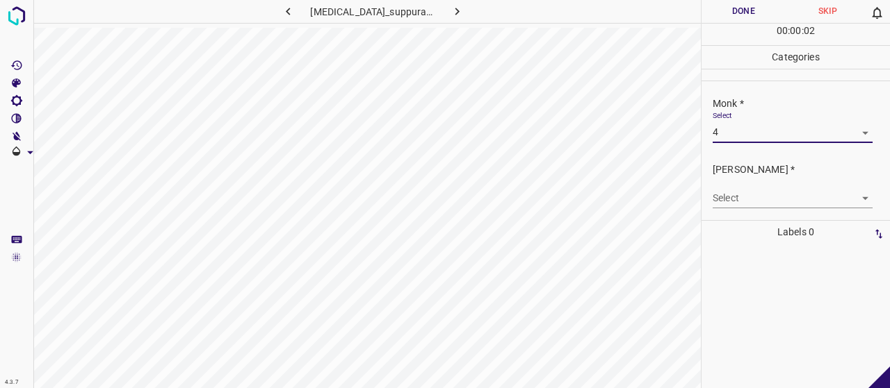
click at [759, 194] on body "4.3.7 [MEDICAL_DATA]_suppurativa56.jpg Done Skip 0 00 : 00 : 02 Categories Monk…" at bounding box center [445, 194] width 890 height 388
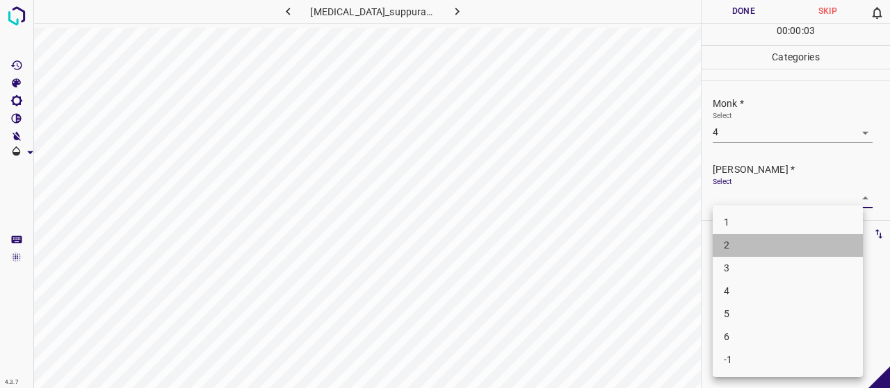
click at [754, 238] on li "2" at bounding box center [787, 245] width 150 height 23
type input "2"
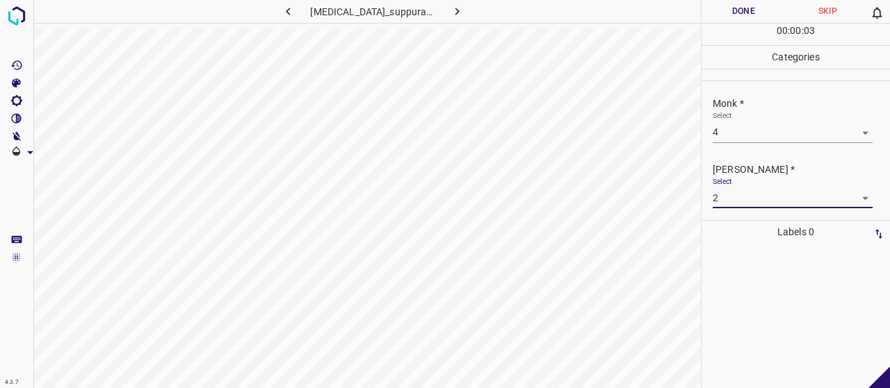
click at [746, 14] on button "Done" at bounding box center [743, 11] width 84 height 23
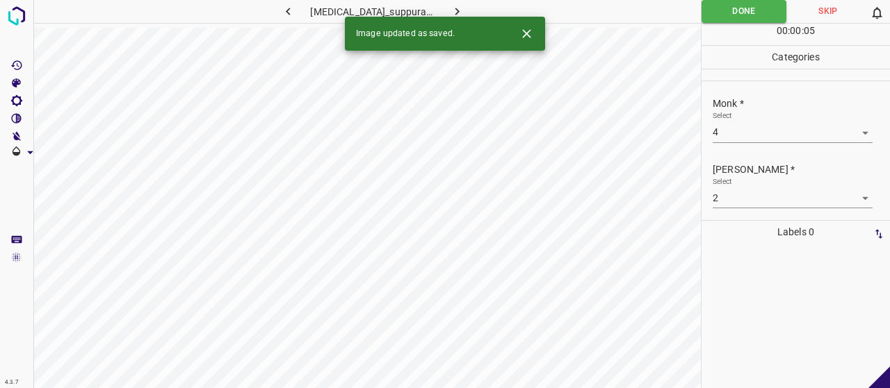
click at [461, 7] on button "button" at bounding box center [457, 11] width 44 height 23
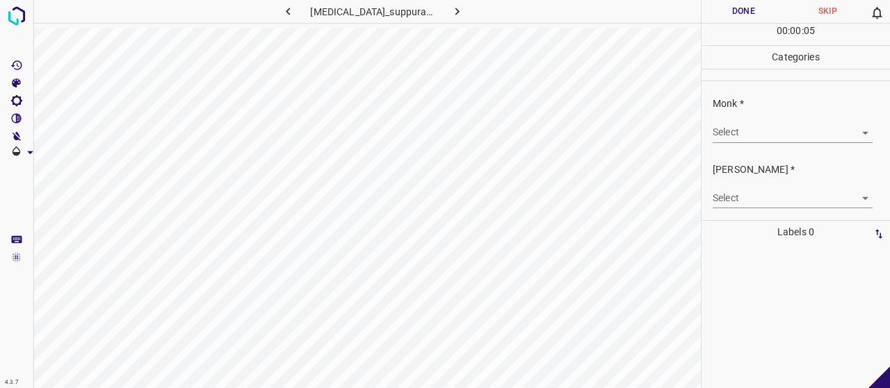
click at [730, 122] on body "4.3.7 [MEDICAL_DATA]_suppurativa47.jpg Done Skip 0 00 : 00 : 05 Categories Monk…" at bounding box center [445, 194] width 890 height 388
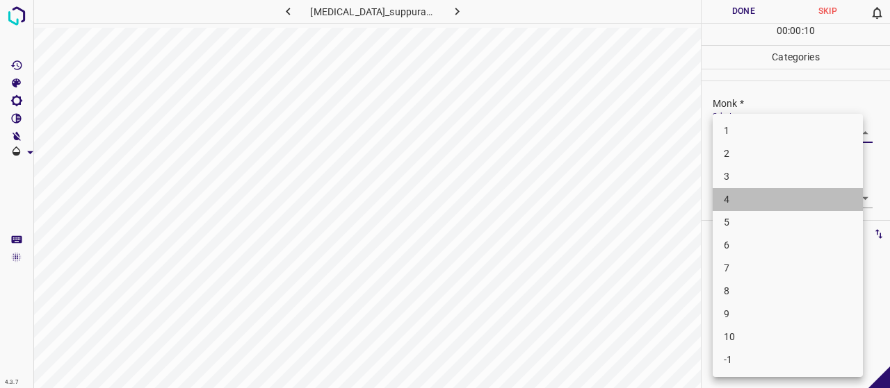
click at [739, 188] on li "4" at bounding box center [787, 199] width 150 height 23
type input "4"
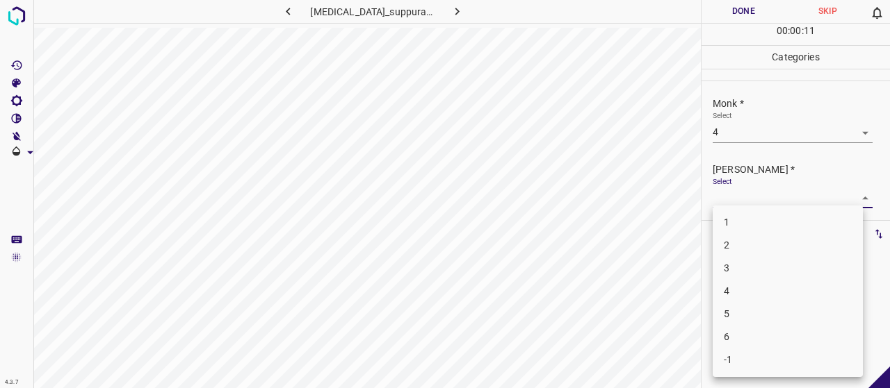
click at [745, 202] on body "4.3.7 [MEDICAL_DATA]_suppurativa47.jpg Done Skip 0 00 : 00 : 11 Categories Monk…" at bounding box center [445, 194] width 890 height 388
click at [745, 234] on li "2" at bounding box center [787, 245] width 150 height 23
type input "2"
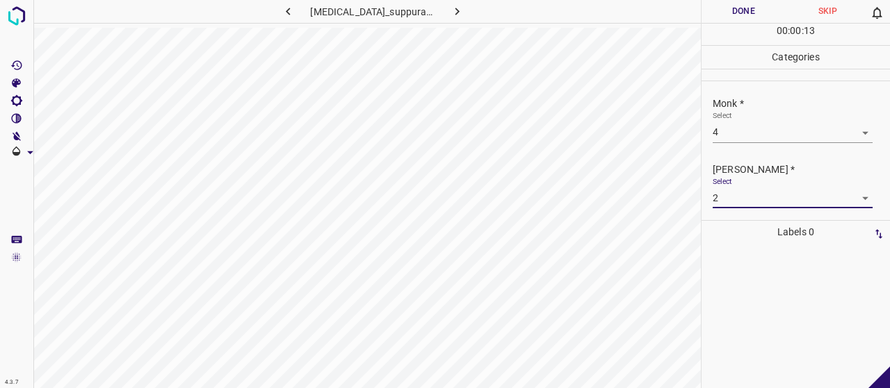
click at [743, 15] on button "Done" at bounding box center [743, 11] width 84 height 23
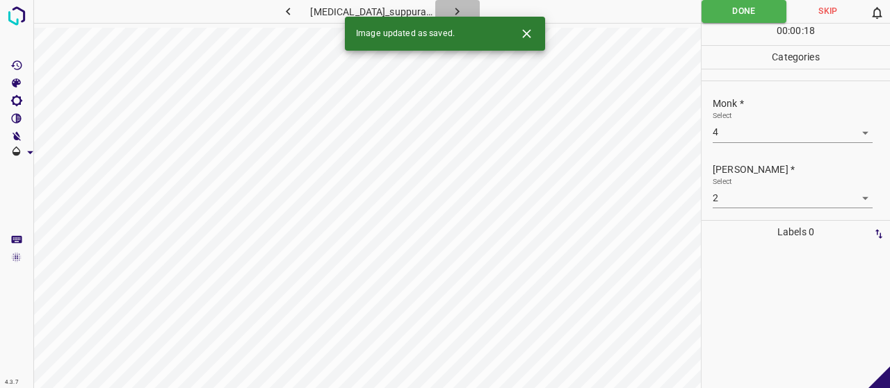
click at [442, 3] on button "button" at bounding box center [457, 11] width 44 height 23
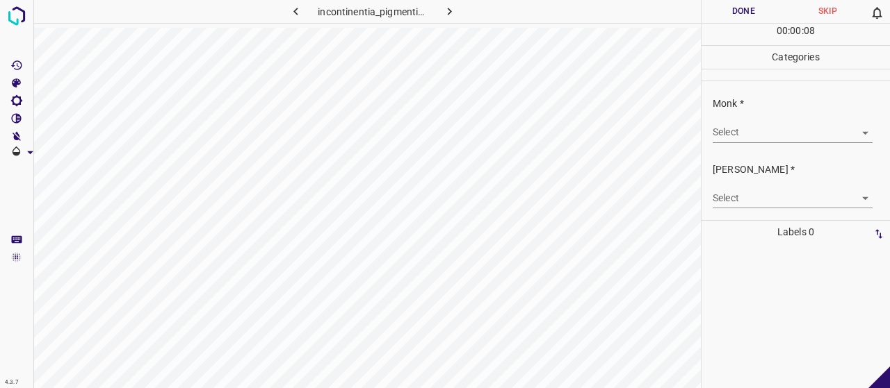
click at [773, 130] on body "4.3.7 incontinentia_pigmenti23.jpg Done Skip 0 00 : 00 : 08 Categories Monk * S…" at bounding box center [445, 194] width 890 height 388
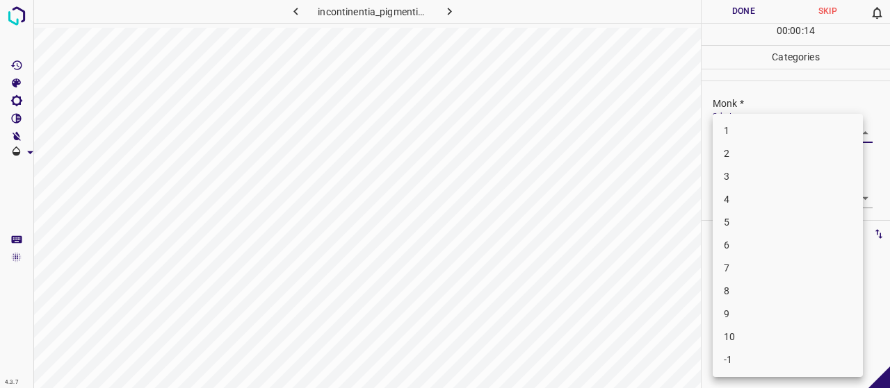
click at [773, 199] on li "4" at bounding box center [787, 199] width 150 height 23
type input "4"
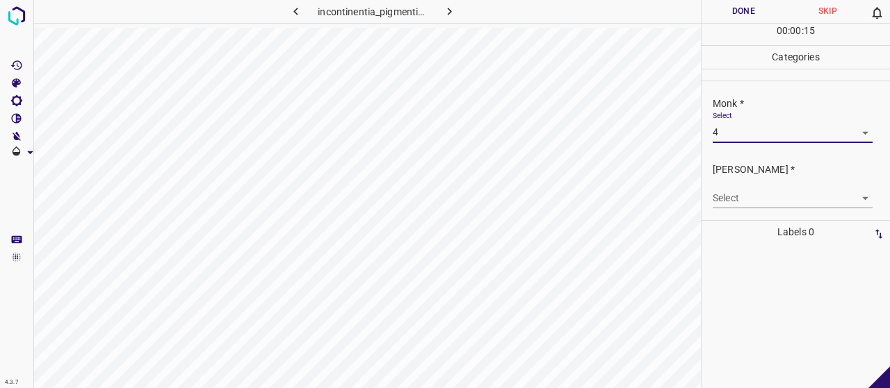
click at [769, 206] on body "4.3.7 incontinentia_pigmenti23.jpg Done Skip 0 00 : 00 : 15 Categories Monk * S…" at bounding box center [445, 194] width 890 height 388
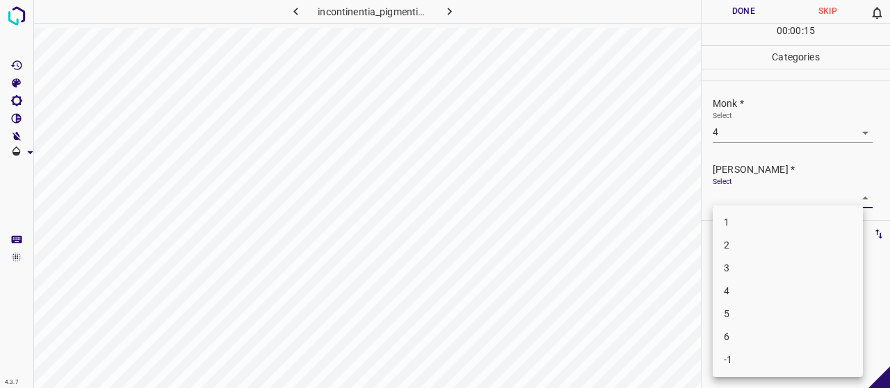
click at [769, 243] on li "2" at bounding box center [787, 245] width 150 height 23
type input "2"
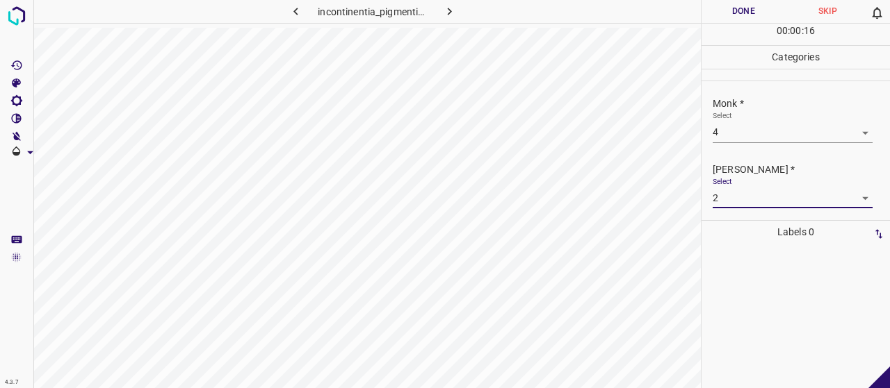
click at [731, 10] on button "Done" at bounding box center [743, 11] width 84 height 23
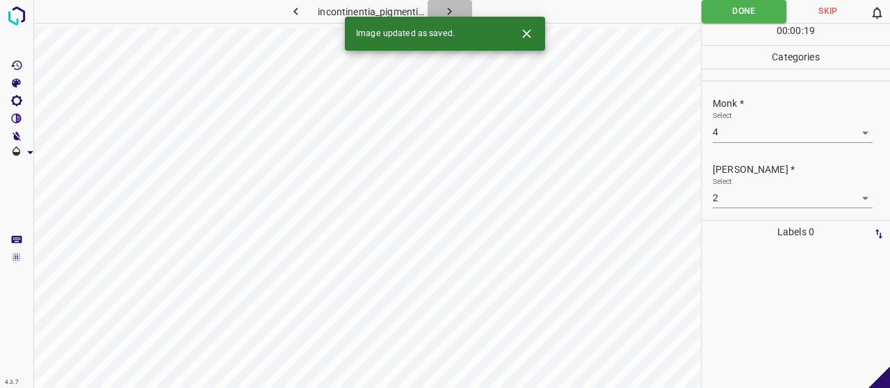
click at [439, 13] on button "button" at bounding box center [449, 11] width 44 height 23
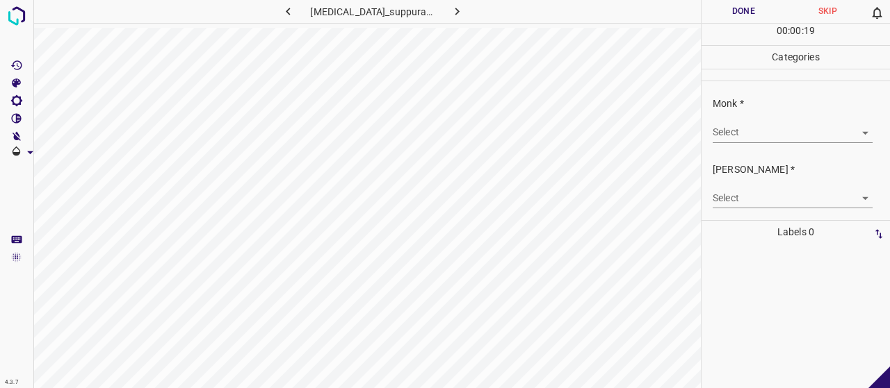
click at [720, 133] on body "4.3.7 [MEDICAL_DATA]_suppurativa45.jpg Done Skip 0 00 : 00 : 19 Categories Monk…" at bounding box center [445, 194] width 890 height 388
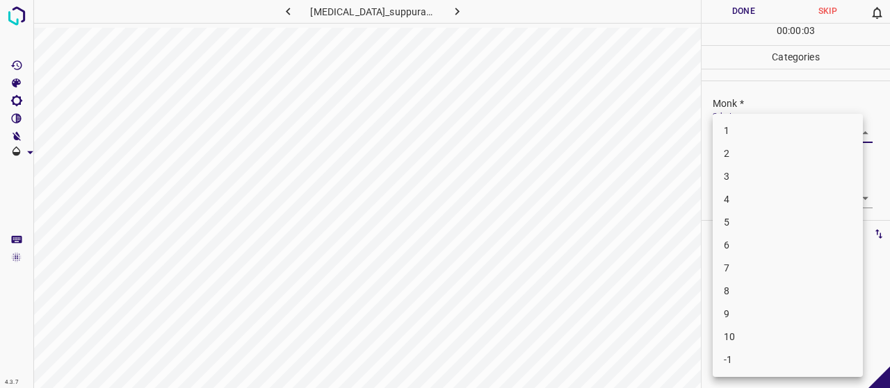
click at [661, 284] on div at bounding box center [445, 194] width 890 height 388
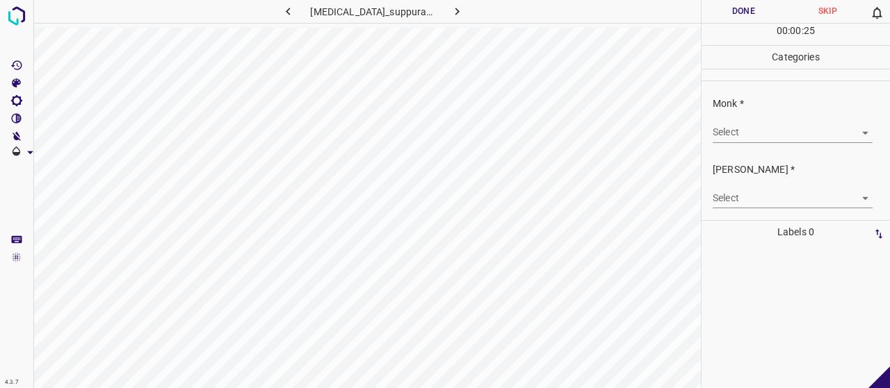
click at [817, 145] on div "Monk * Select ​" at bounding box center [795, 119] width 188 height 65
click at [814, 136] on body "4.3.7 [MEDICAL_DATA]_suppurativa45.jpg Done Skip 0 00 : 00 : 26 Categories Monk…" at bounding box center [445, 194] width 890 height 388
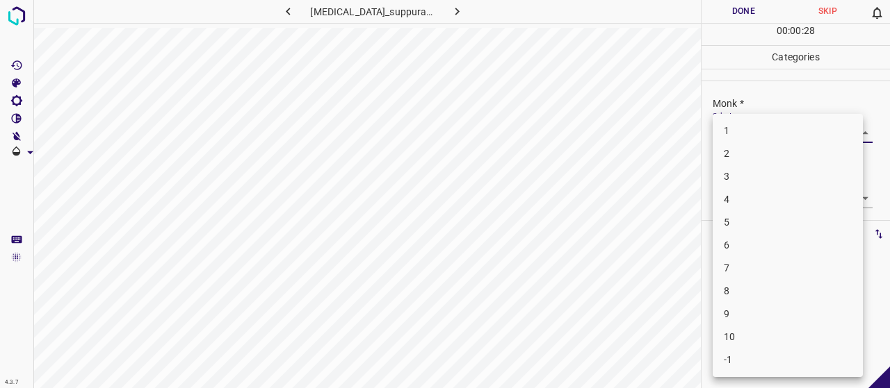
click at [795, 222] on li "5" at bounding box center [787, 222] width 150 height 23
type input "5"
click at [758, 192] on body "4.3.7 [MEDICAL_DATA]_suppurativa45.jpg Done Skip 0 00 : 00 : 29 Categories Monk…" at bounding box center [445, 194] width 890 height 388
click at [762, 262] on li "3" at bounding box center [787, 268] width 150 height 23
type input "3"
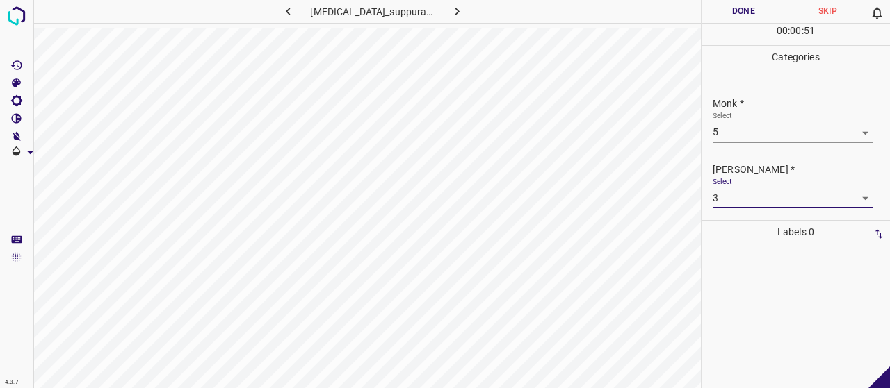
click at [746, 20] on button "Done" at bounding box center [743, 11] width 84 height 23
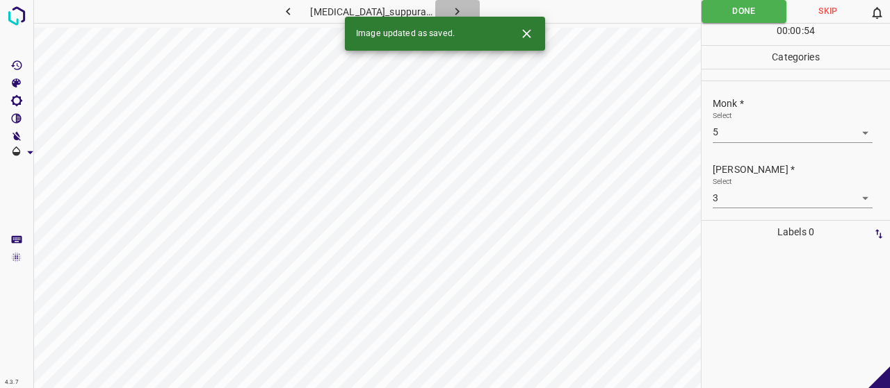
click at [454, 3] on button "button" at bounding box center [457, 11] width 44 height 23
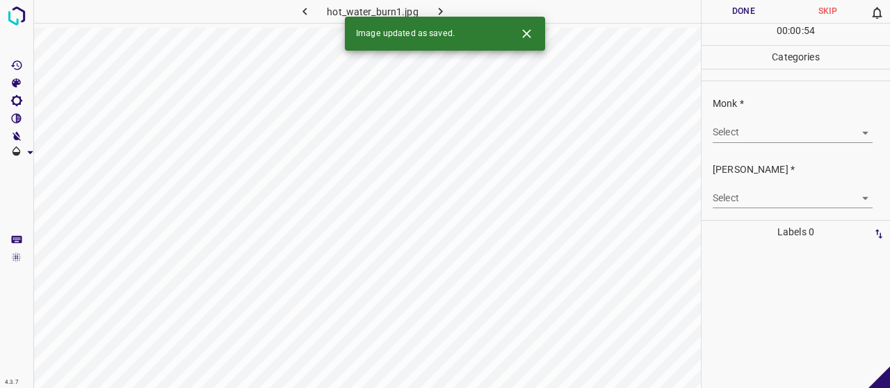
drag, startPoint x: 774, startPoint y: 120, endPoint x: 783, endPoint y: 148, distance: 29.9
click at [777, 137] on div "Select ​" at bounding box center [792, 126] width 160 height 31
click at [779, 130] on body "4.3.7 hot_water_burn1.jpg Done Skip 0 00 : 00 : 54 Categories Monk * Select ​ […" at bounding box center [445, 194] width 890 height 388
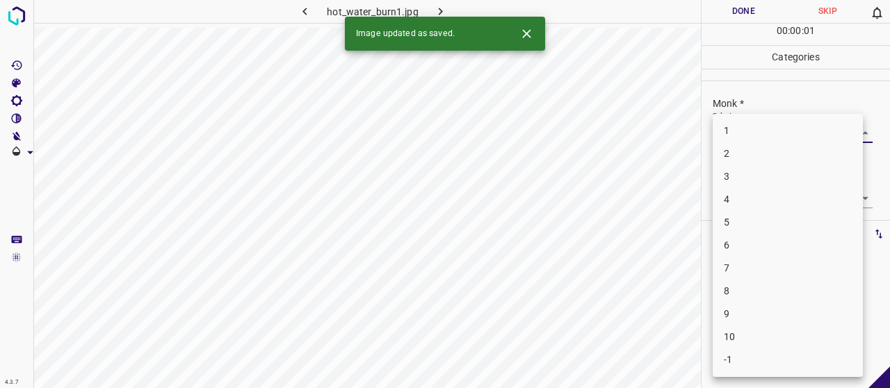
click at [781, 181] on li "3" at bounding box center [787, 176] width 150 height 23
type input "3"
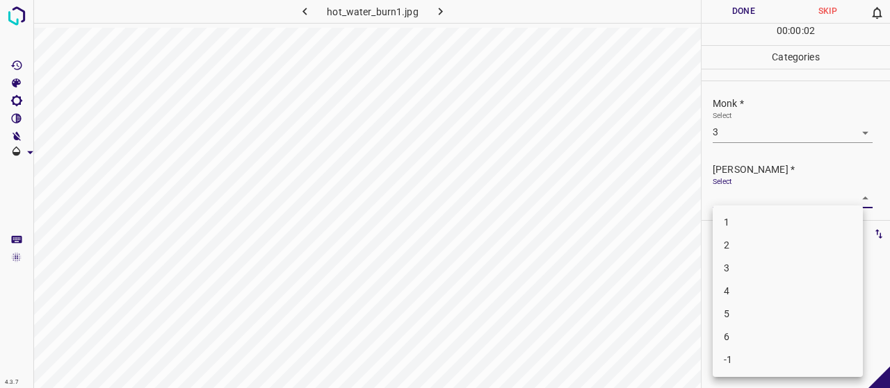
click at [773, 194] on body "4.3.7 hot_water_burn1.jpg Done Skip 0 00 : 00 : 02 Categories Monk * Select 3 3…" at bounding box center [445, 194] width 890 height 388
click at [756, 250] on li "2" at bounding box center [787, 245] width 150 height 23
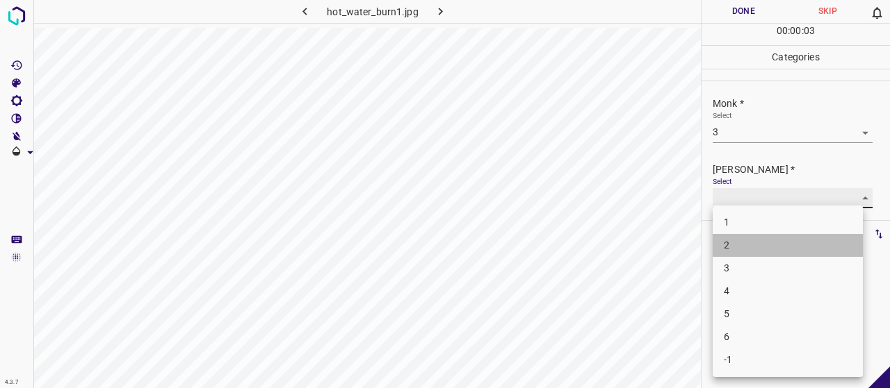
type input "2"
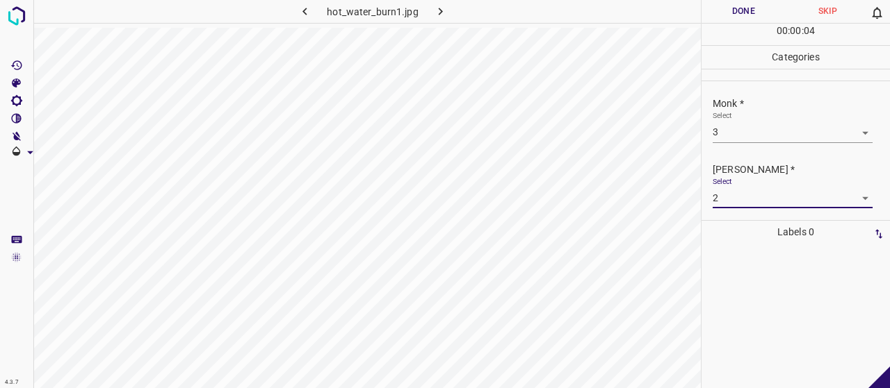
click at [738, 10] on button "Done" at bounding box center [743, 11] width 84 height 23
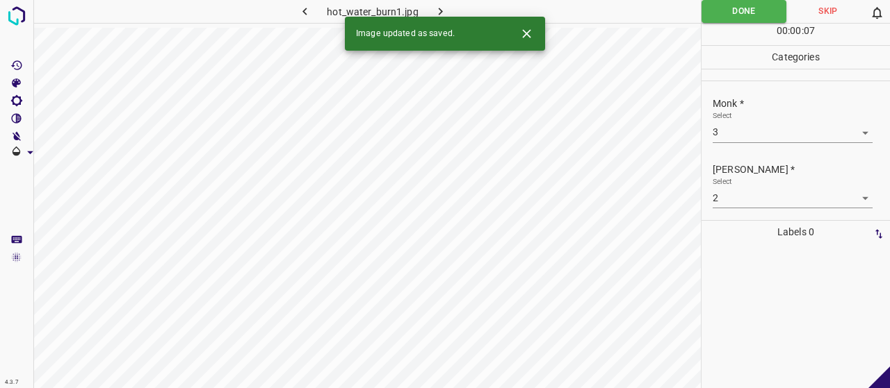
click at [446, 3] on button "button" at bounding box center [440, 11] width 44 height 23
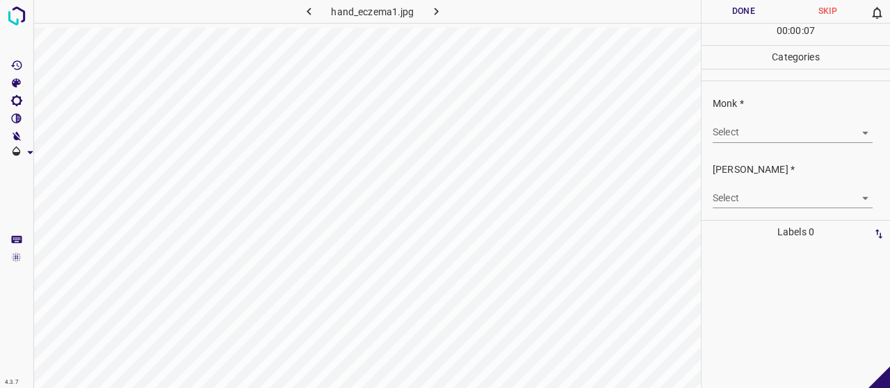
click at [759, 121] on body "4.3.7 hand_eczema1.jpg Done Skip 0 00 : 00 : 07 Categories Monk * Select ​ [PER…" at bounding box center [445, 194] width 890 height 388
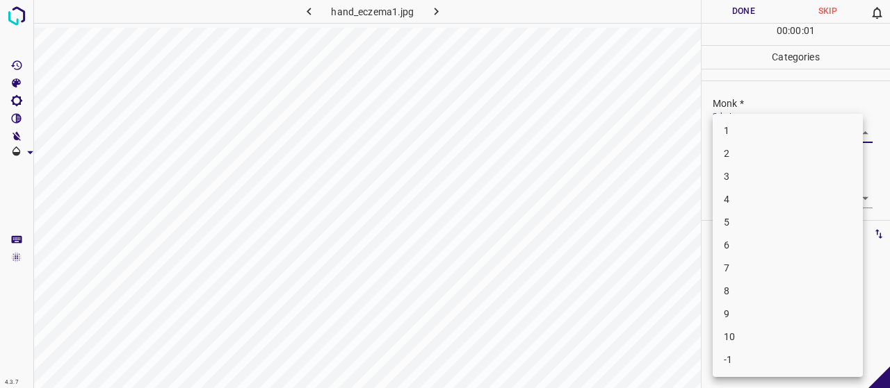
click at [723, 174] on li "3" at bounding box center [787, 176] width 150 height 23
type input "3"
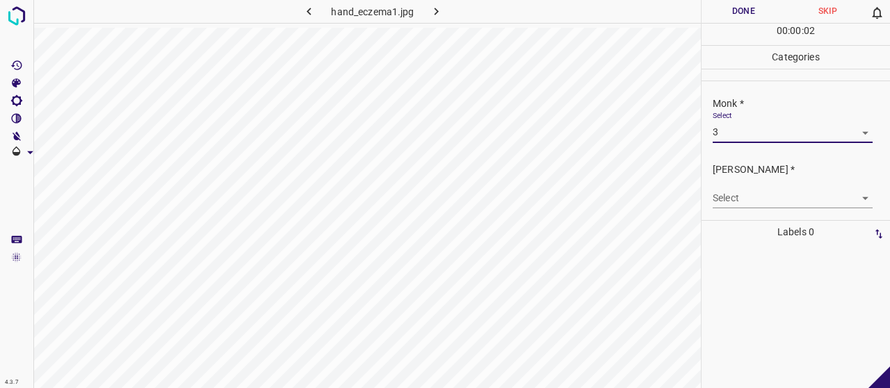
click at [745, 210] on div "[PERSON_NAME] * Select ​" at bounding box center [795, 185] width 188 height 65
click at [741, 200] on body "4.3.7 hand_eczema1.jpg Done Skip 0 00 : 00 : 03 Categories Monk * Select 3 3 [P…" at bounding box center [445, 194] width 890 height 388
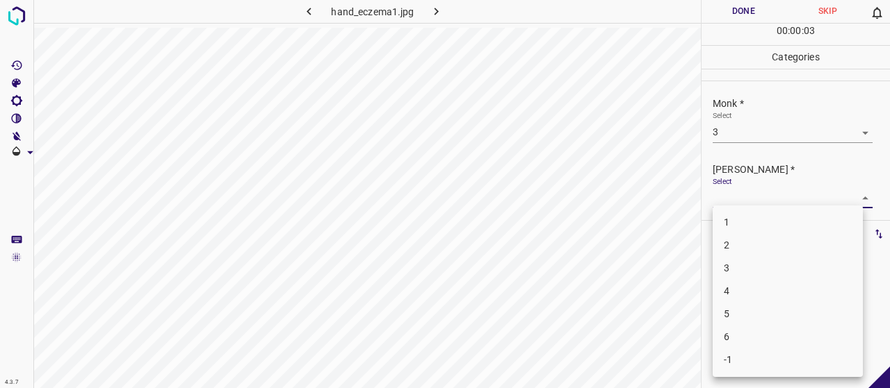
click at [735, 244] on li "2" at bounding box center [787, 245] width 150 height 23
type input "2"
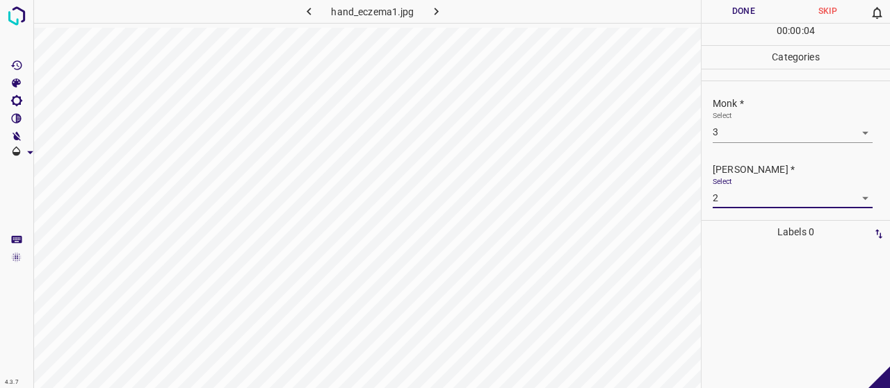
click at [743, 10] on button "Done" at bounding box center [743, 11] width 84 height 23
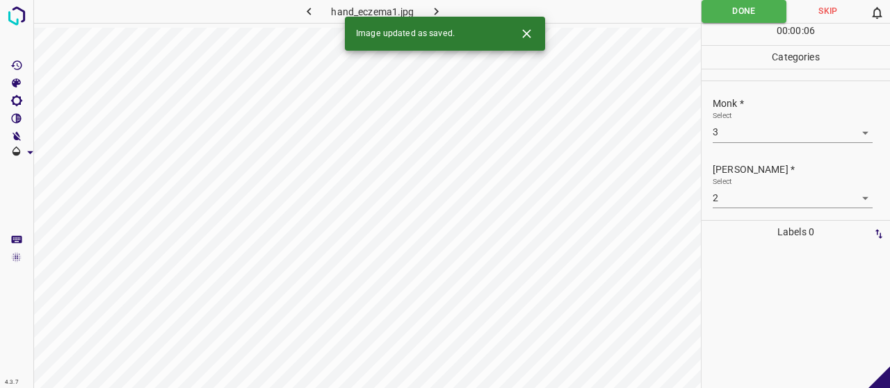
click at [452, 12] on button "button" at bounding box center [436, 11] width 44 height 23
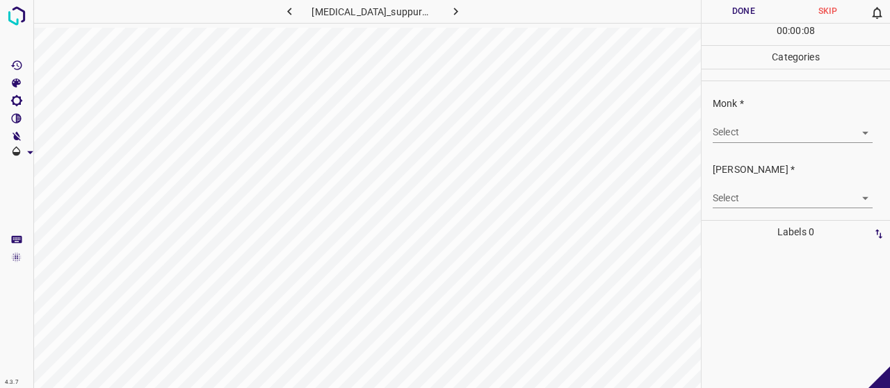
click at [724, 149] on div "Monk * Select ​" at bounding box center [795, 119] width 188 height 65
click at [735, 138] on body "4.3.7 [MEDICAL_DATA]_suppurativa5.jpg Done Skip 0 00 : 00 : 08 Categories Monk …" at bounding box center [445, 194] width 890 height 388
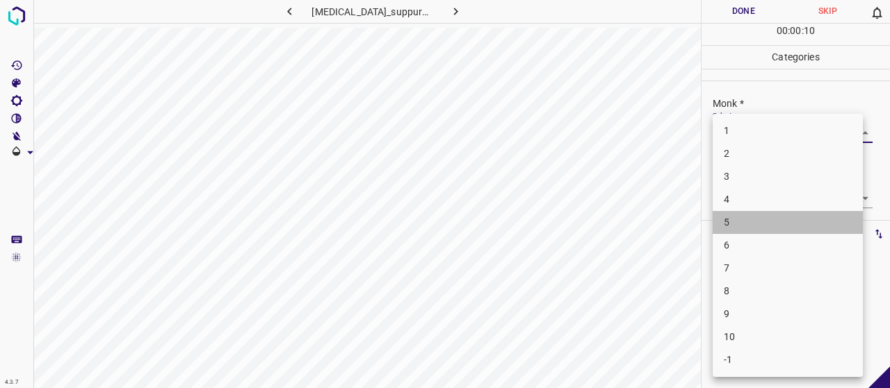
click at [723, 220] on li "5" at bounding box center [787, 222] width 150 height 23
type input "5"
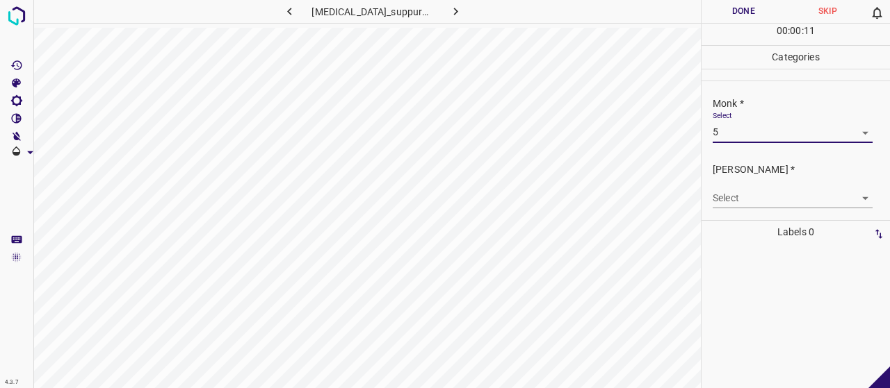
click at [741, 197] on body "4.3.7 [MEDICAL_DATA]_suppurativa5.jpg Done Skip 0 00 : 00 : 11 Categories Monk …" at bounding box center [445, 194] width 890 height 388
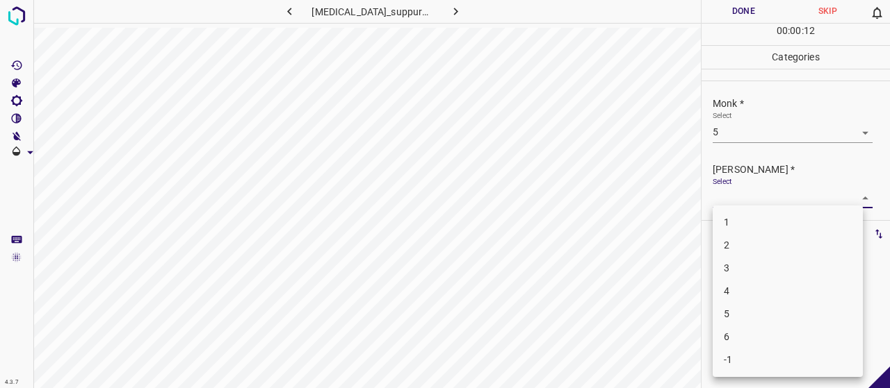
click at [755, 259] on li "3" at bounding box center [787, 268] width 150 height 23
type input "3"
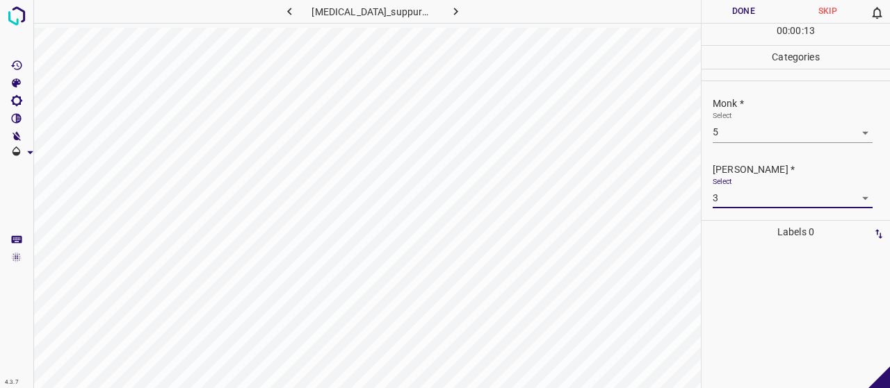
click at [730, 9] on button "Done" at bounding box center [743, 11] width 84 height 23
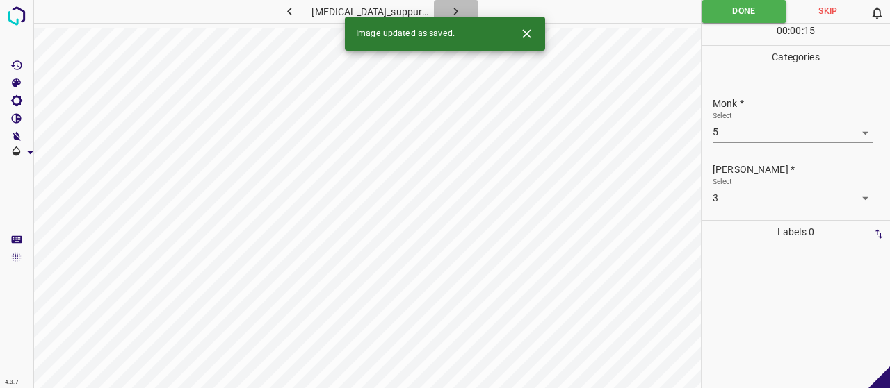
click at [454, 6] on icon "button" at bounding box center [455, 11] width 15 height 15
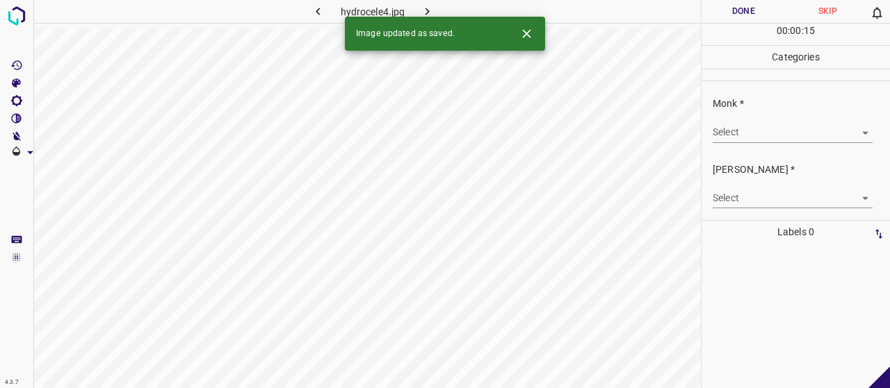
click at [774, 125] on body "4.3.7 hydrocele4.jpg Done Skip 0 00 : 00 : 15 Categories Monk * Select ​ [PERSO…" at bounding box center [445, 194] width 890 height 388
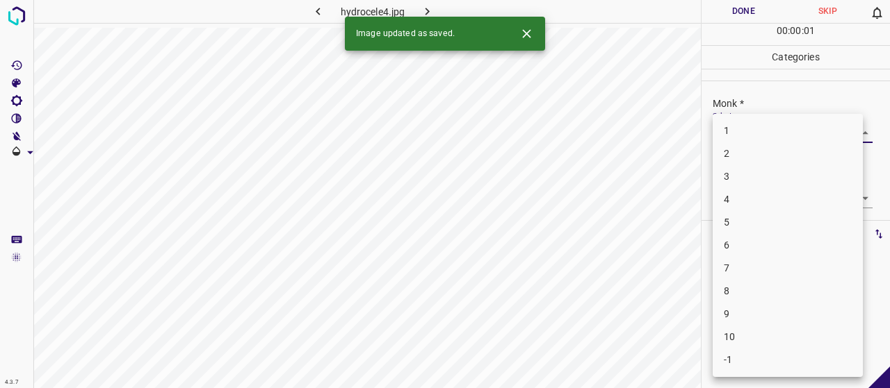
click at [749, 192] on li "4" at bounding box center [787, 199] width 150 height 23
type input "4"
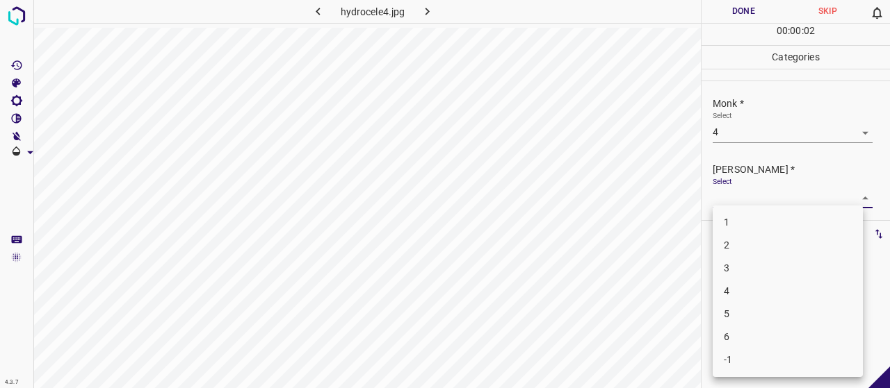
click at [760, 205] on body "4.3.7 hydrocele4.jpg Done Skip 0 00 : 00 : 02 Categories Monk * Select 4 4 [PER…" at bounding box center [445, 194] width 890 height 388
click at [759, 240] on li "2" at bounding box center [787, 245] width 150 height 23
type input "2"
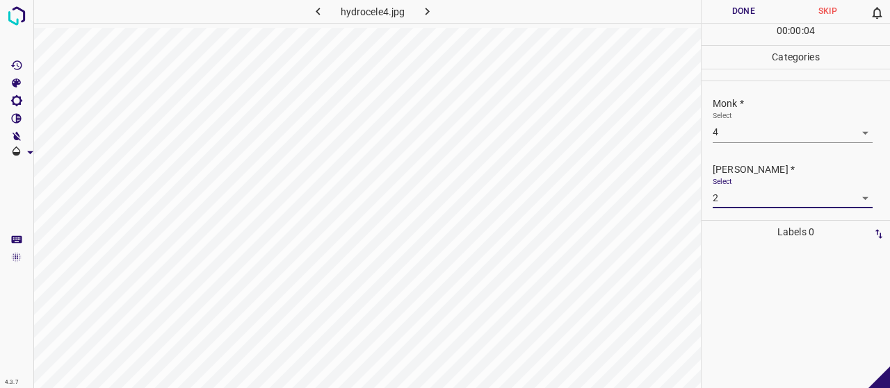
click at [723, 19] on button "Done" at bounding box center [743, 11] width 84 height 23
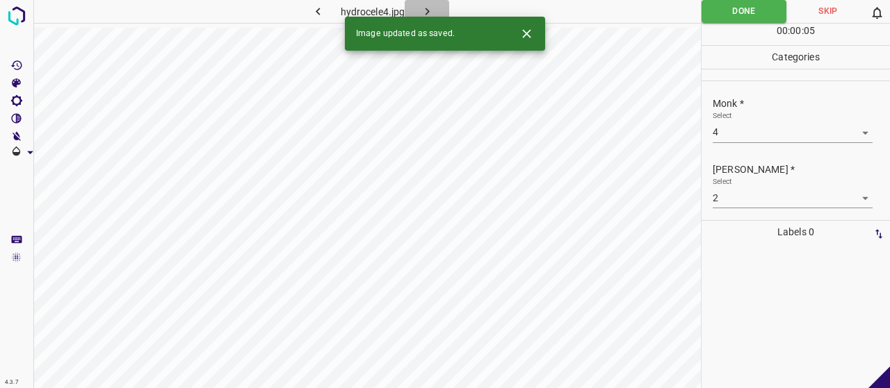
click at [439, 11] on button "button" at bounding box center [426, 11] width 44 height 23
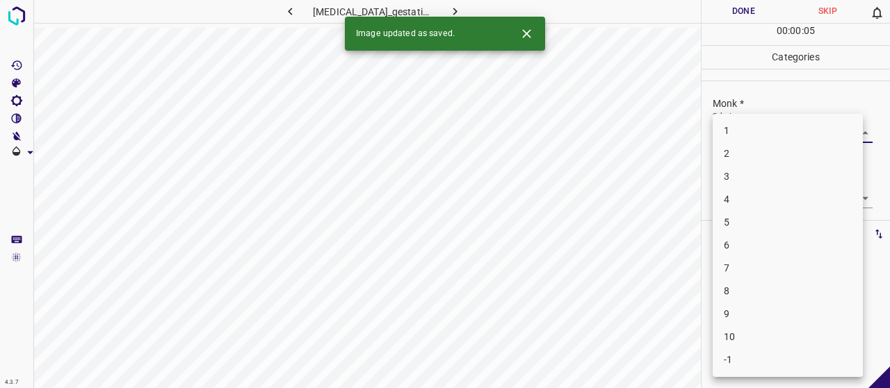
click at [798, 134] on body "4.3.7 [MEDICAL_DATA]_gestationis6.jpg Done Skip 0 00 : 00 : 05 Categories Monk …" at bounding box center [445, 194] width 890 height 388
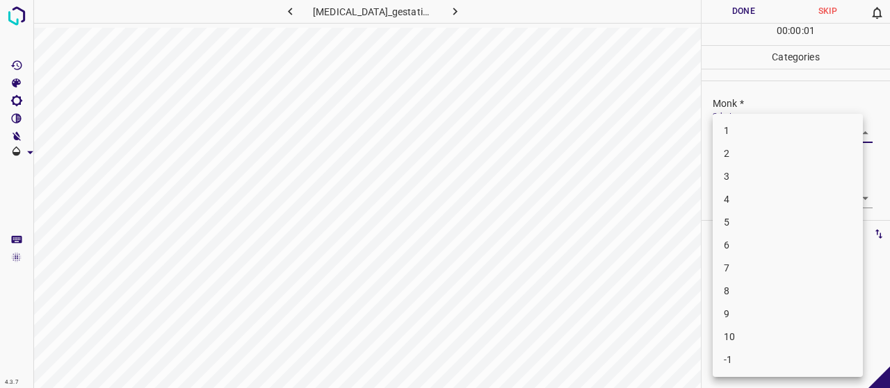
click at [760, 176] on li "3" at bounding box center [787, 176] width 150 height 23
type input "3"
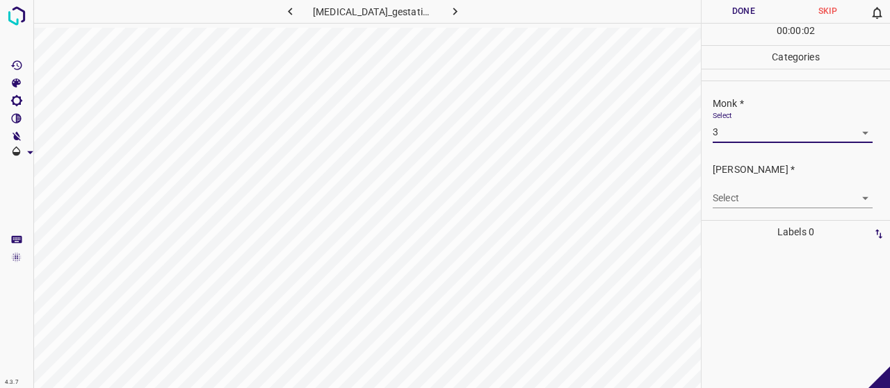
click at [767, 199] on body "4.3.7 [MEDICAL_DATA]_gestationis6.jpg Done Skip 0 00 : 00 : 02 Categories Monk …" at bounding box center [445, 194] width 890 height 388
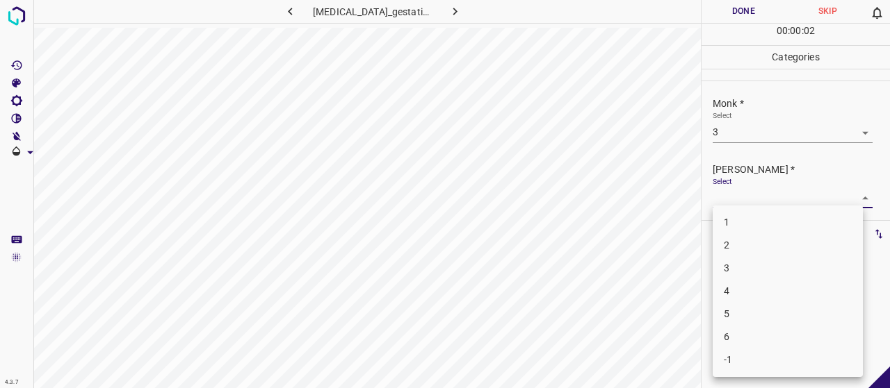
click at [757, 247] on li "2" at bounding box center [787, 245] width 150 height 23
type input "2"
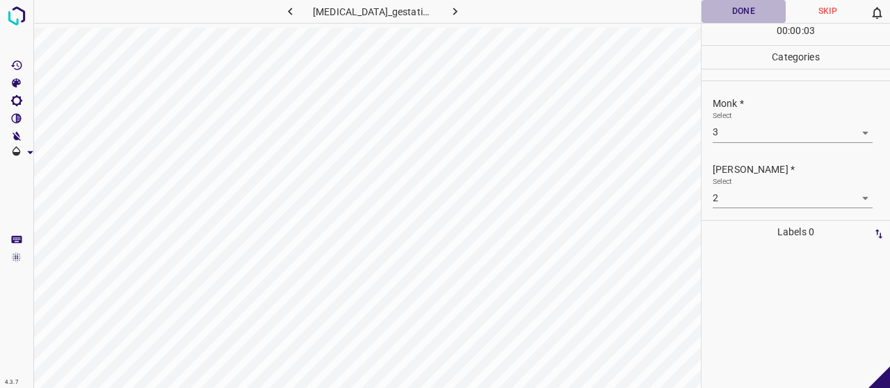
click at [746, 19] on button "Done" at bounding box center [743, 11] width 84 height 23
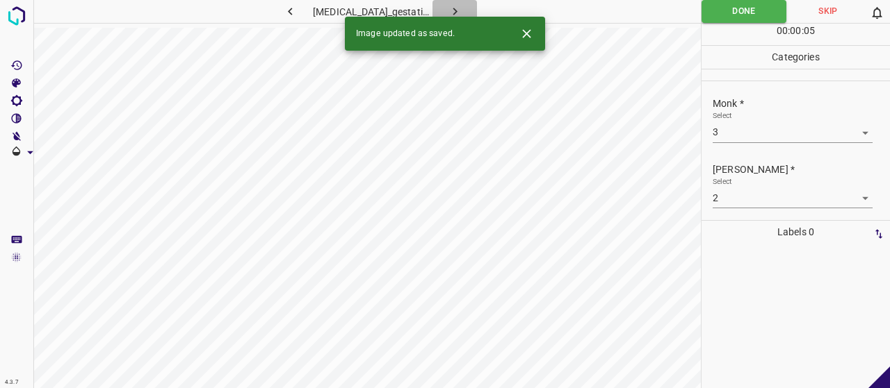
click at [448, 6] on icon "button" at bounding box center [455, 11] width 15 height 15
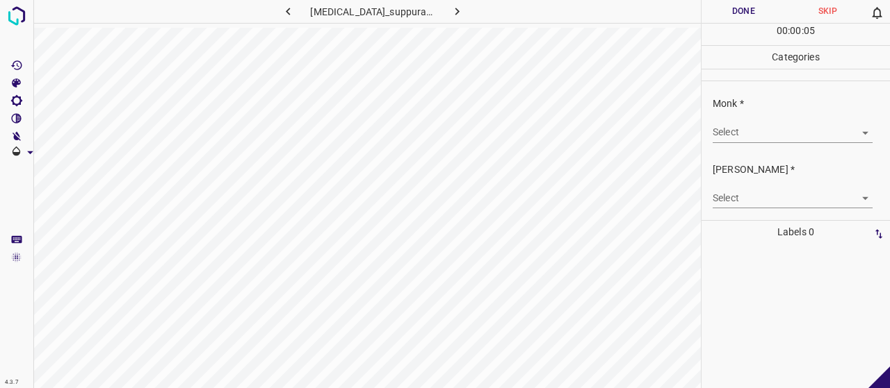
click at [762, 136] on body "4.3.7 [MEDICAL_DATA]_suppurativa29.jpg Done Skip 0 00 : 00 : 05 Categories Monk…" at bounding box center [445, 194] width 890 height 388
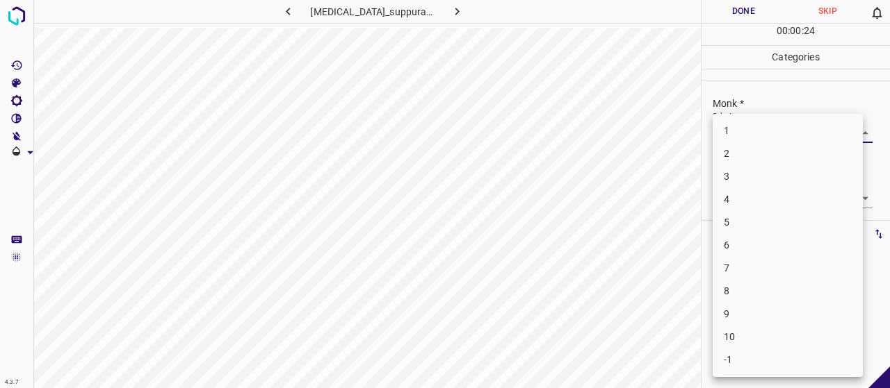
click at [776, 177] on li "3" at bounding box center [787, 176] width 150 height 23
type input "3"
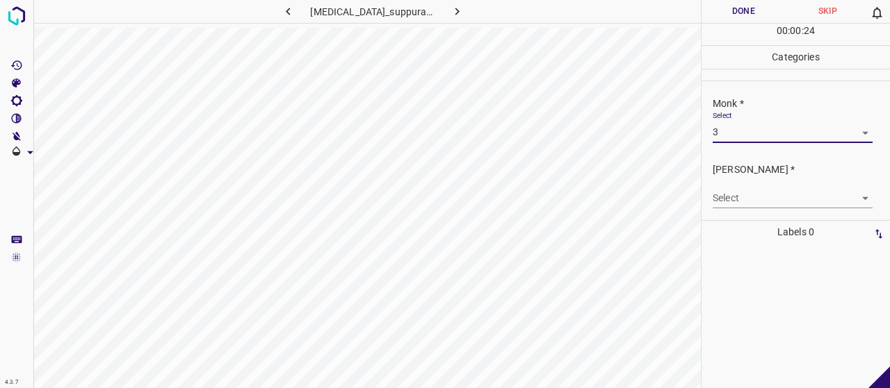
click at [767, 195] on body "4.3.7 [MEDICAL_DATA]_suppurativa29.jpg Done Skip 0 00 : 00 : 24 Categories Monk…" at bounding box center [445, 194] width 890 height 388
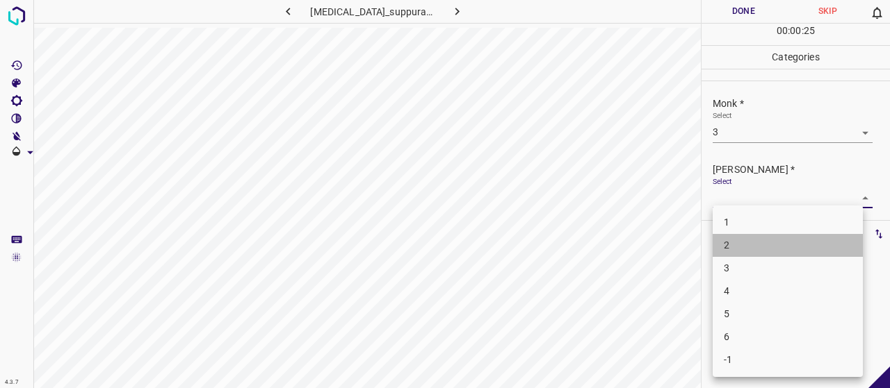
click at [757, 237] on li "2" at bounding box center [787, 245] width 150 height 23
type input "2"
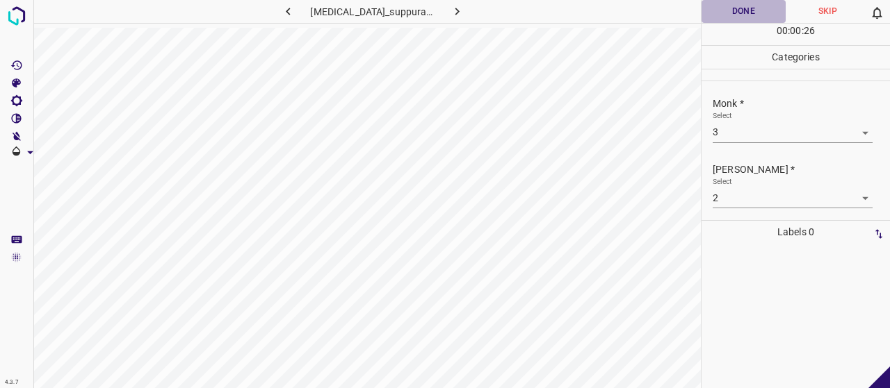
click at [743, 10] on button "Done" at bounding box center [743, 11] width 84 height 23
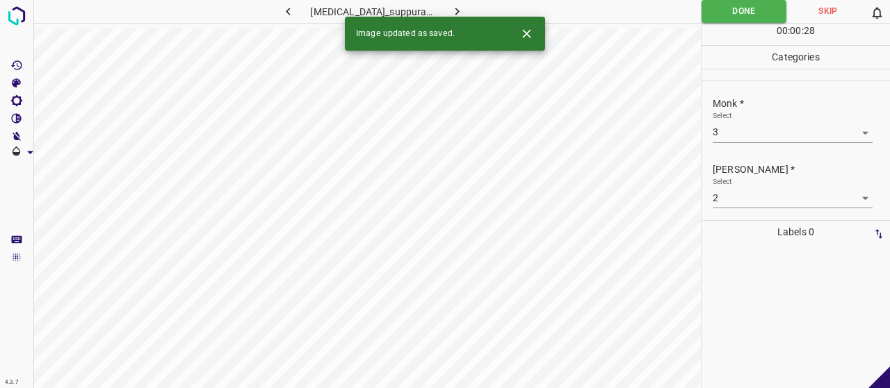
click at [451, 15] on icon "button" at bounding box center [457, 11] width 15 height 15
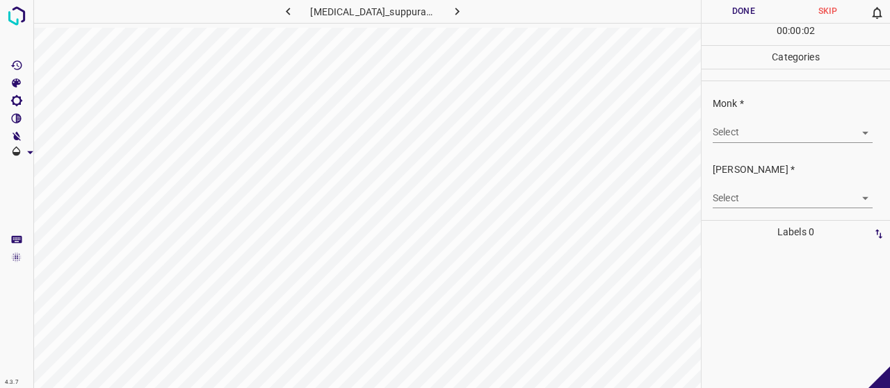
click at [761, 130] on body "4.3.7 [MEDICAL_DATA]_suppurativa60.jpg Done Skip 0 00 : 00 : 02 Categories Monk…" at bounding box center [445, 194] width 890 height 388
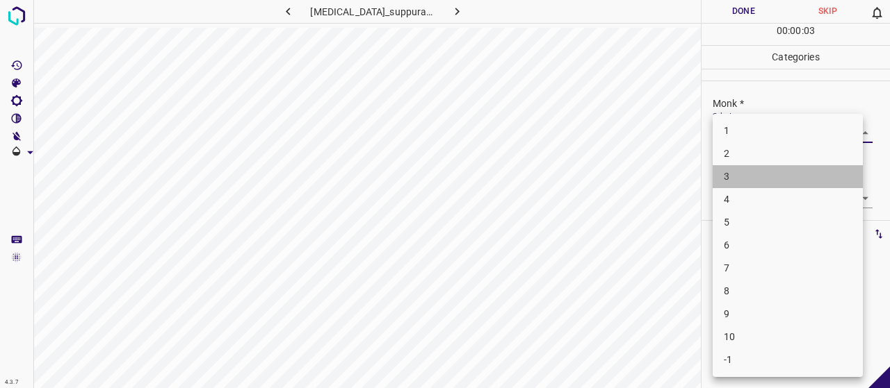
click at [771, 167] on li "3" at bounding box center [787, 176] width 150 height 23
type input "3"
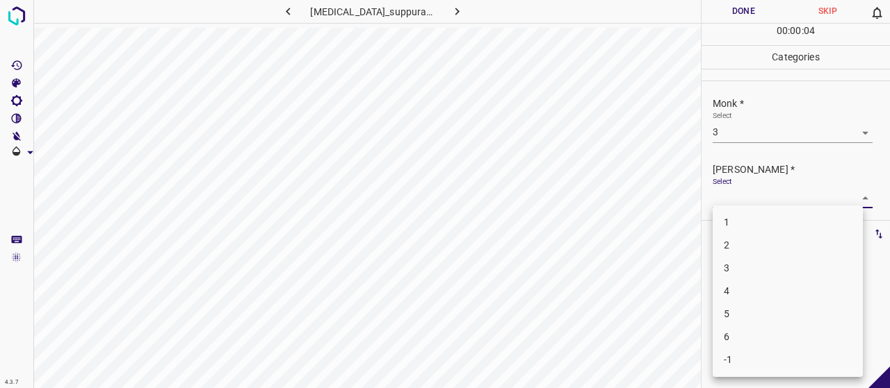
click at [764, 198] on body "4.3.7 [MEDICAL_DATA]_suppurativa60.jpg Done Skip 0 00 : 00 : 04 Categories Monk…" at bounding box center [445, 194] width 890 height 388
click at [770, 236] on li "2" at bounding box center [787, 245] width 150 height 23
type input "2"
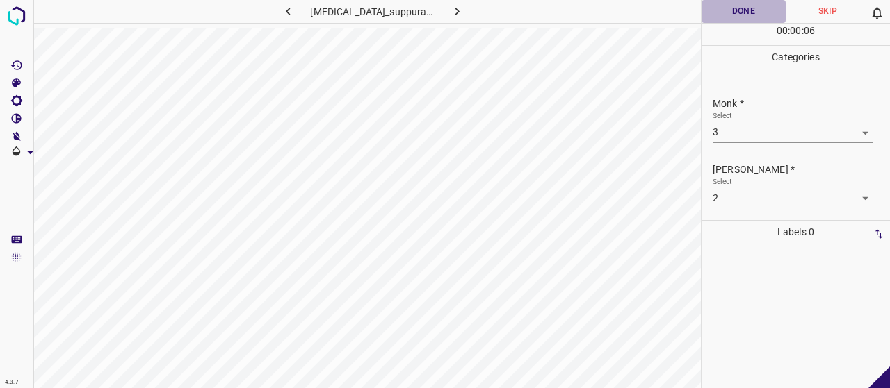
click at [735, 14] on button "Done" at bounding box center [743, 11] width 84 height 23
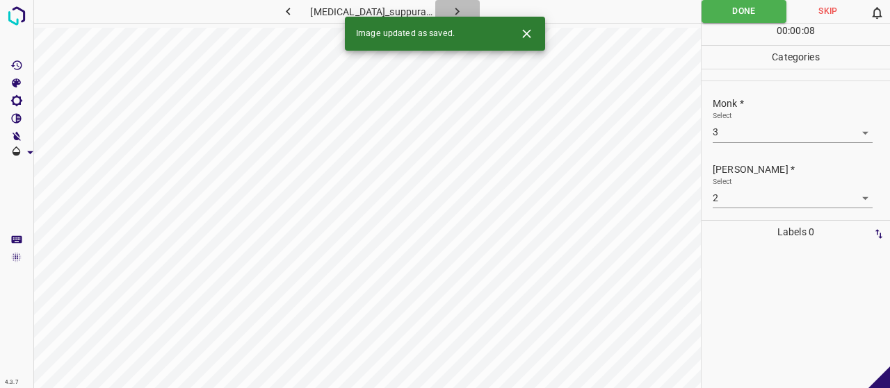
click at [450, 8] on icon "button" at bounding box center [457, 11] width 15 height 15
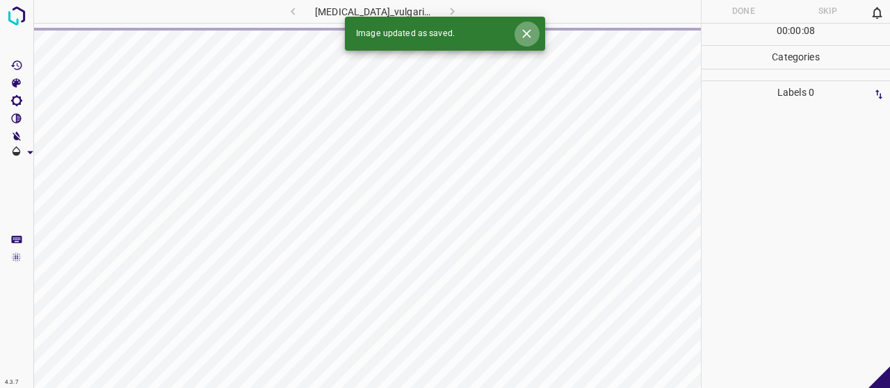
click at [523, 38] on icon "Close" at bounding box center [526, 33] width 15 height 15
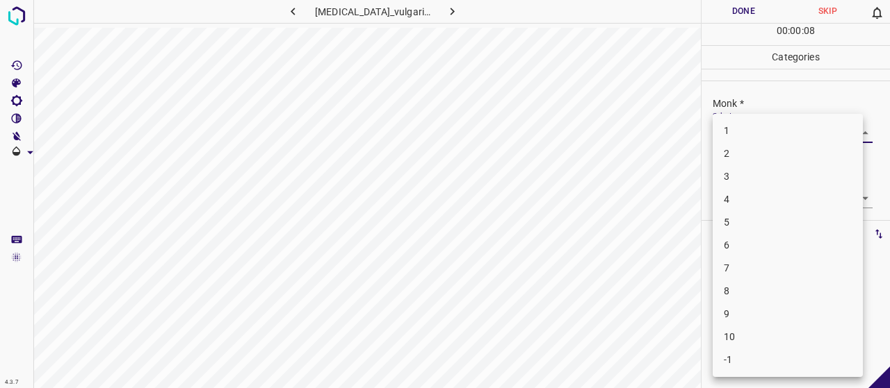
click at [794, 134] on body "4.3.7 [MEDICAL_DATA]_vulgaris21.jpg Done Skip 0 00 : 00 : 08 Categories Monk * …" at bounding box center [445, 194] width 890 height 388
click at [780, 228] on li "5" at bounding box center [787, 222] width 150 height 23
type input "5"
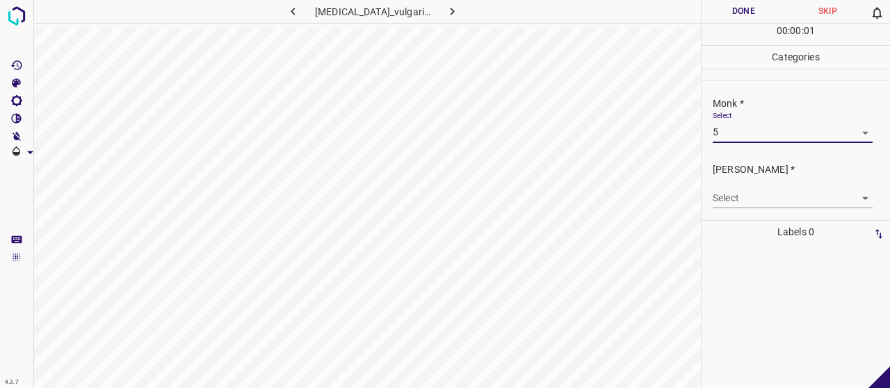
click at [767, 197] on body "4.3.7 [MEDICAL_DATA]_vulgaris21.jpg Done Skip 0 00 : 00 : 01 Categories Monk * …" at bounding box center [445, 194] width 890 height 388
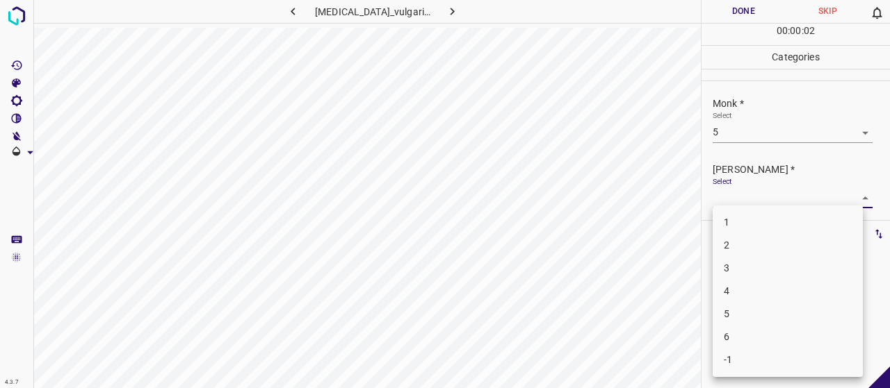
click at [773, 259] on li "3" at bounding box center [787, 268] width 150 height 23
type input "3"
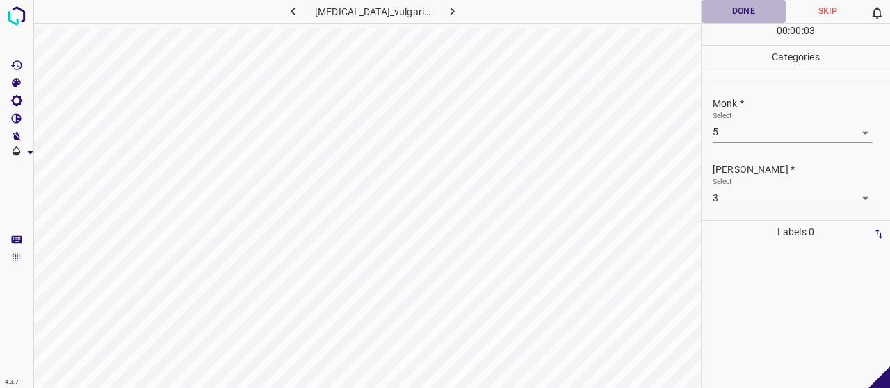
click at [723, 13] on button "Done" at bounding box center [743, 11] width 84 height 23
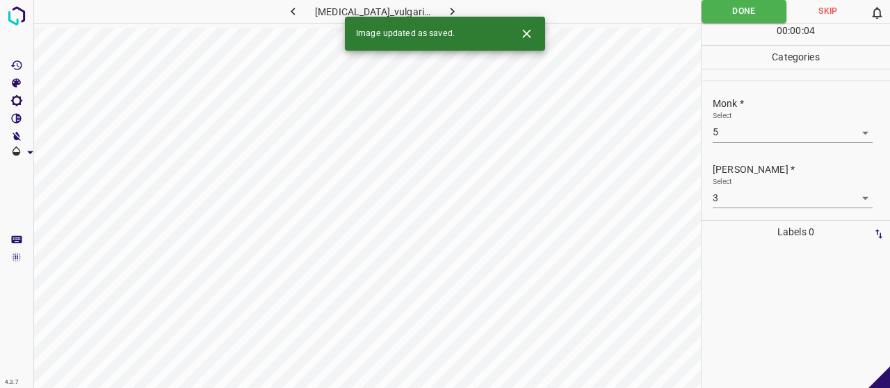
click at [457, 7] on button "button" at bounding box center [452, 11] width 44 height 23
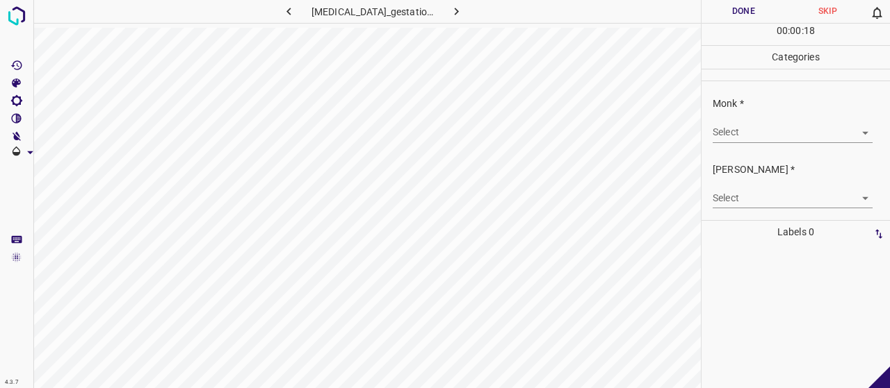
click at [810, 139] on body "4.3.7 [MEDICAL_DATA]_gestationis25.jpg Done Skip 0 00 : 00 : 18 Categories Monk…" at bounding box center [445, 194] width 890 height 388
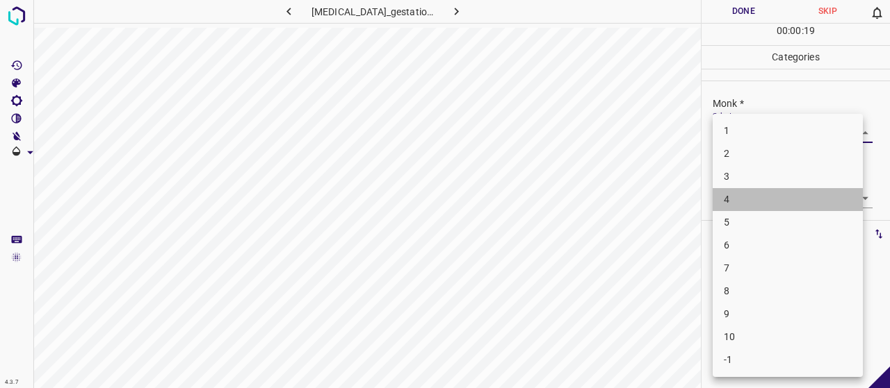
click at [799, 195] on li "4" at bounding box center [787, 199] width 150 height 23
type input "4"
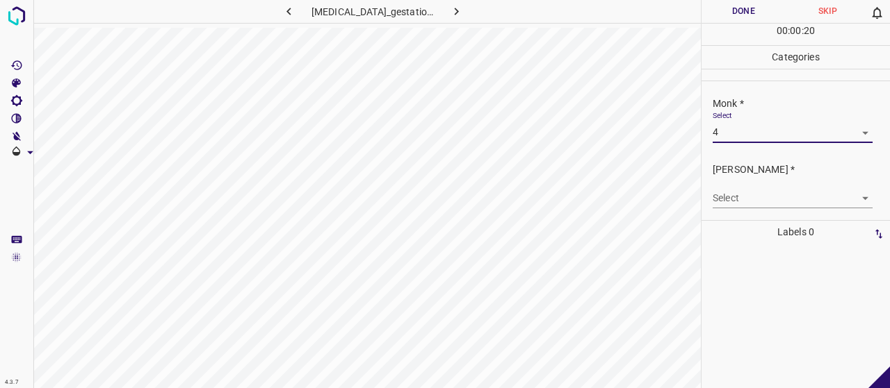
click at [799, 195] on body "4.3.7 [MEDICAL_DATA]_gestationis25.jpg Done Skip 0 00 : 00 : 20 Categories Monk…" at bounding box center [445, 194] width 890 height 388
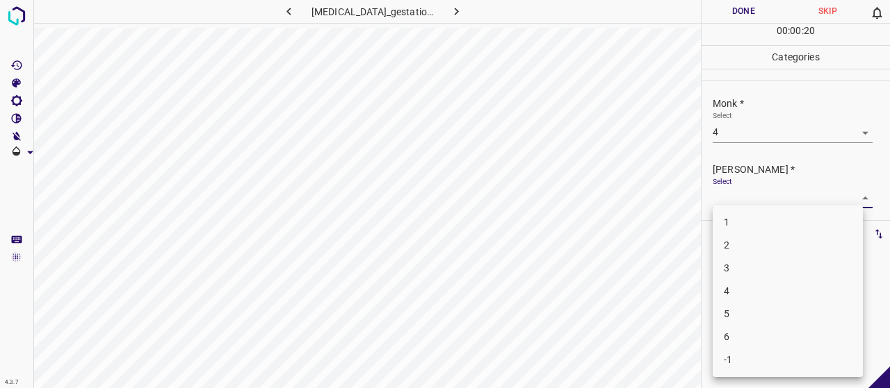
click at [799, 240] on li "2" at bounding box center [787, 245] width 150 height 23
type input "2"
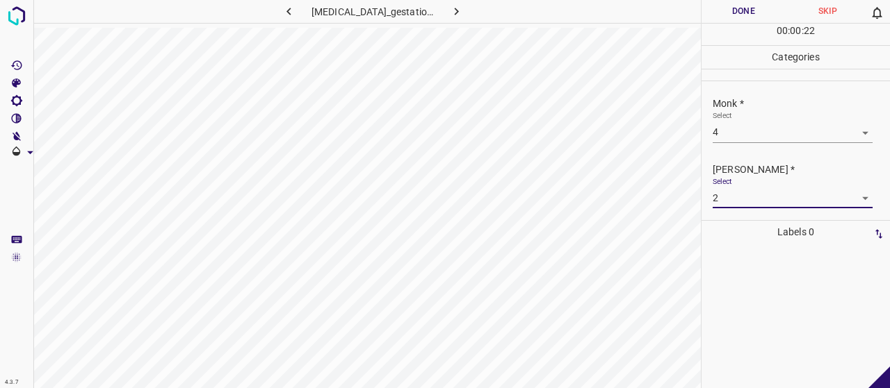
click at [751, 19] on button "Done" at bounding box center [743, 11] width 84 height 23
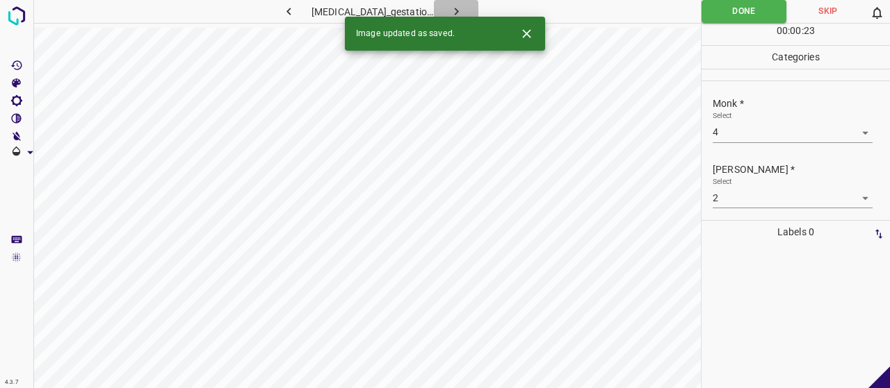
click at [453, 15] on icon "button" at bounding box center [456, 11] width 15 height 15
